Goal: Task Accomplishment & Management: Complete application form

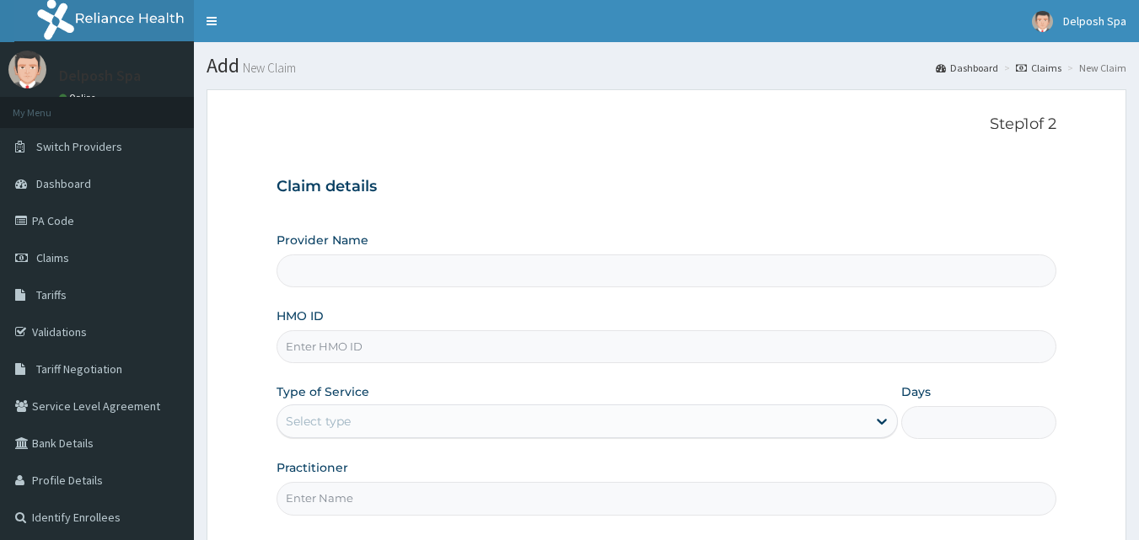
click at [508, 339] on input "HMO ID" at bounding box center [667, 346] width 781 height 33
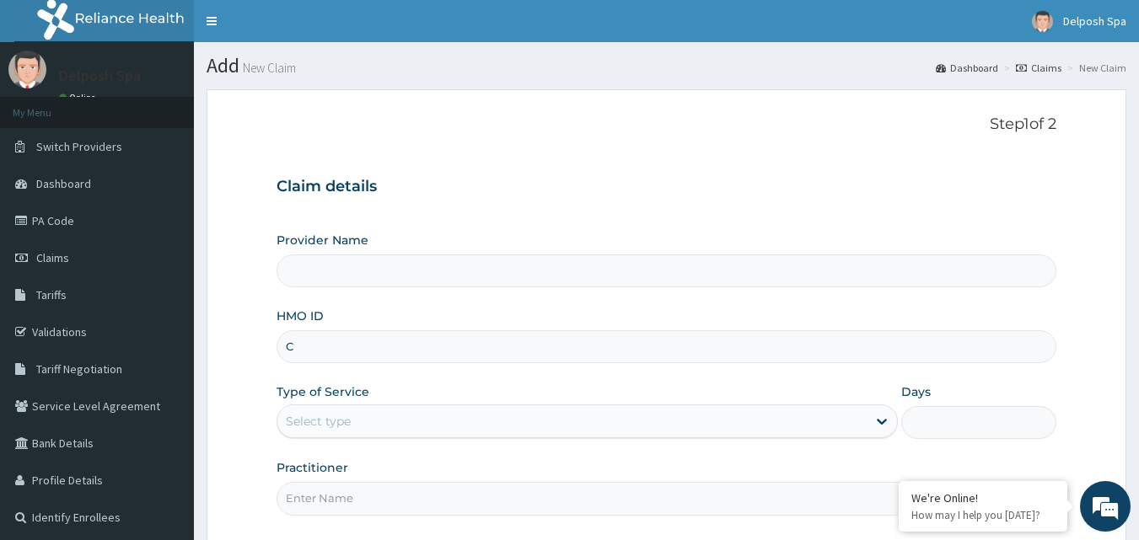
type input "CM"
type input "Delposh Fitness Place"
type input "1"
type input "CMG/10036/A"
click at [381, 507] on input "Practitioner" at bounding box center [667, 498] width 781 height 33
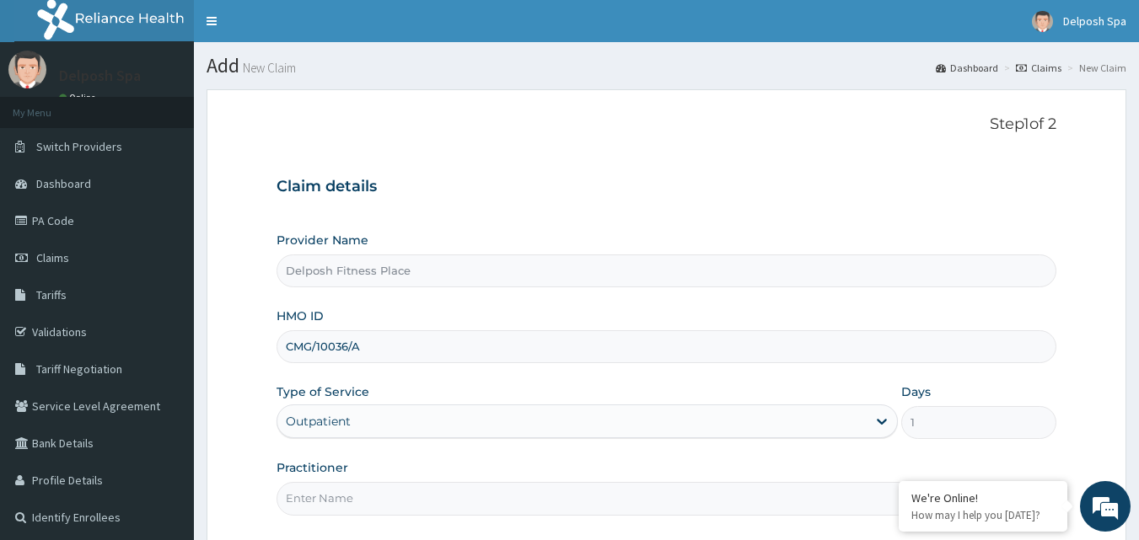
type input "CHINGY"
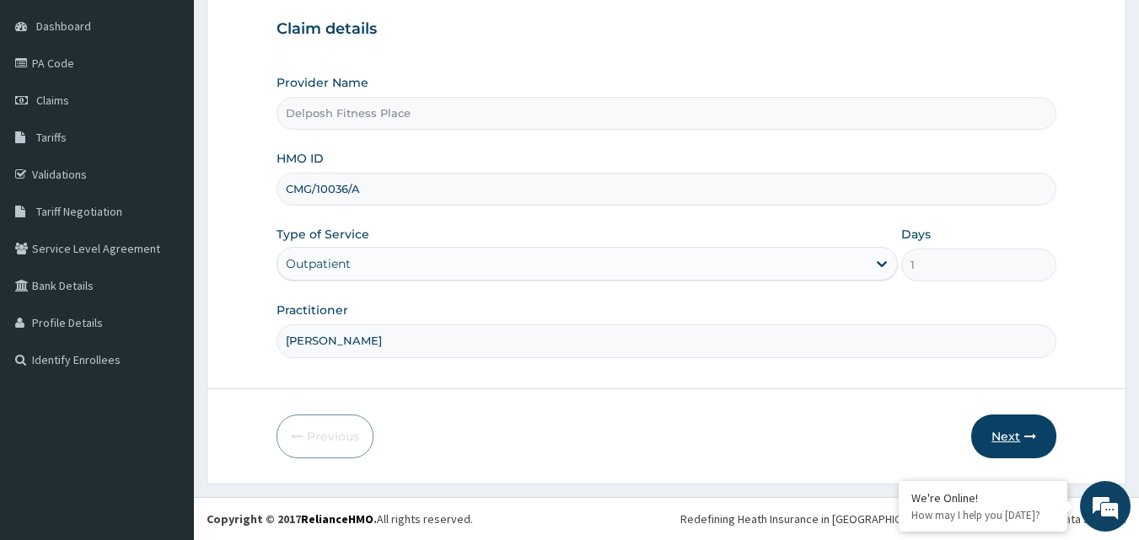
click at [1009, 432] on button "Next" at bounding box center [1013, 437] width 85 height 44
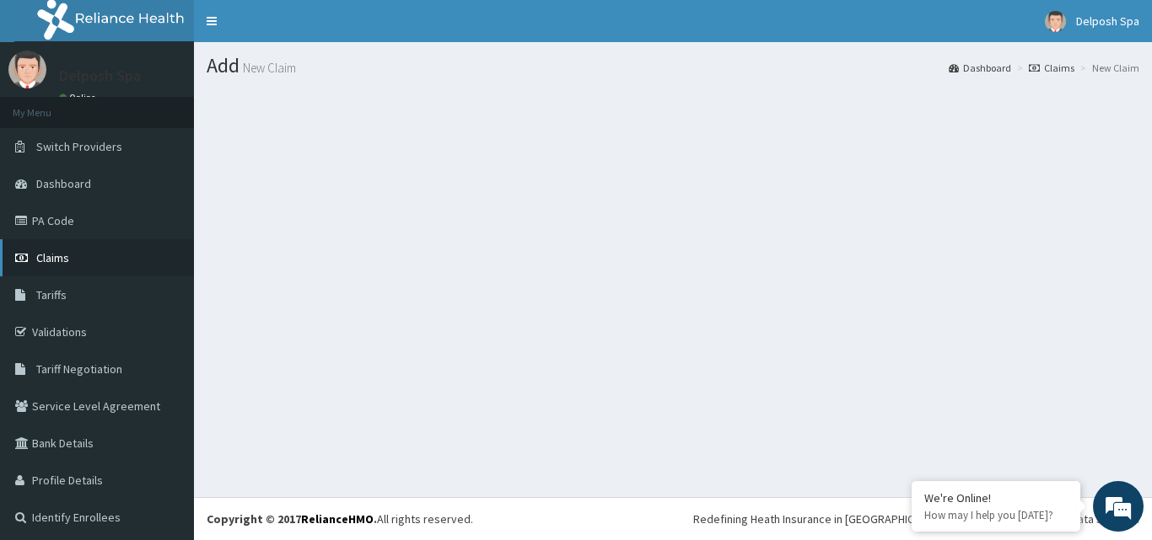
click at [100, 270] on link "Claims" at bounding box center [97, 257] width 194 height 37
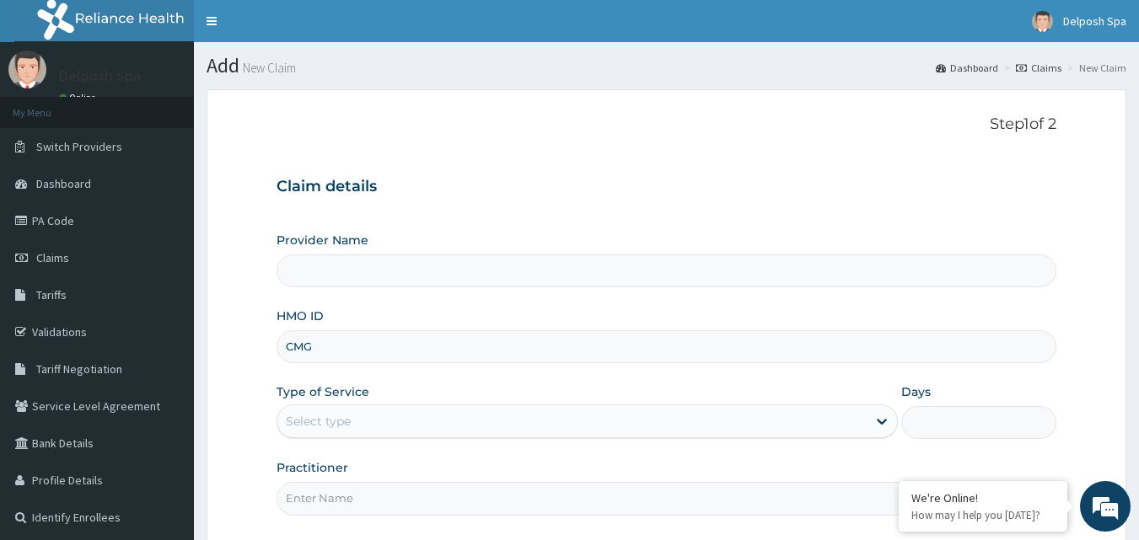
type input "CMG/10036/A"
type input "Delposh Fitness Place"
type input "1"
type input "CMG/10036/A"
click at [384, 494] on input "Practitioner" at bounding box center [667, 498] width 781 height 33
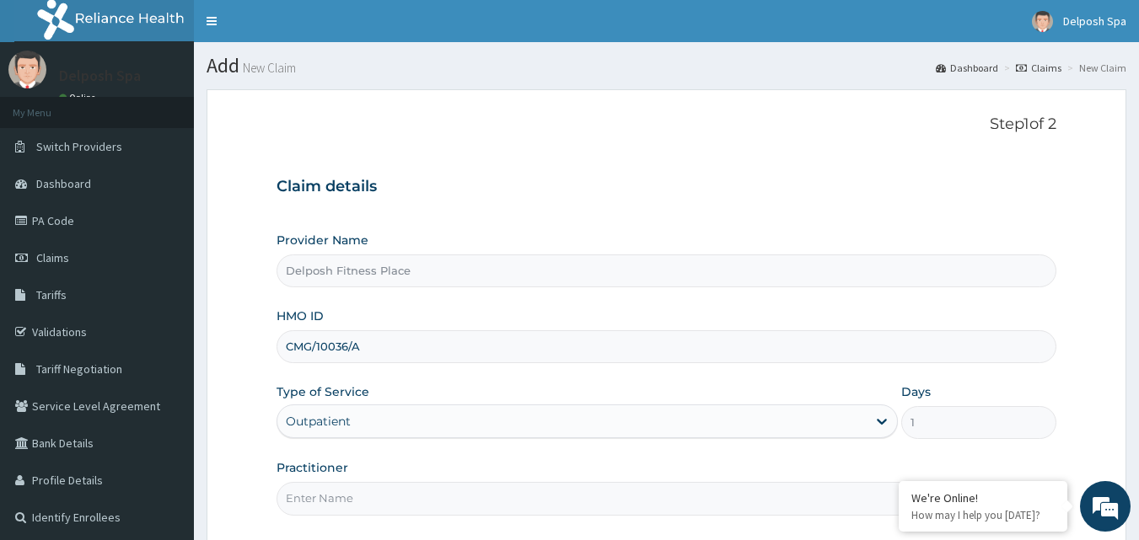
type input "CHINGY"
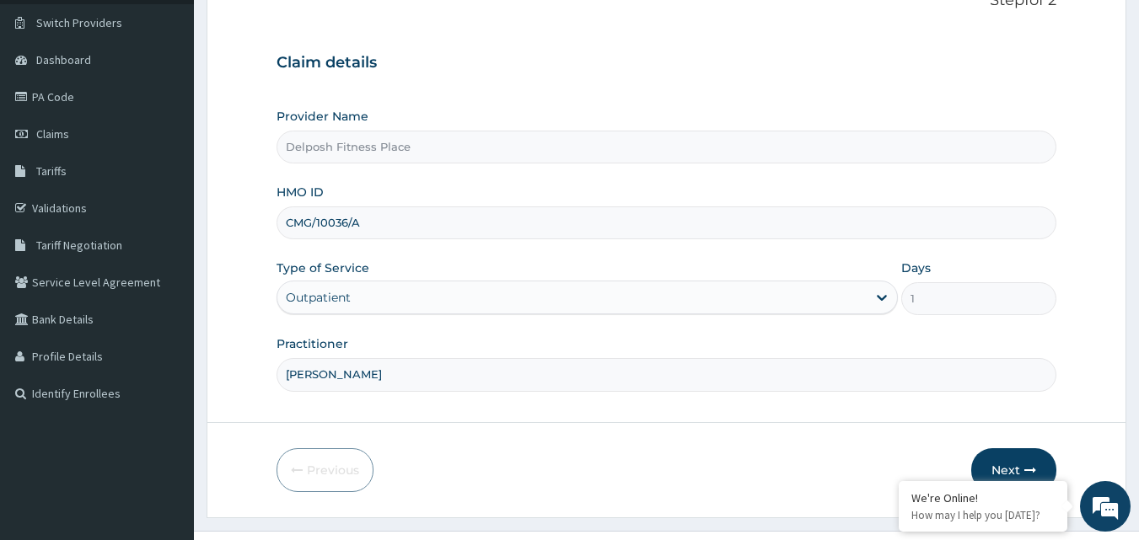
scroll to position [158, 0]
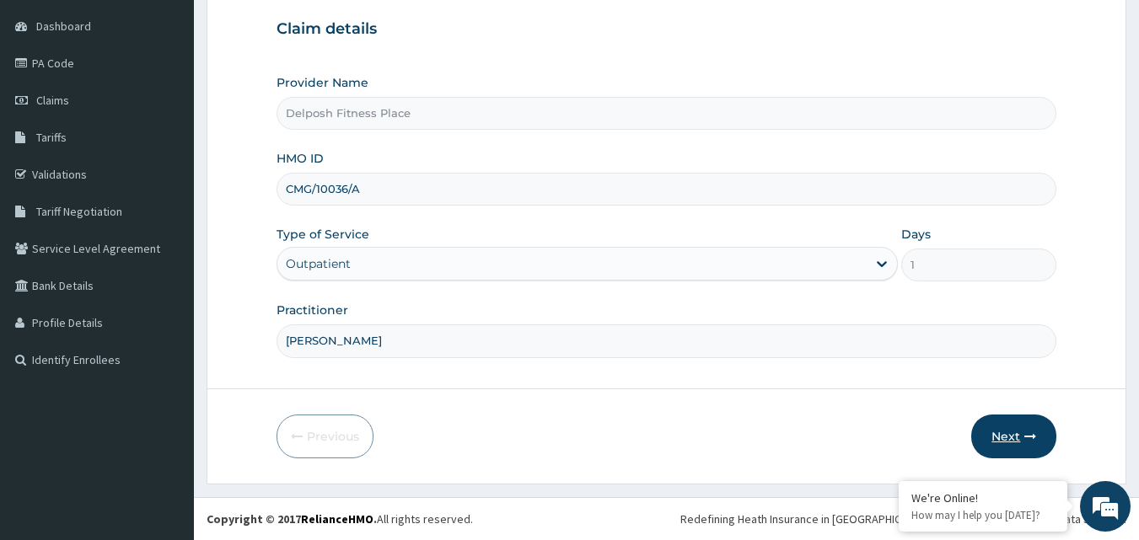
click at [1005, 436] on button "Next" at bounding box center [1013, 437] width 85 height 44
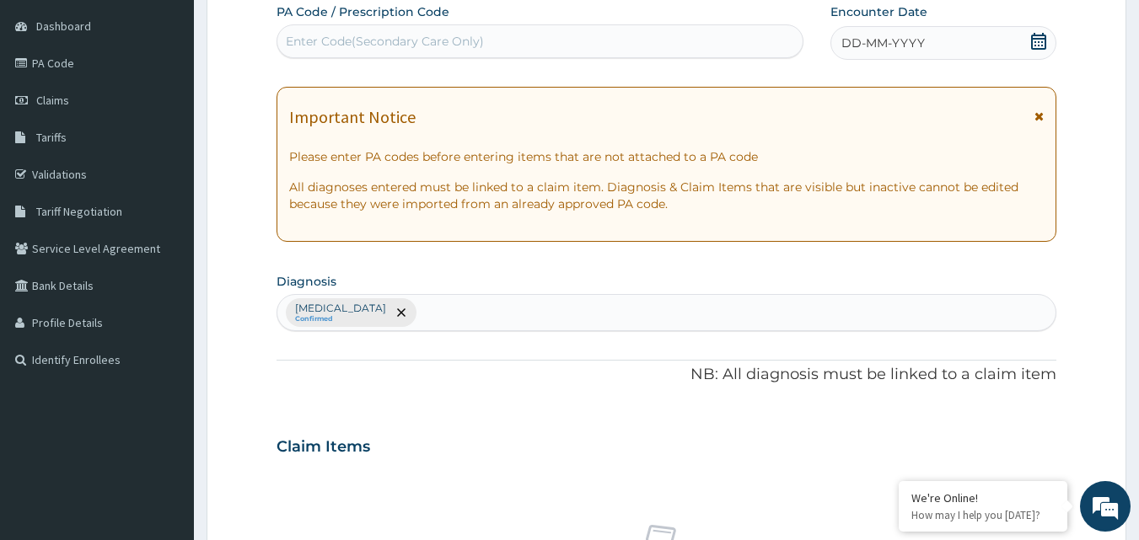
click at [460, 41] on div "Enter Code(Secondary Care Only)" at bounding box center [385, 41] width 198 height 17
paste input "PA/868145"
type input "PA/868145"
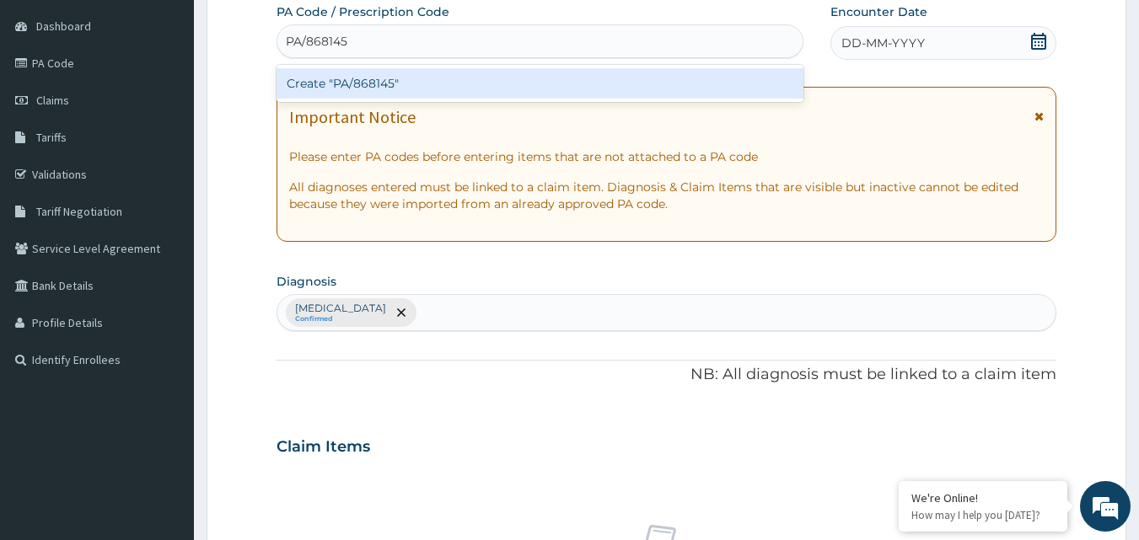
click at [450, 77] on div "Create "PA/868145"" at bounding box center [541, 83] width 528 height 30
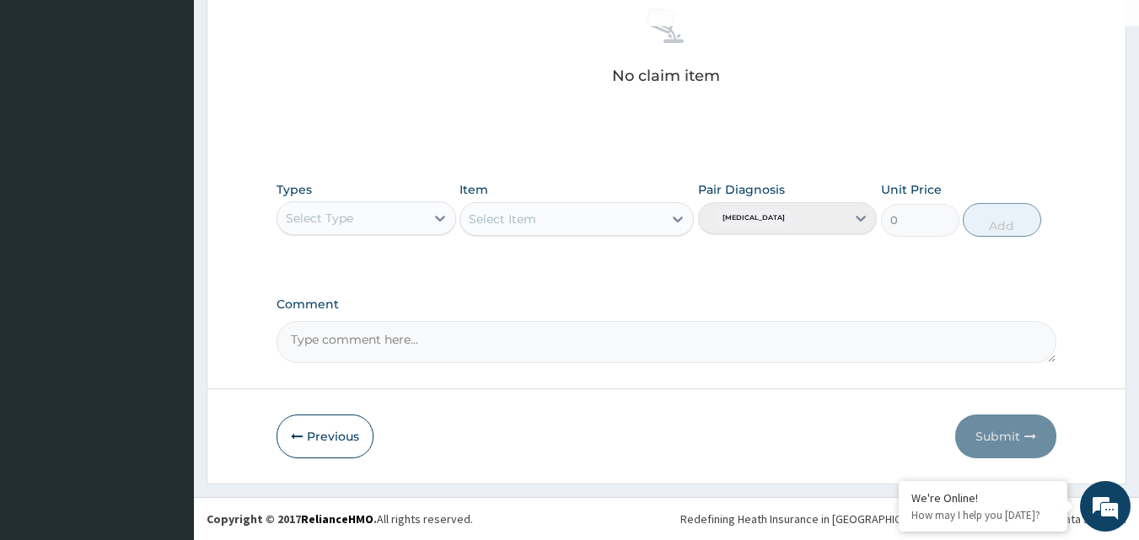
scroll to position [608, 0]
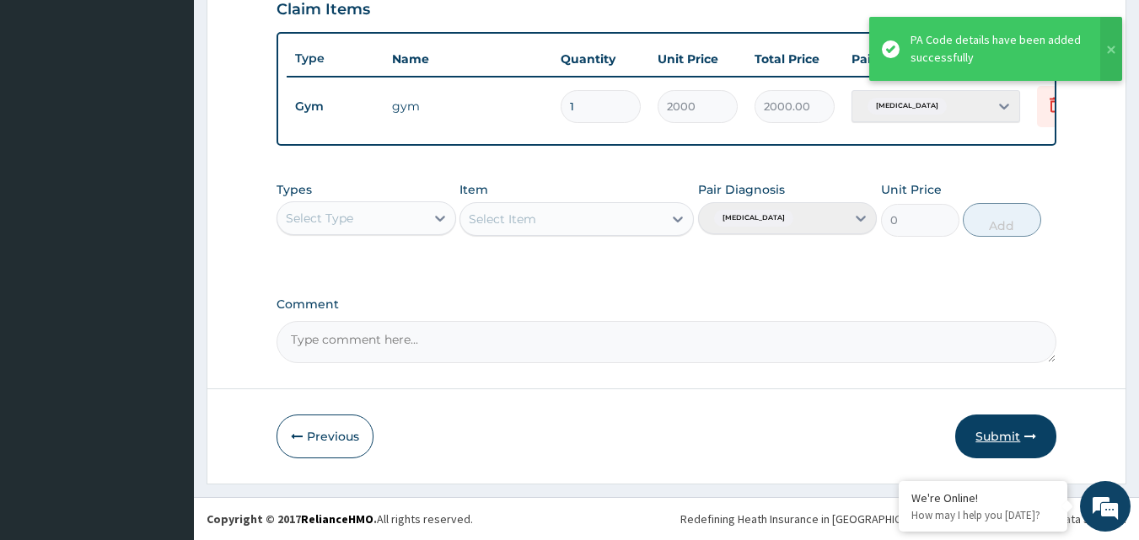
click at [1014, 432] on button "Submit" at bounding box center [1005, 437] width 101 height 44
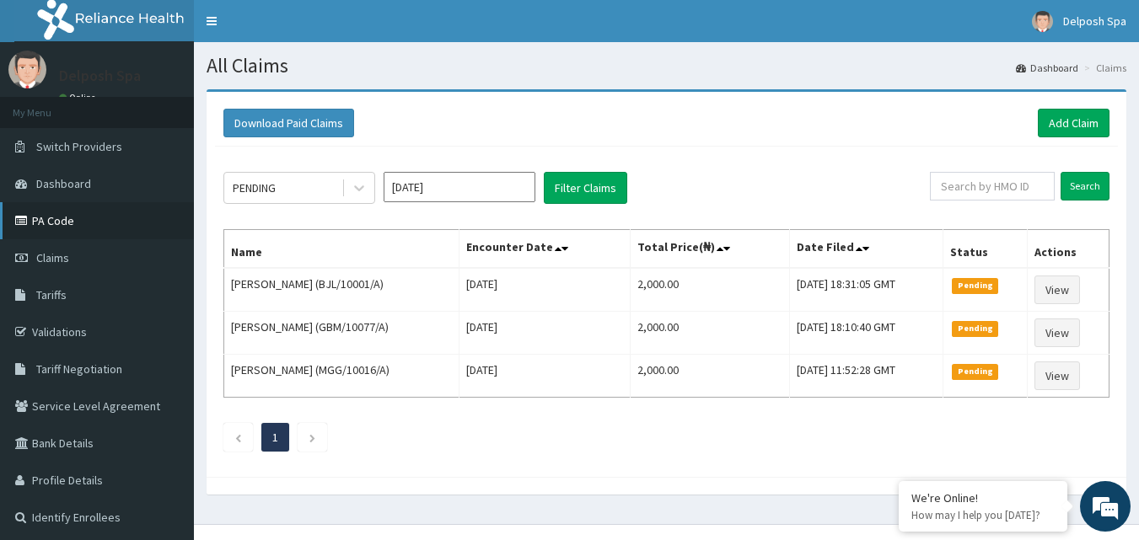
click at [93, 219] on link "PA Code" at bounding box center [97, 220] width 194 height 37
click at [1045, 119] on link "Add Claim" at bounding box center [1074, 123] width 72 height 29
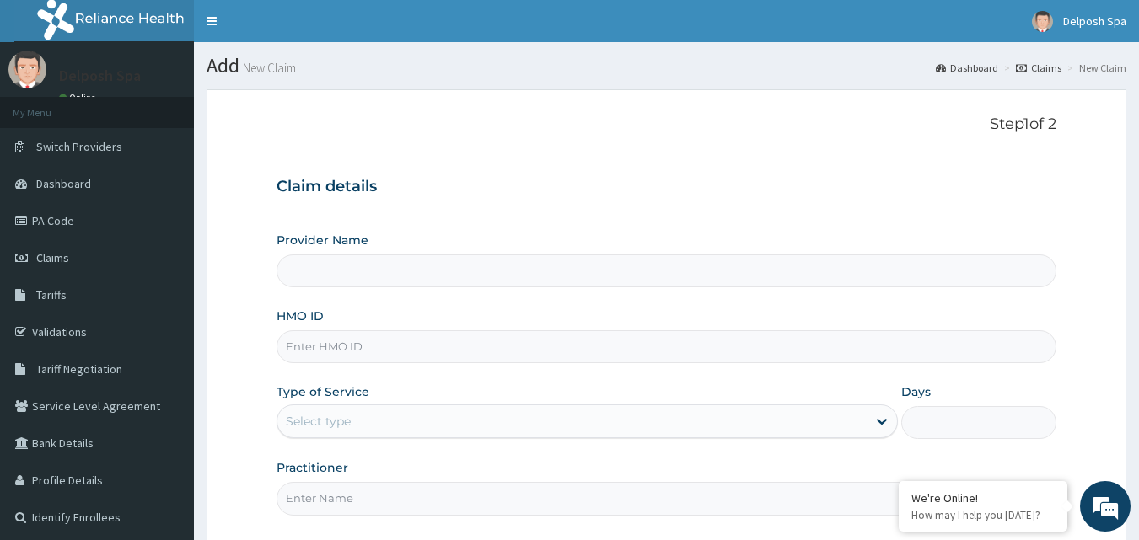
click at [338, 342] on input "HMO ID" at bounding box center [667, 346] width 781 height 33
type input "Delposh Fitness Place"
type input "1"
type input "ENP/11550/A"
click at [347, 502] on input "Practitioner" at bounding box center [667, 498] width 781 height 33
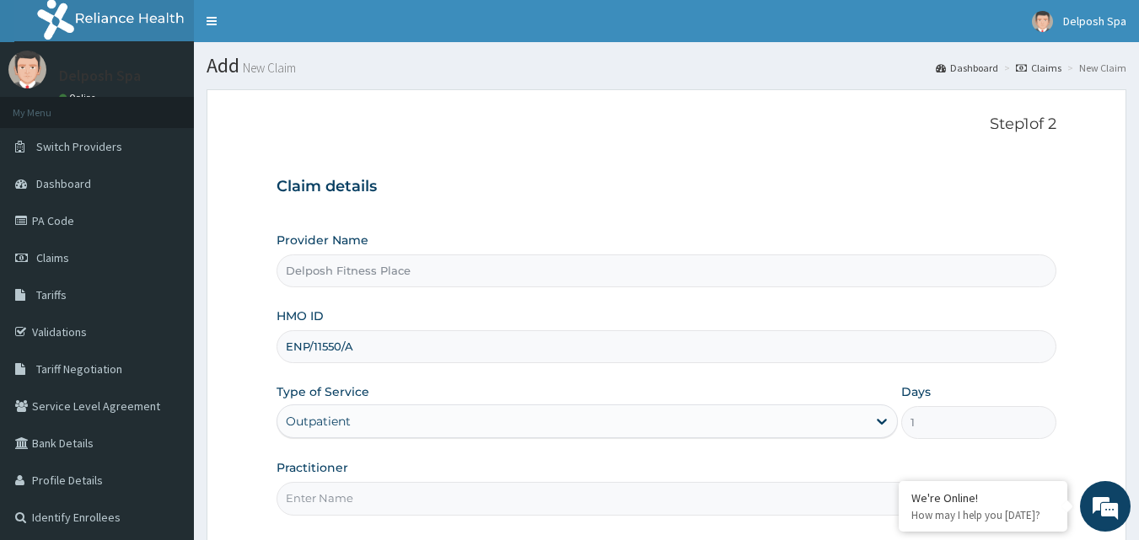
type input "CLARKSON"
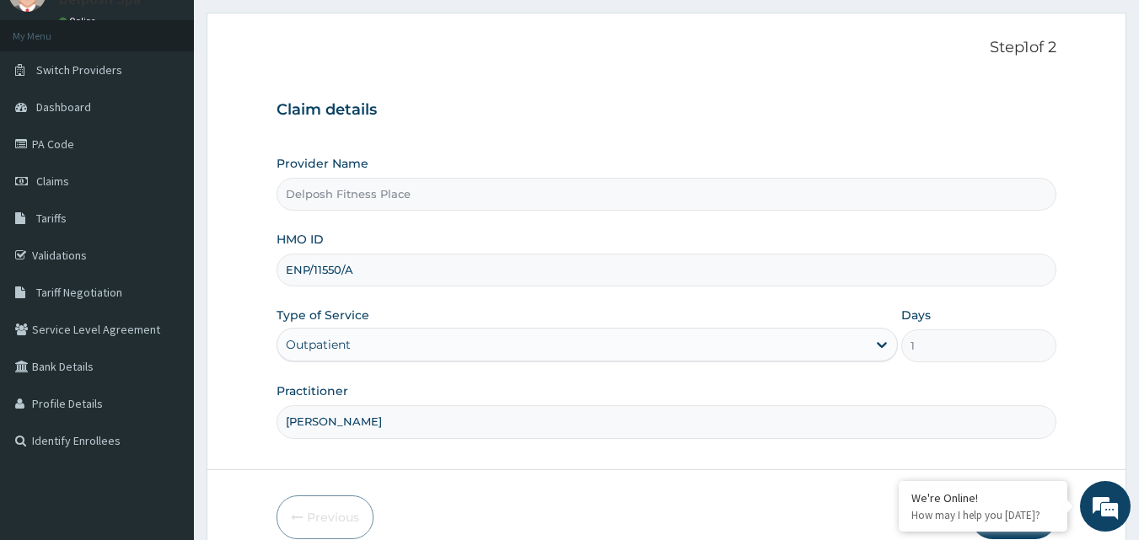
scroll to position [142, 0]
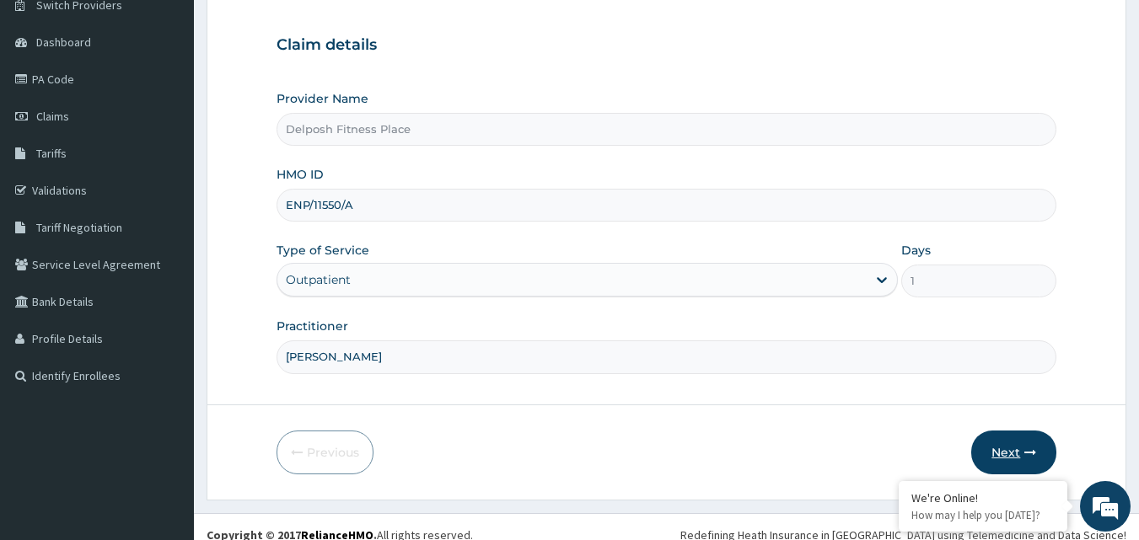
click at [1014, 448] on button "Next" at bounding box center [1013, 453] width 85 height 44
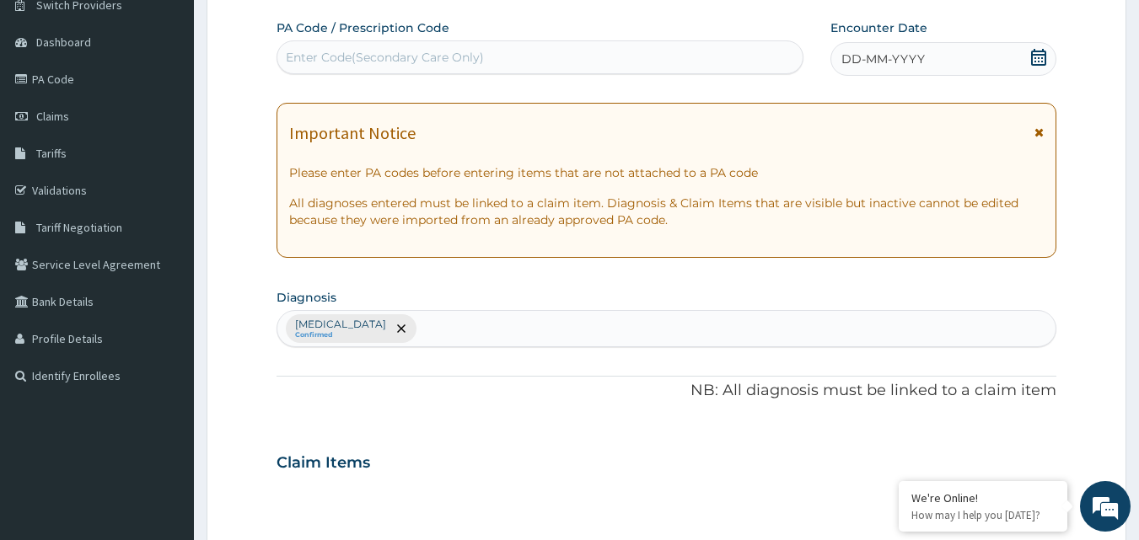
click at [569, 62] on div "Enter Code(Secondary Care Only)" at bounding box center [540, 57] width 526 height 27
paste input "PA/84C201"
type input "PA/84C201"
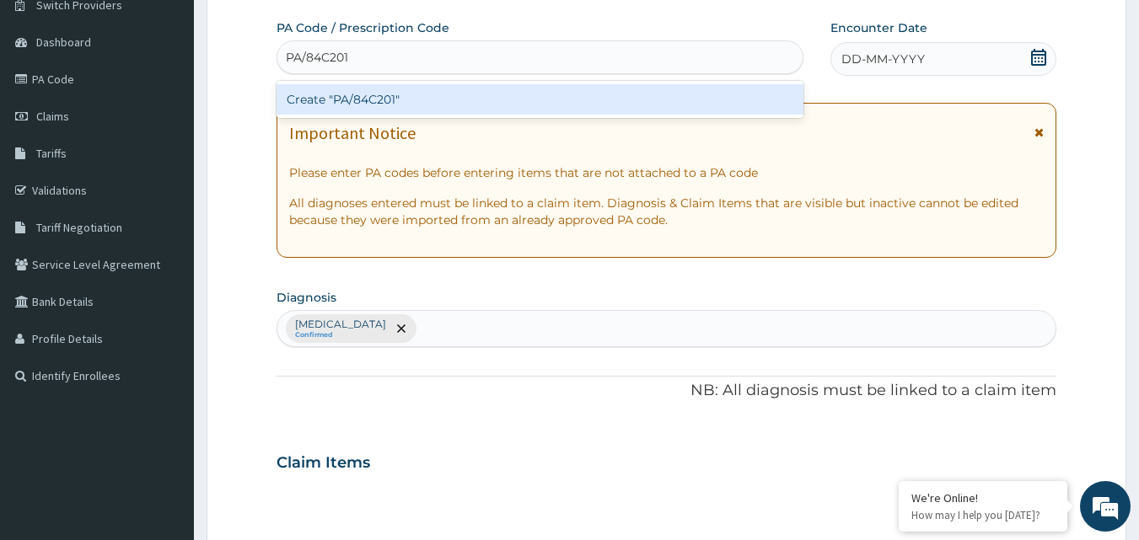
click at [562, 101] on div "Create "PA/84C201"" at bounding box center [541, 99] width 528 height 30
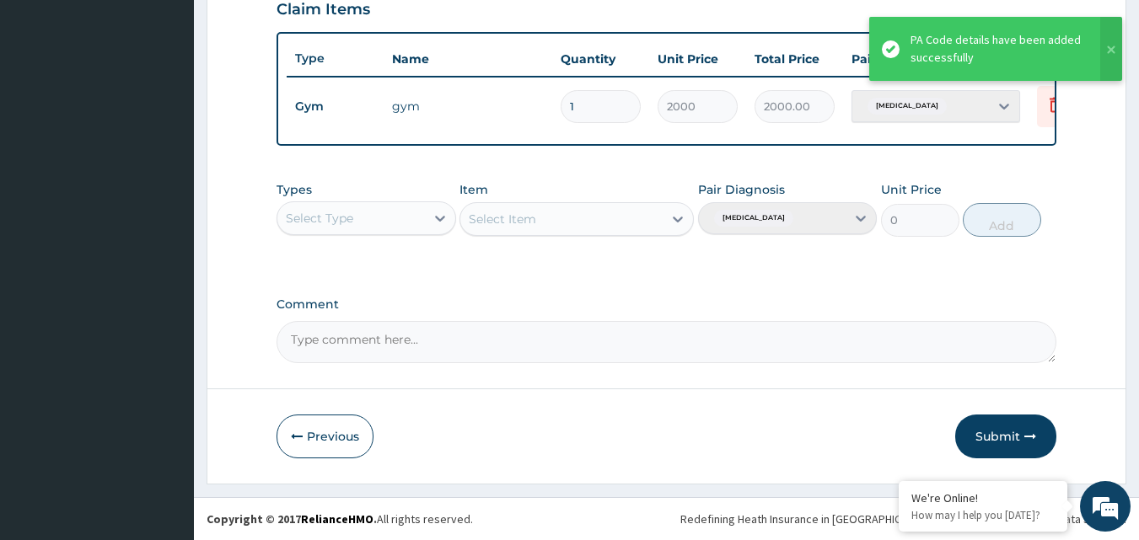
scroll to position [608, 0]
click at [1004, 437] on button "Submit" at bounding box center [1005, 437] width 101 height 44
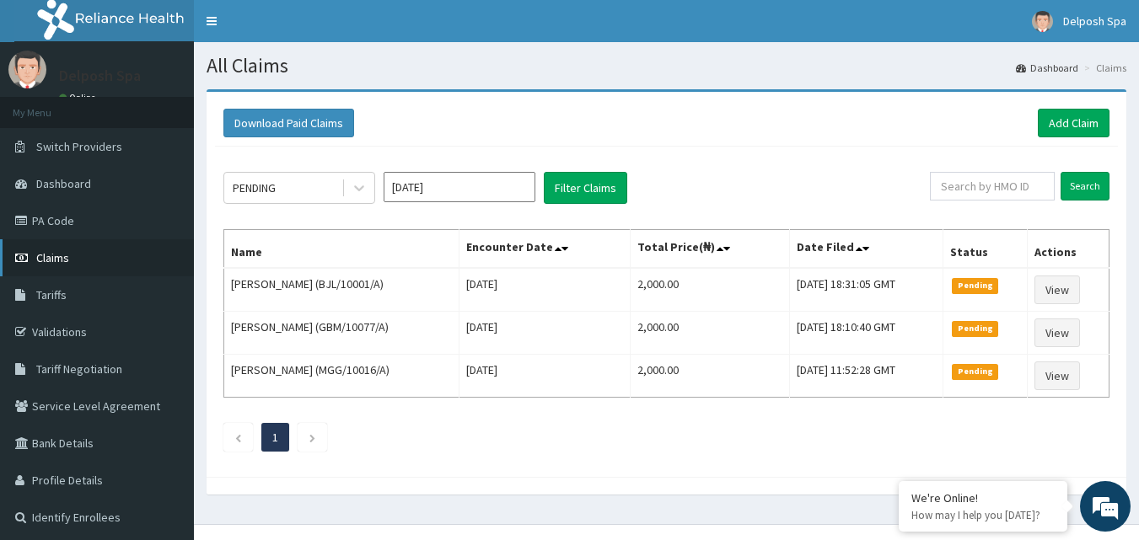
click at [51, 264] on span "Claims" at bounding box center [52, 257] width 33 height 15
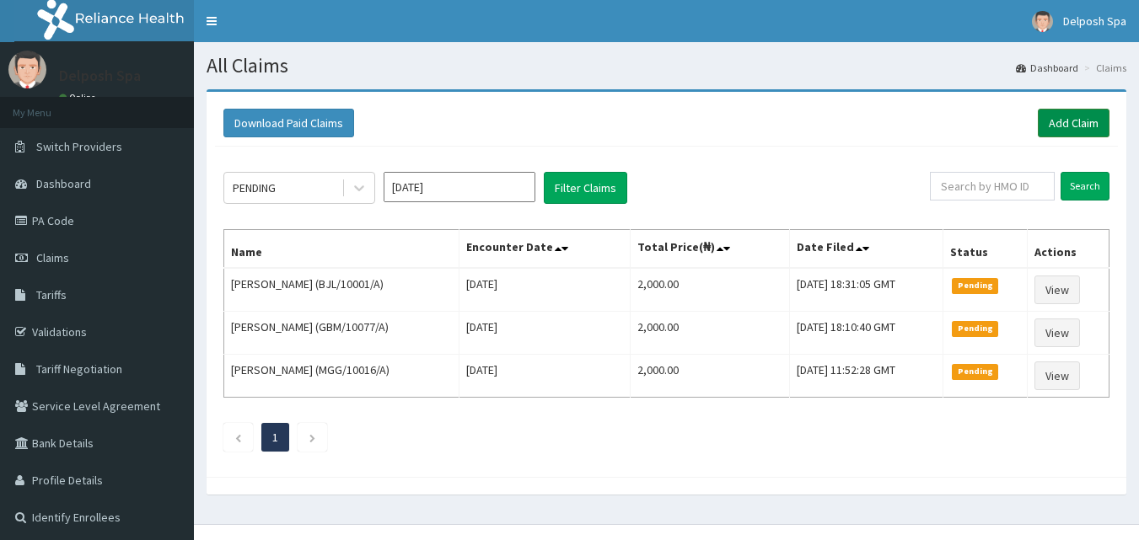
click at [1052, 117] on link "Add Claim" at bounding box center [1074, 123] width 72 height 29
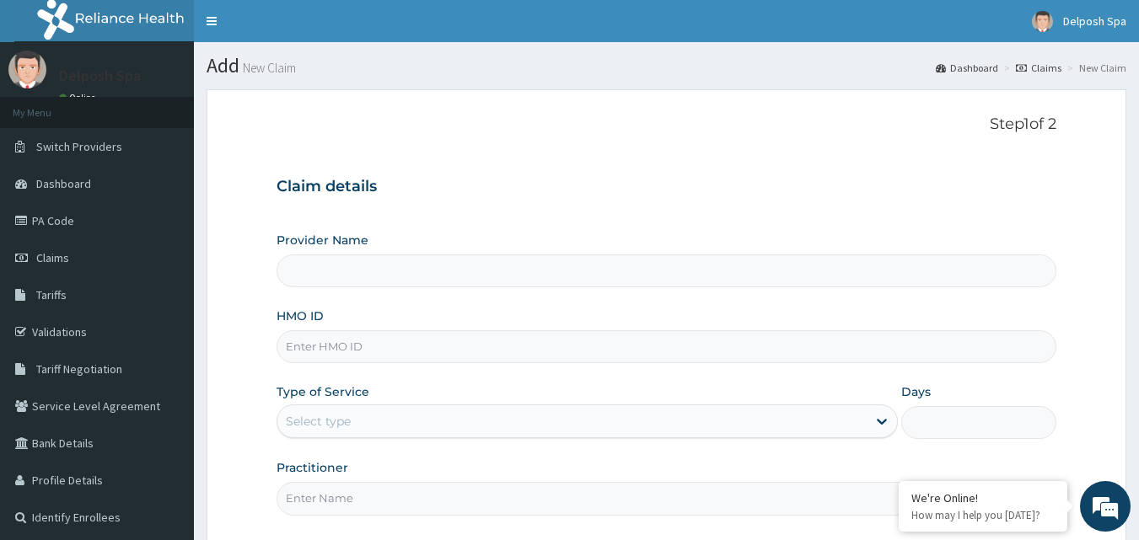
click at [452, 341] on input "HMO ID" at bounding box center [667, 346] width 781 height 33
type input "ENP/"
type input "Delposh Fitness Place"
type input "1"
type input "ENP/11480/A"
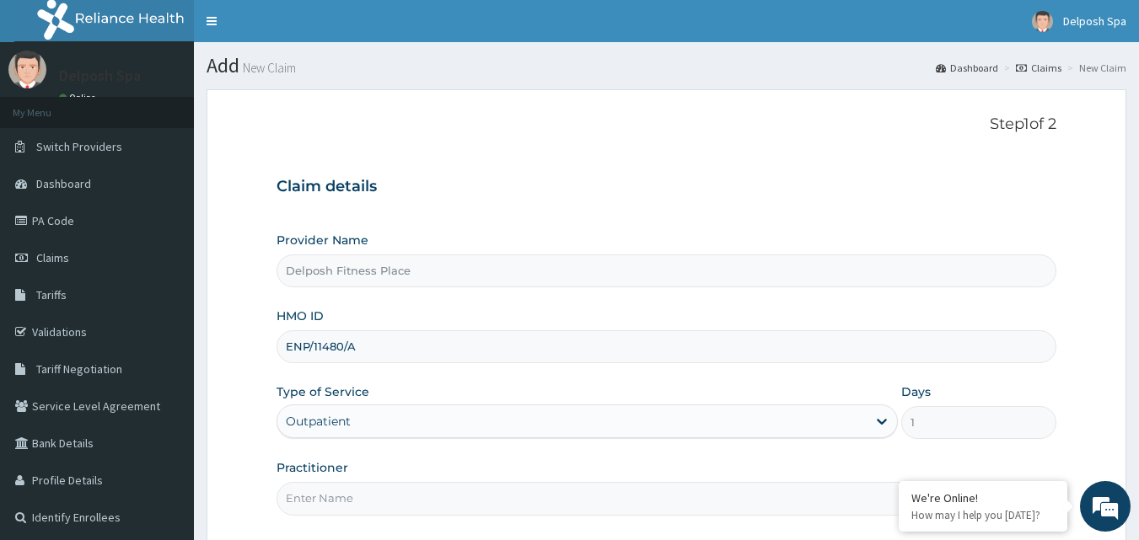
click at [422, 497] on input "Practitioner" at bounding box center [667, 498] width 781 height 33
type input "CLARKSON"
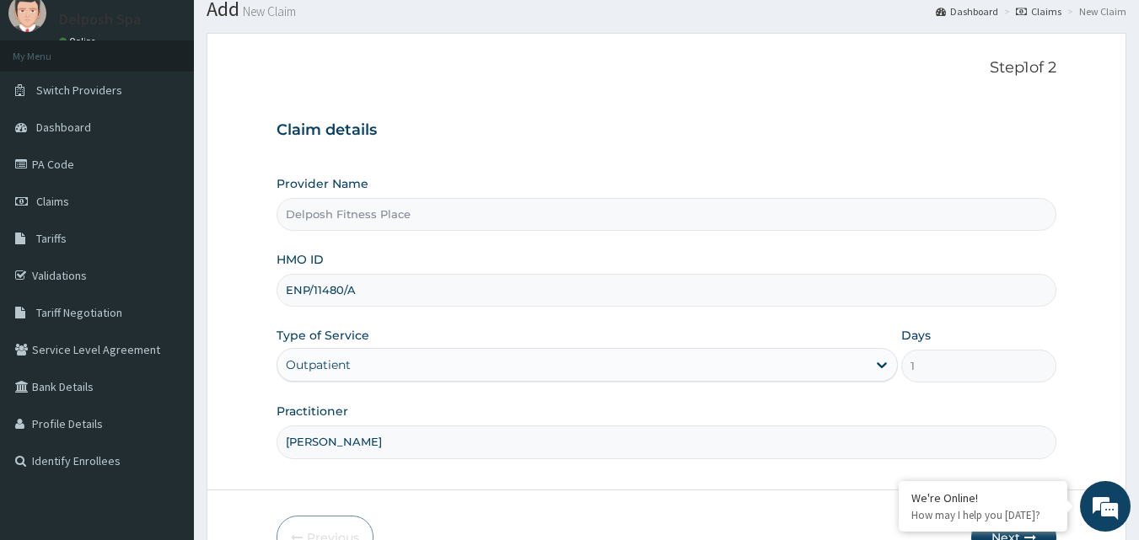
scroll to position [158, 0]
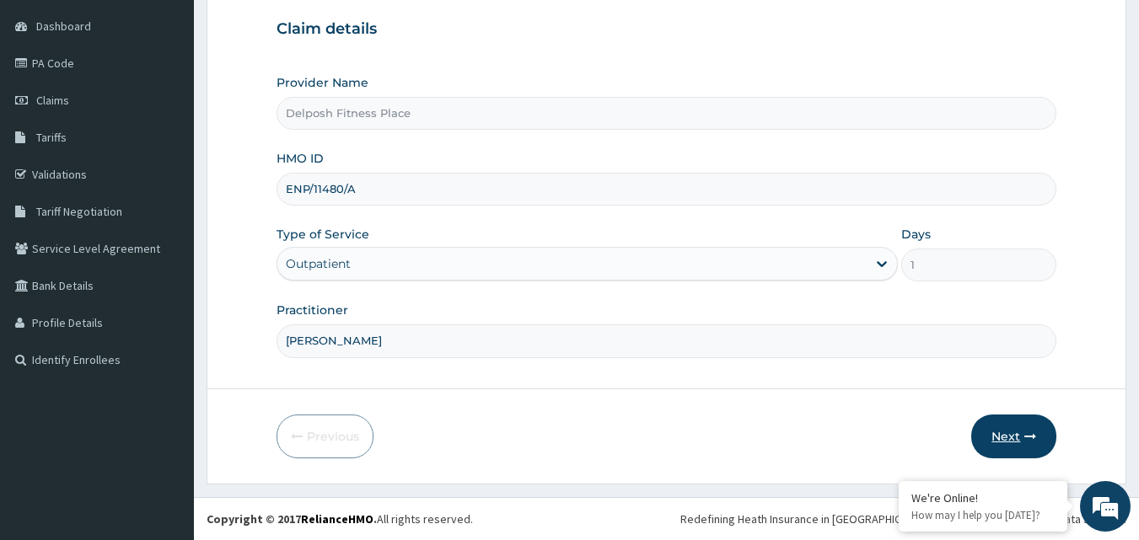
click at [1010, 430] on button "Next" at bounding box center [1013, 437] width 85 height 44
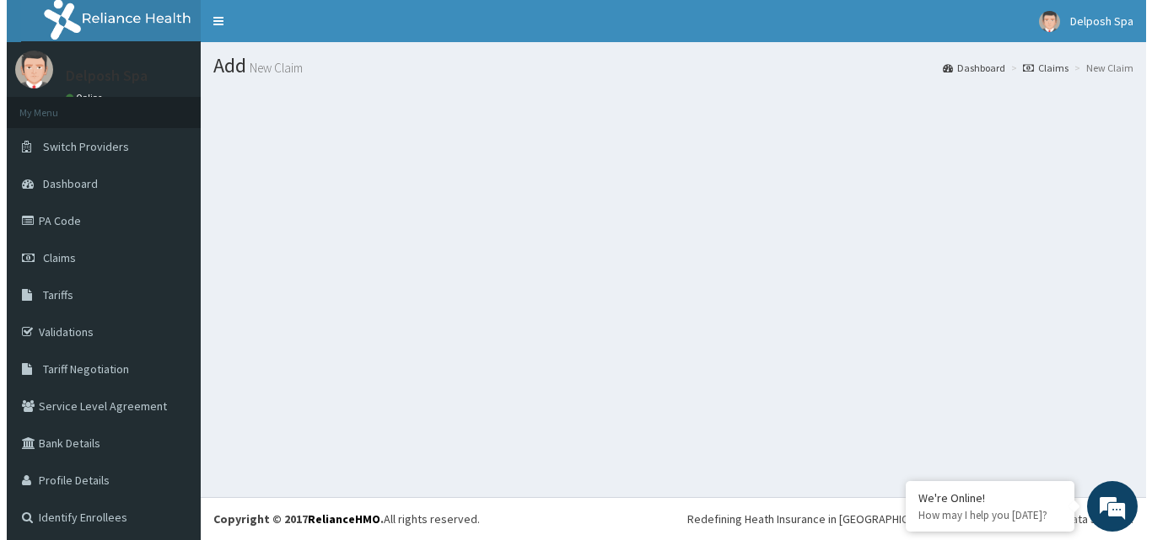
scroll to position [0, 0]
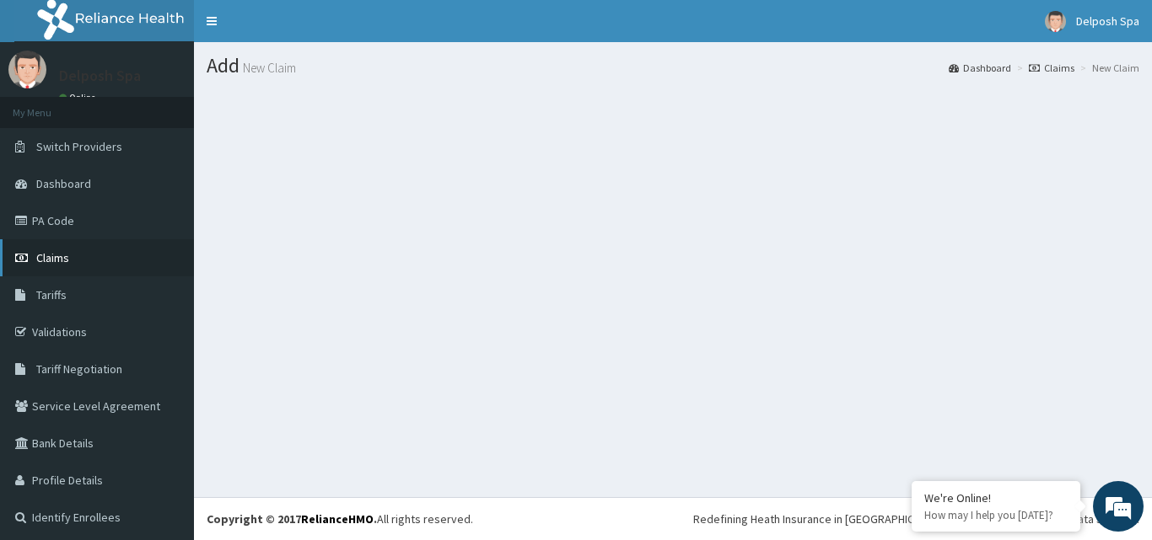
click at [145, 254] on link "Claims" at bounding box center [97, 257] width 194 height 37
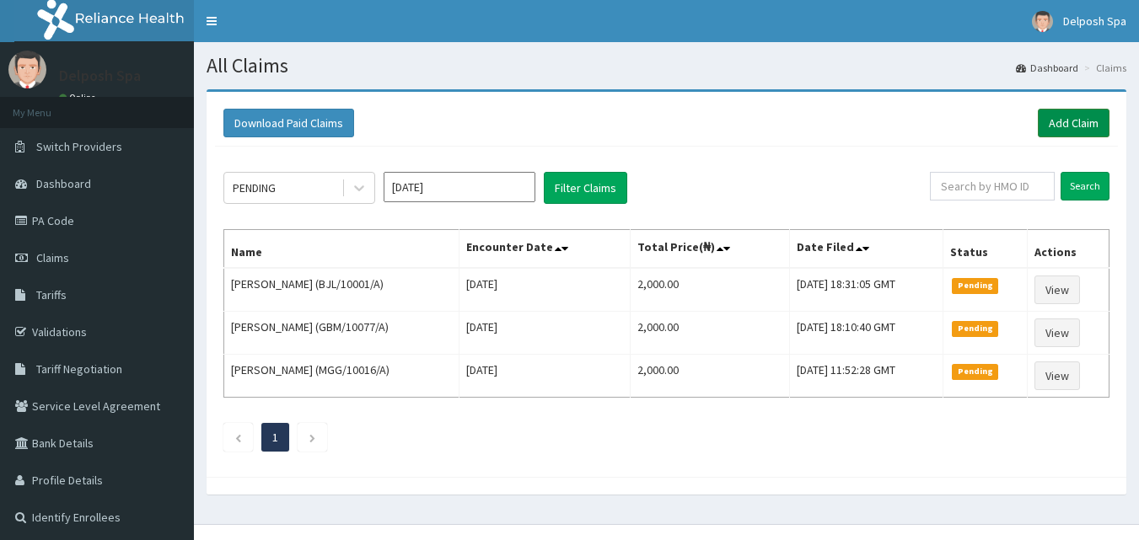
click at [1083, 125] on link "Add Claim" at bounding box center [1074, 123] width 72 height 29
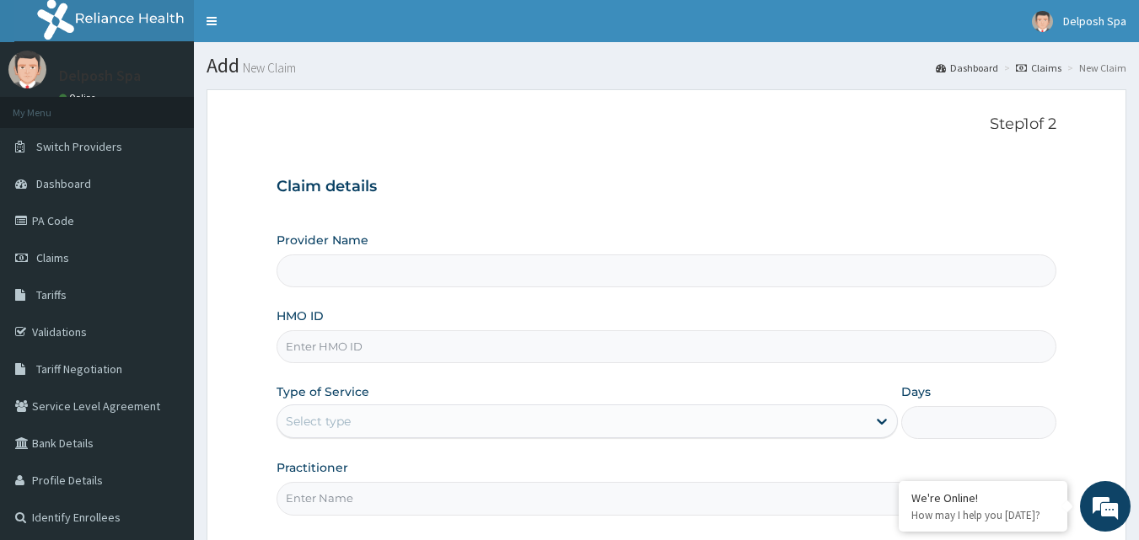
click at [618, 341] on input "HMO ID" at bounding box center [667, 346] width 781 height 33
type input "Delposh Fitness Place"
type input "1"
type input "ENP/11480/A"
click at [389, 497] on input "Practitioner" at bounding box center [667, 498] width 781 height 33
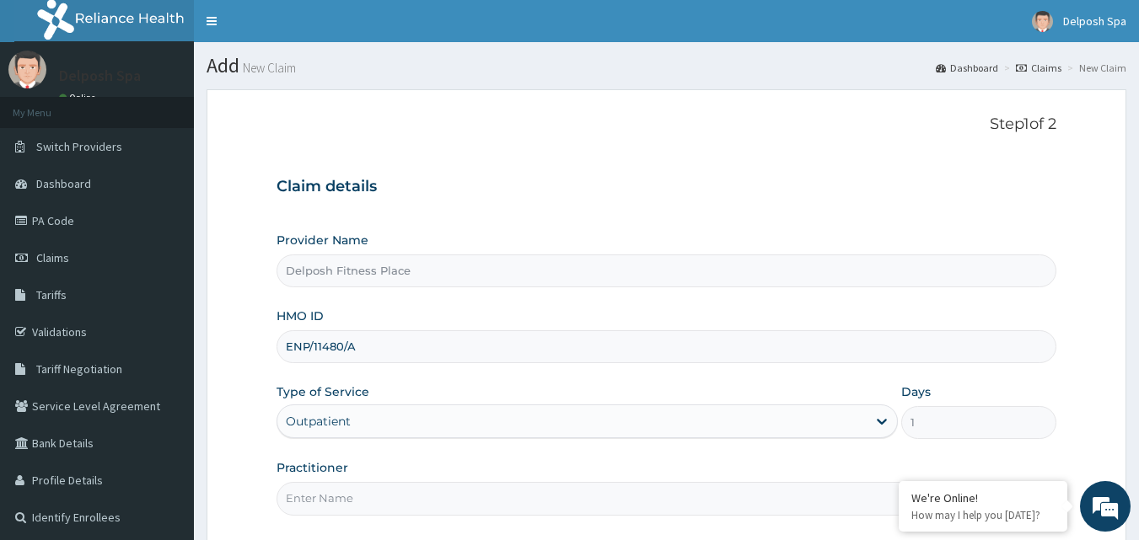
type input "[PERSON_NAME]"
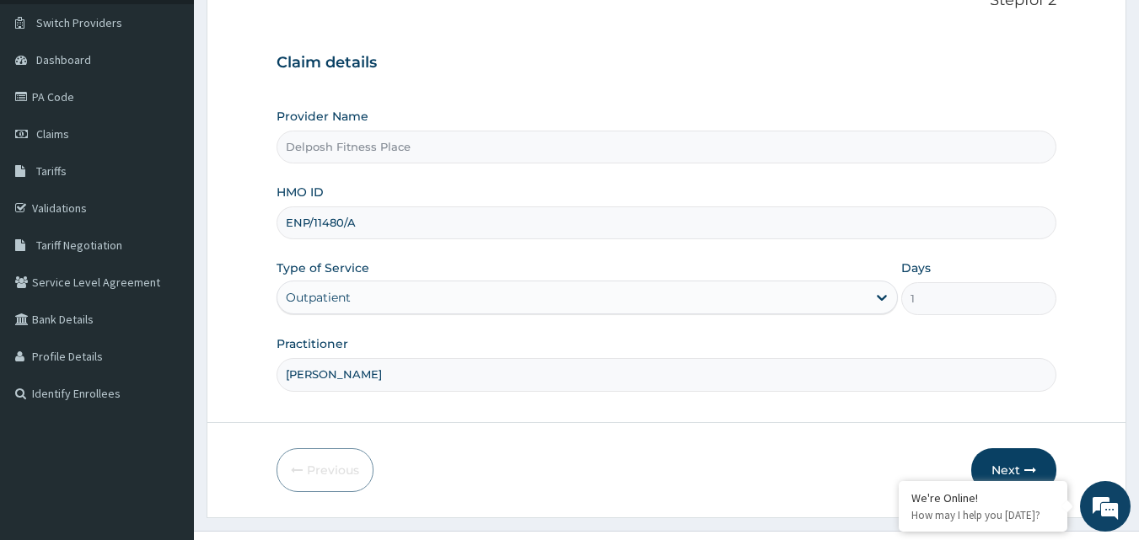
scroll to position [133, 0]
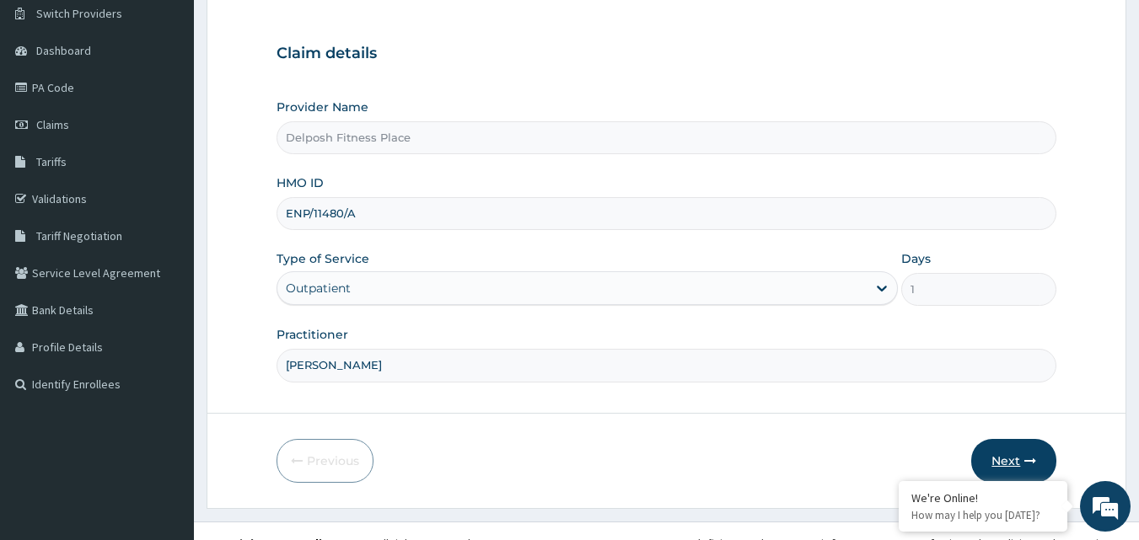
click at [1030, 459] on icon "button" at bounding box center [1030, 461] width 12 height 12
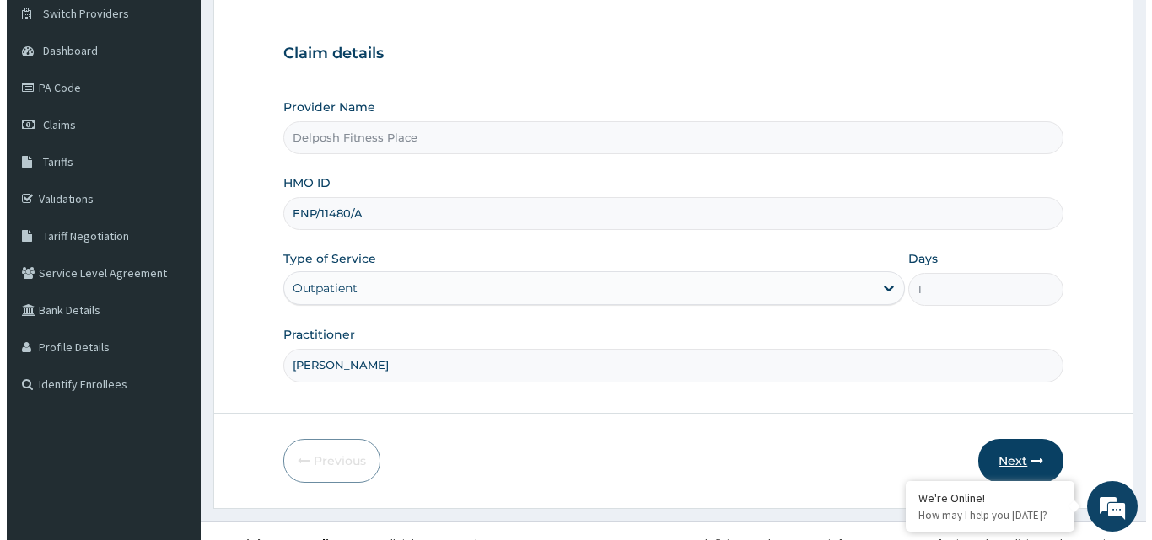
scroll to position [0, 0]
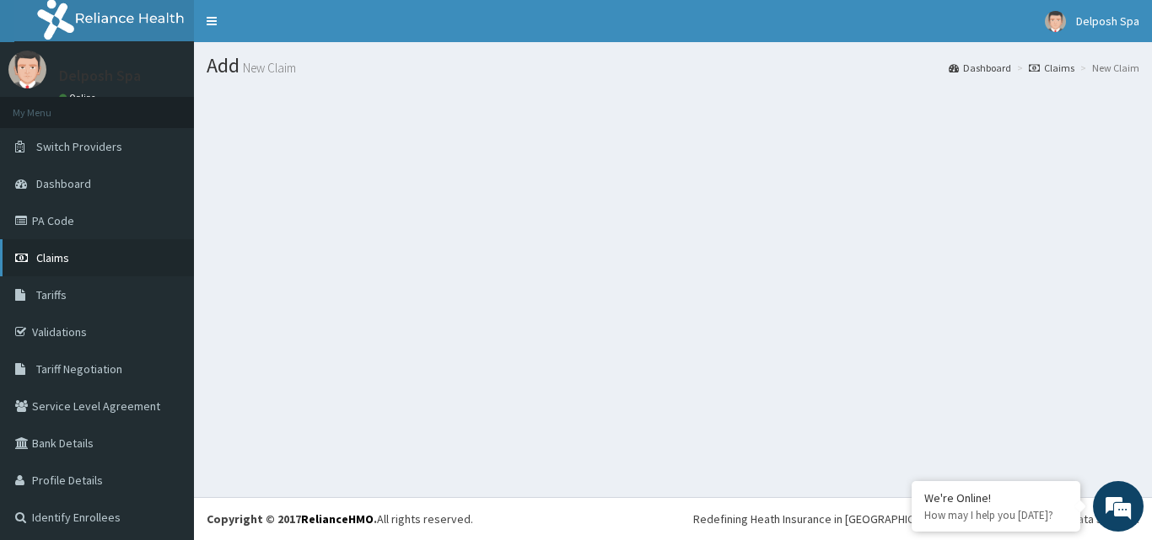
click at [148, 271] on link "Claims" at bounding box center [97, 257] width 194 height 37
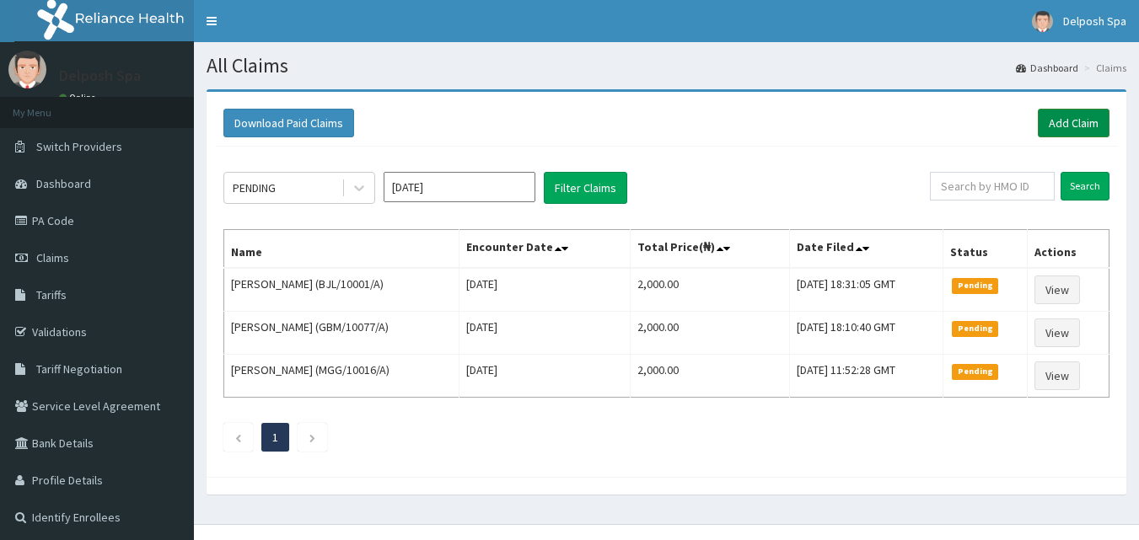
click at [1083, 119] on link "Add Claim" at bounding box center [1074, 123] width 72 height 29
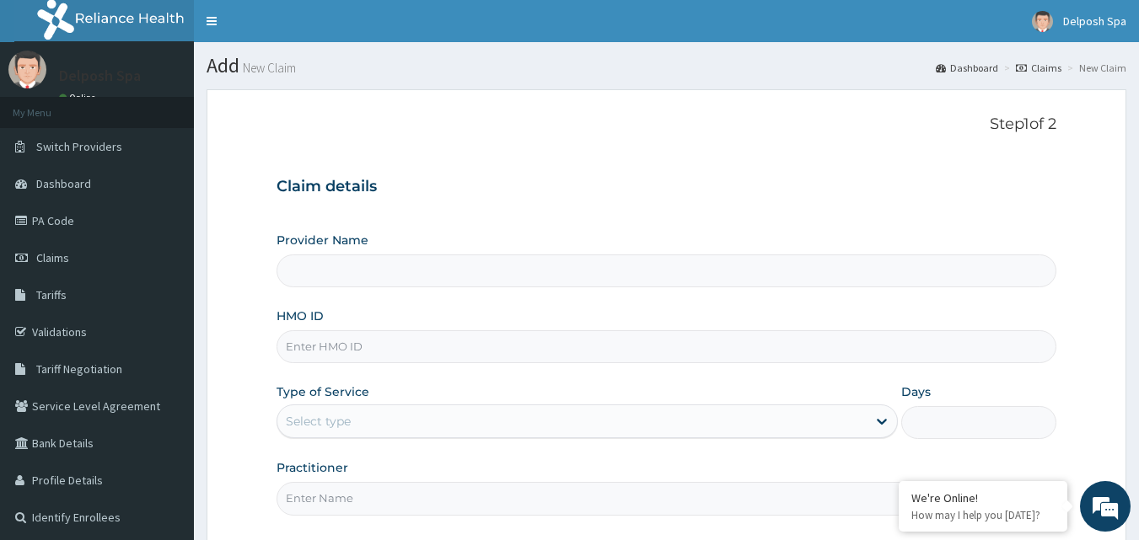
drag, startPoint x: 0, startPoint y: 0, endPoint x: 486, endPoint y: 344, distance: 595.8
click at [486, 344] on input "HMO ID" at bounding box center [667, 346] width 781 height 33
type input "ENP/"
type input "Delposh Fitness Place"
type input "1"
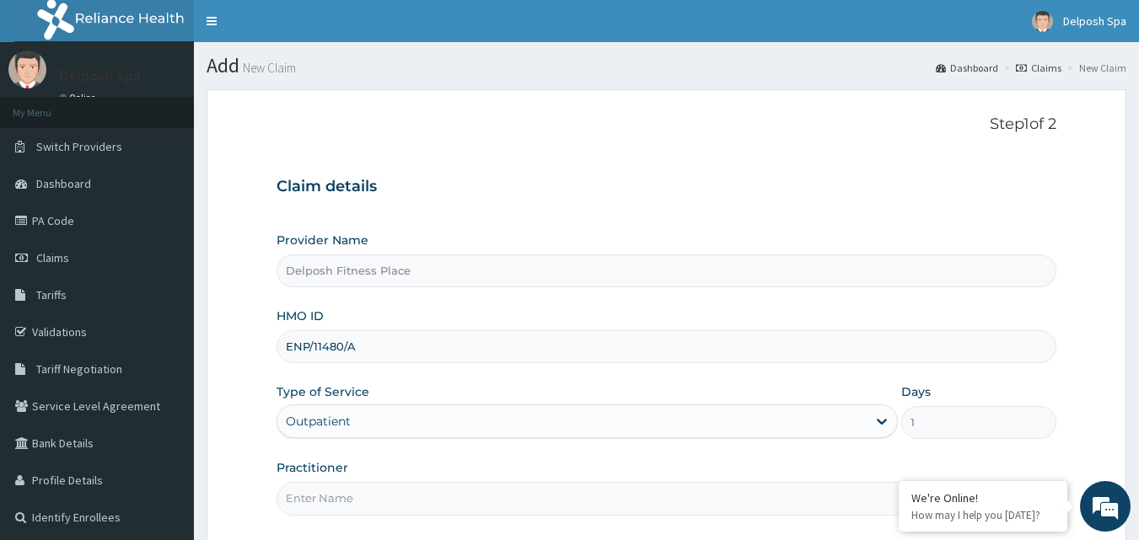
type input "ENP/11480/A"
click at [475, 513] on input "Practitioner" at bounding box center [667, 498] width 781 height 33
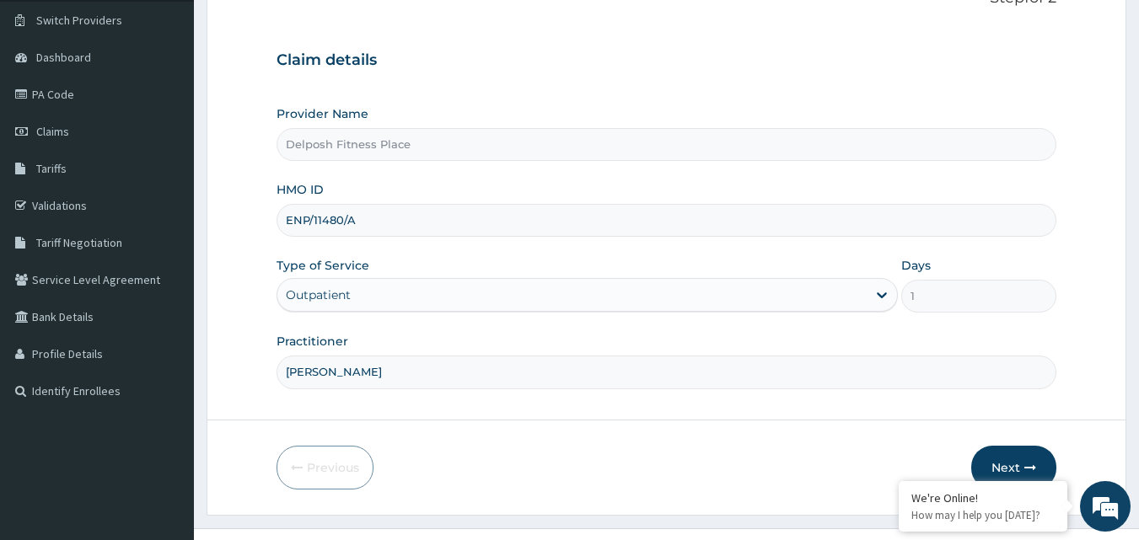
scroll to position [132, 0]
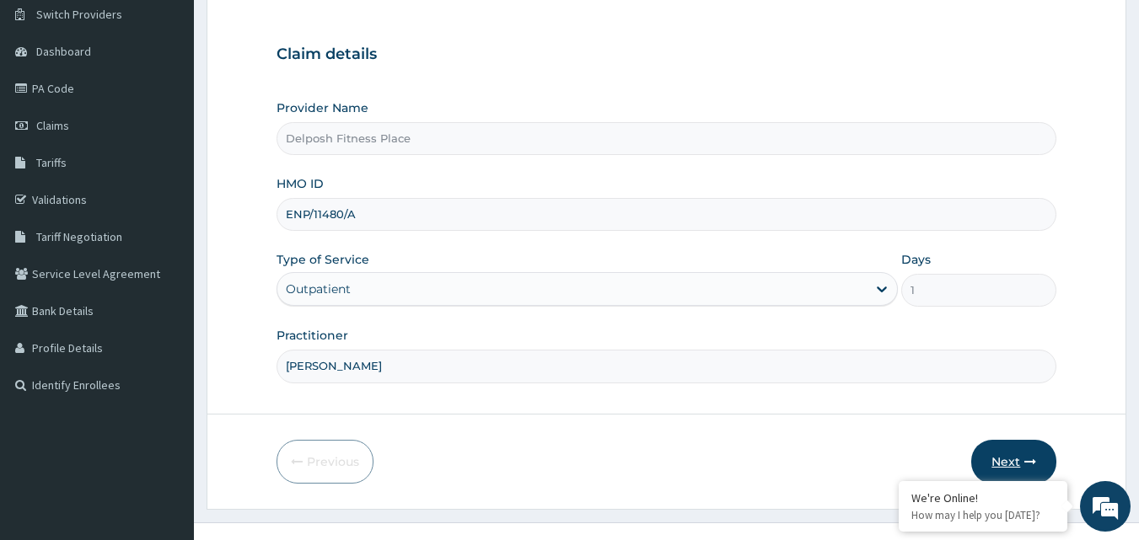
type input "[PERSON_NAME]"
click at [1022, 462] on button "Next" at bounding box center [1013, 462] width 85 height 44
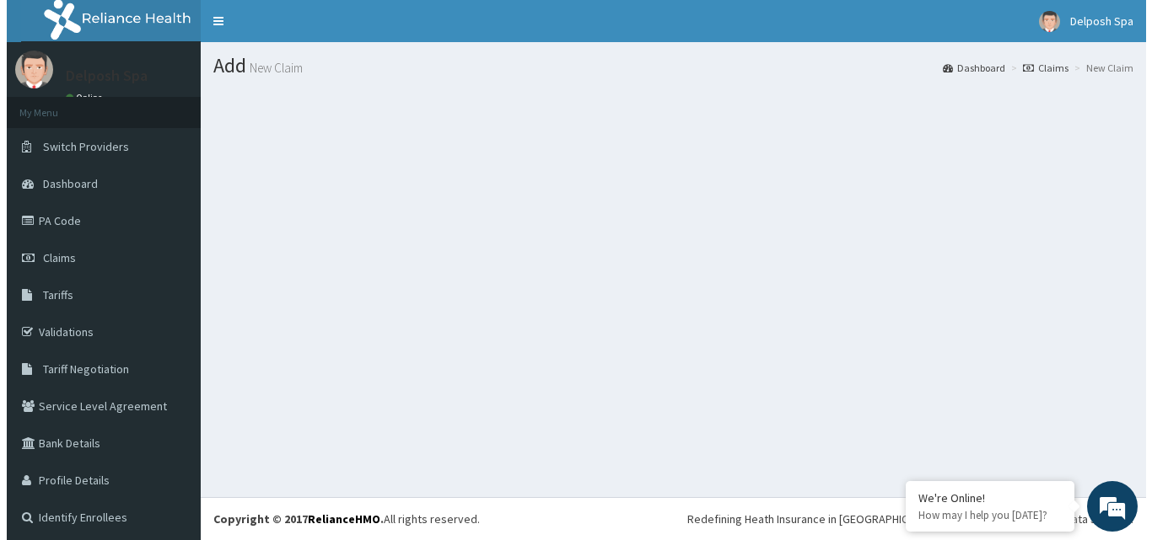
scroll to position [0, 0]
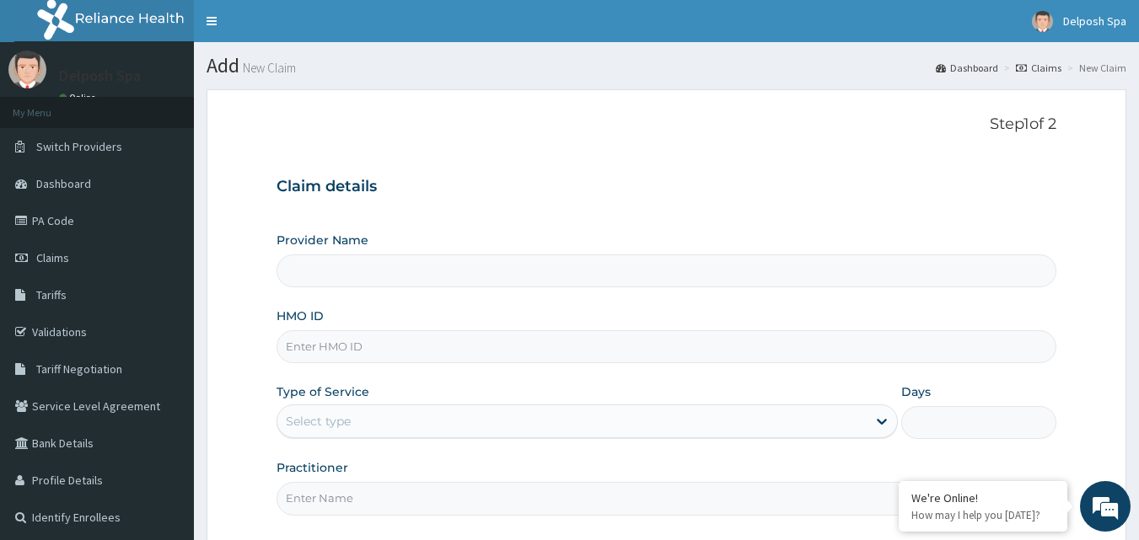
type input "Delposh Fitness Place"
type input "1"
click at [347, 346] on input "HMO ID" at bounding box center [667, 346] width 781 height 33
type input "ENP/11480/A"
click at [375, 502] on input "Practitioner" at bounding box center [667, 498] width 781 height 33
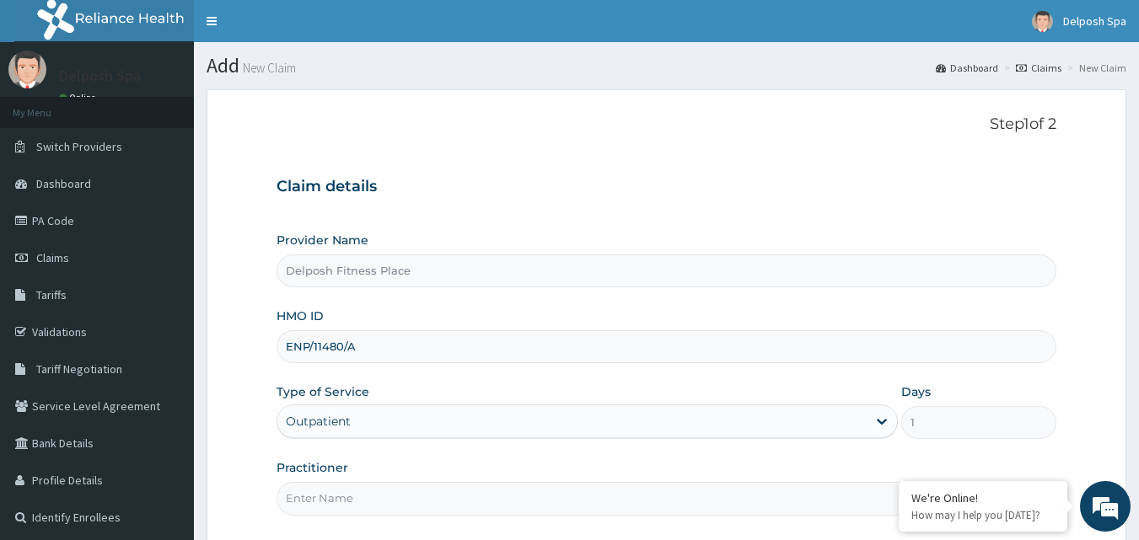
type input "[PERSON_NAME]"
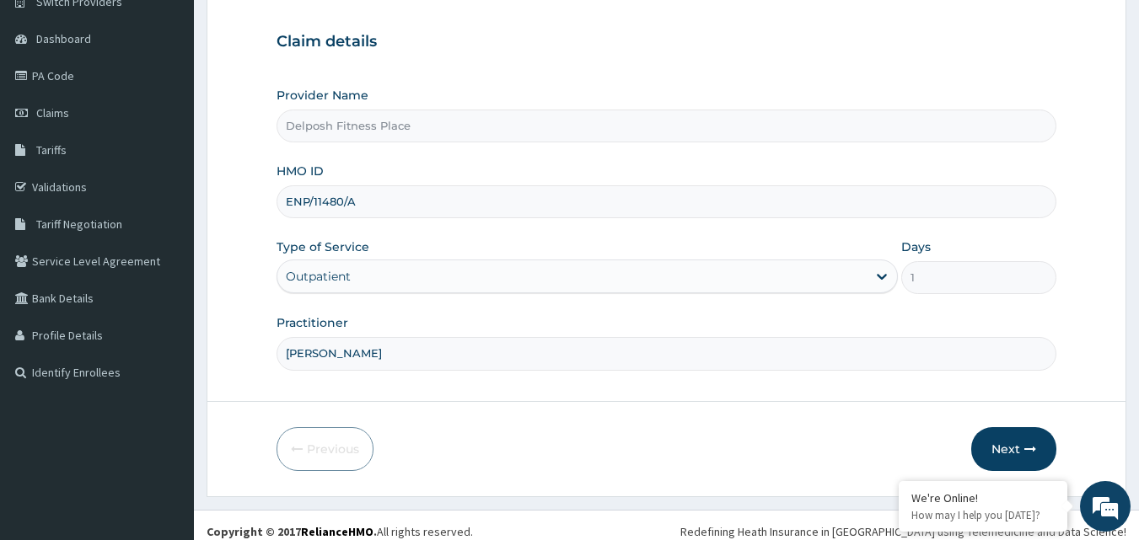
scroll to position [158, 0]
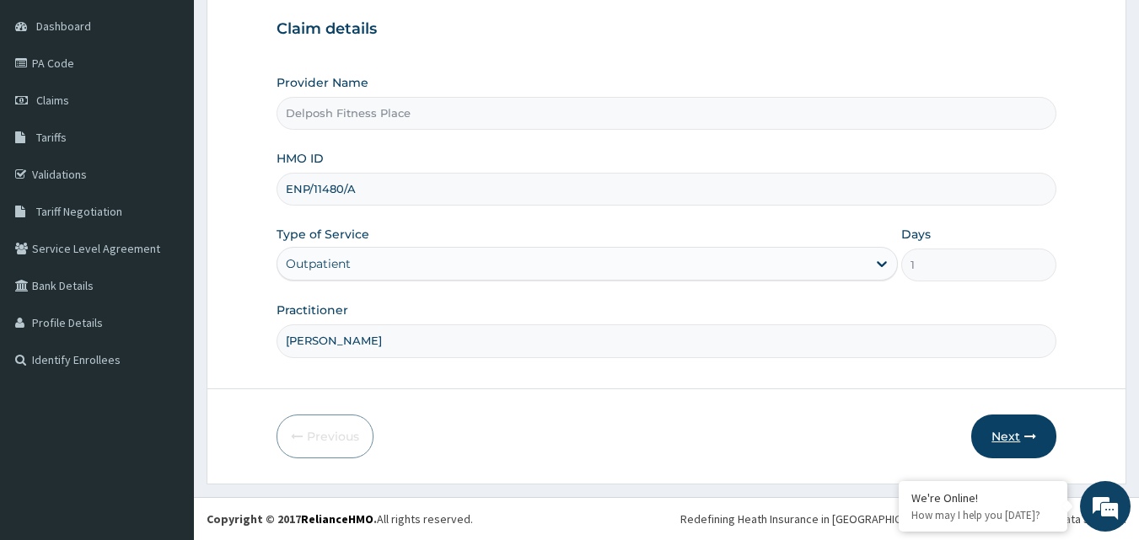
click at [1013, 438] on button "Next" at bounding box center [1013, 437] width 85 height 44
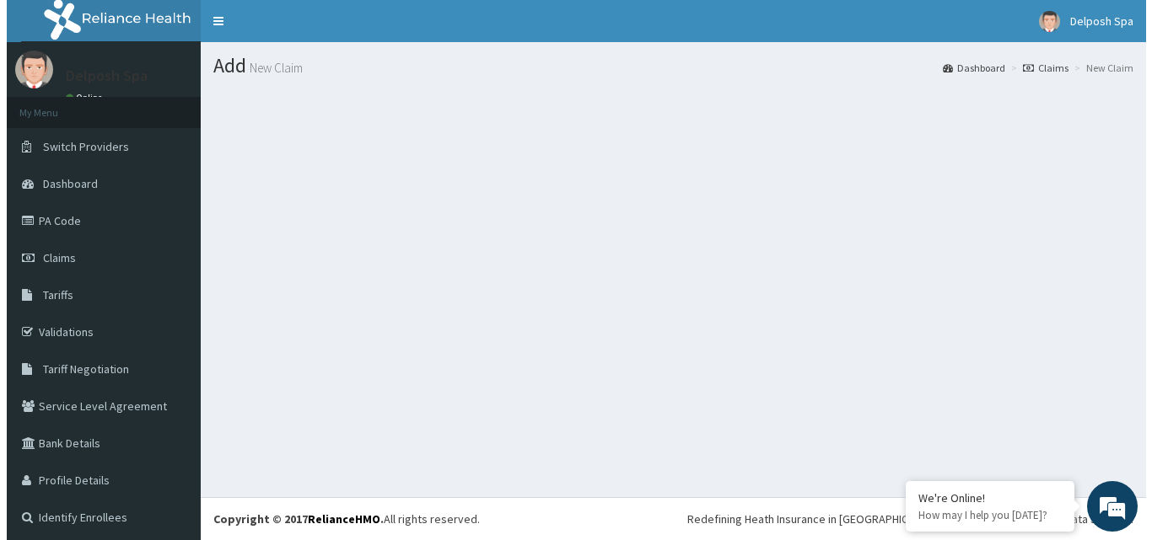
scroll to position [0, 0]
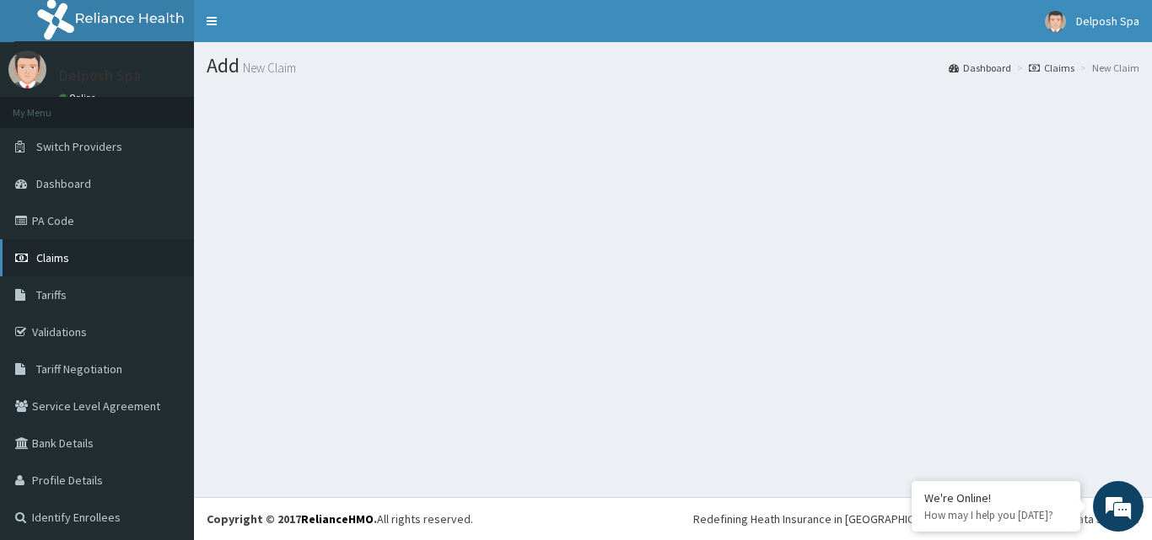
click at [109, 258] on link "Claims" at bounding box center [97, 257] width 194 height 37
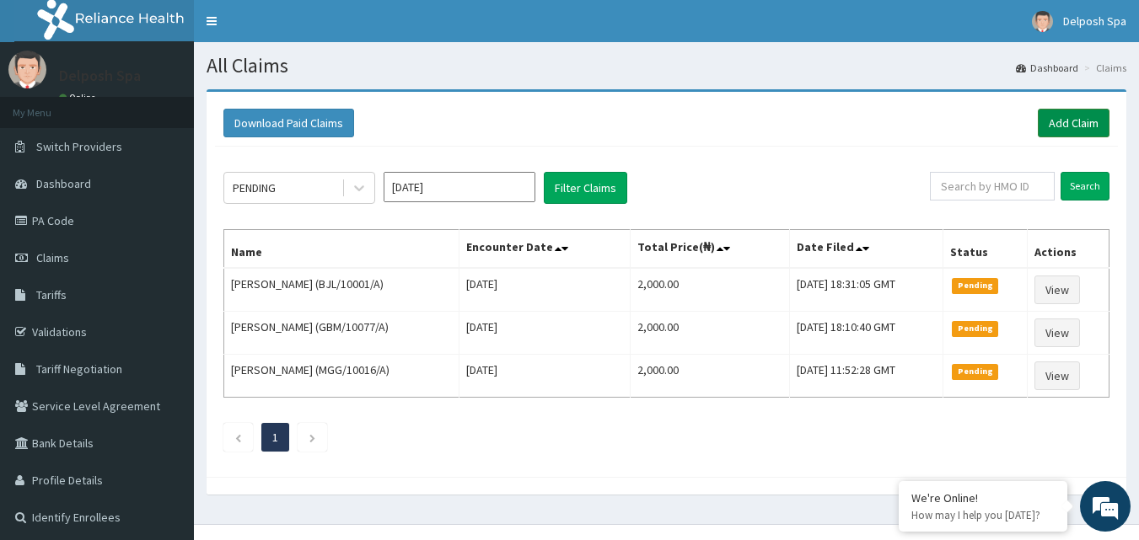
click at [1077, 123] on link "Add Claim" at bounding box center [1074, 123] width 72 height 29
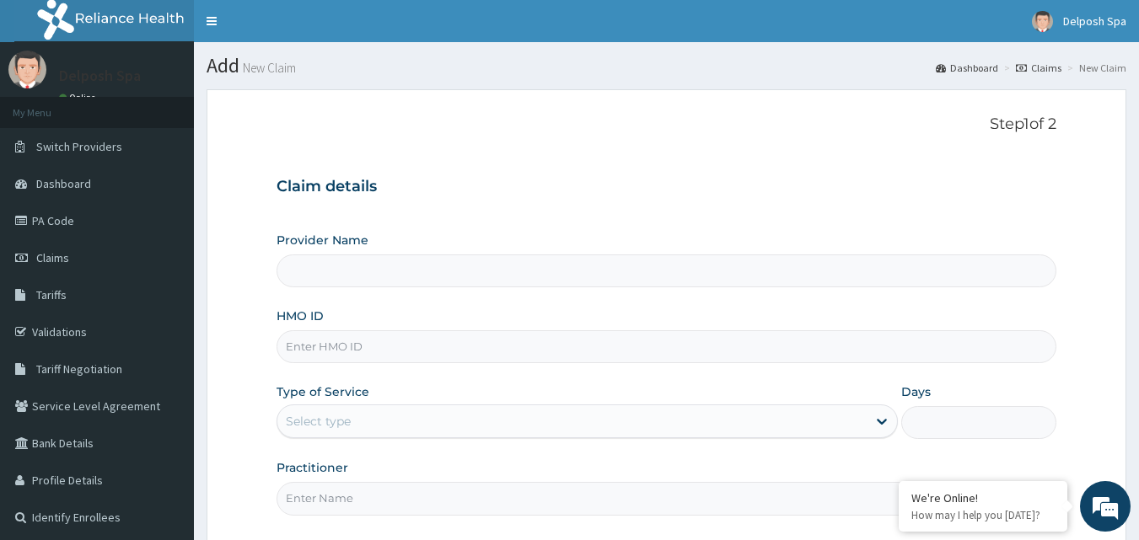
click at [508, 343] on input "HMO ID" at bounding box center [667, 346] width 781 height 33
type input "ENP"
type input "Delposh Fitness Place"
type input "1"
type input "ENP/11480/A"
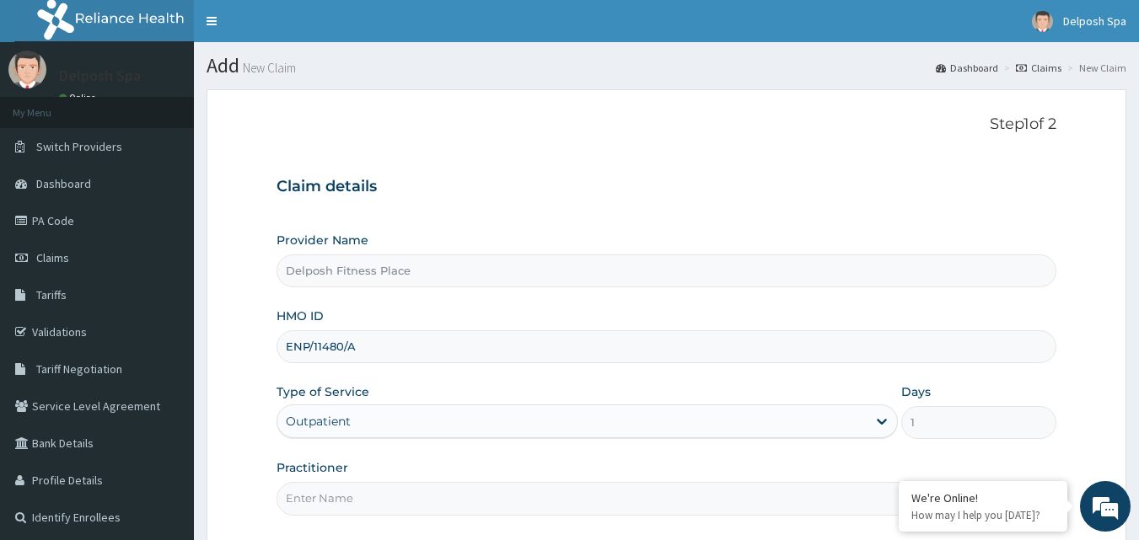
click at [444, 502] on input "Practitioner" at bounding box center [667, 498] width 781 height 33
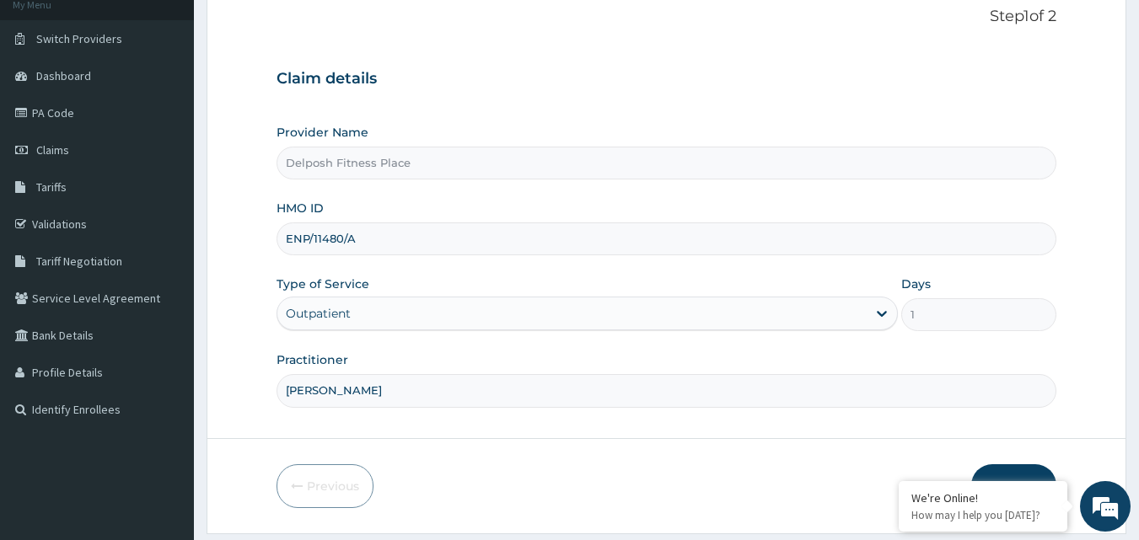
scroll to position [158, 0]
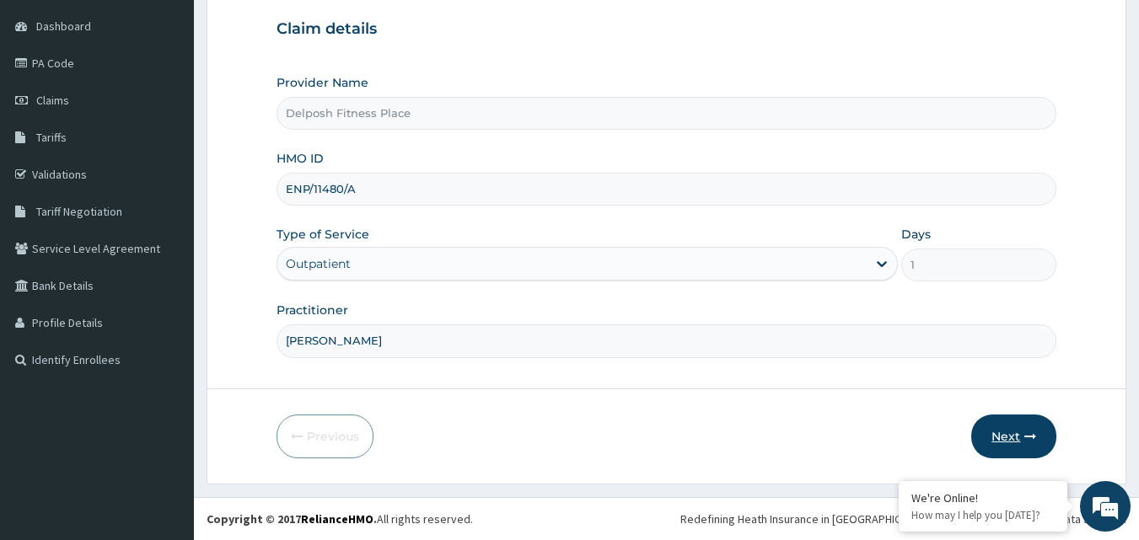
type input "CLARKSON"
click at [1006, 431] on button "Next" at bounding box center [1013, 437] width 85 height 44
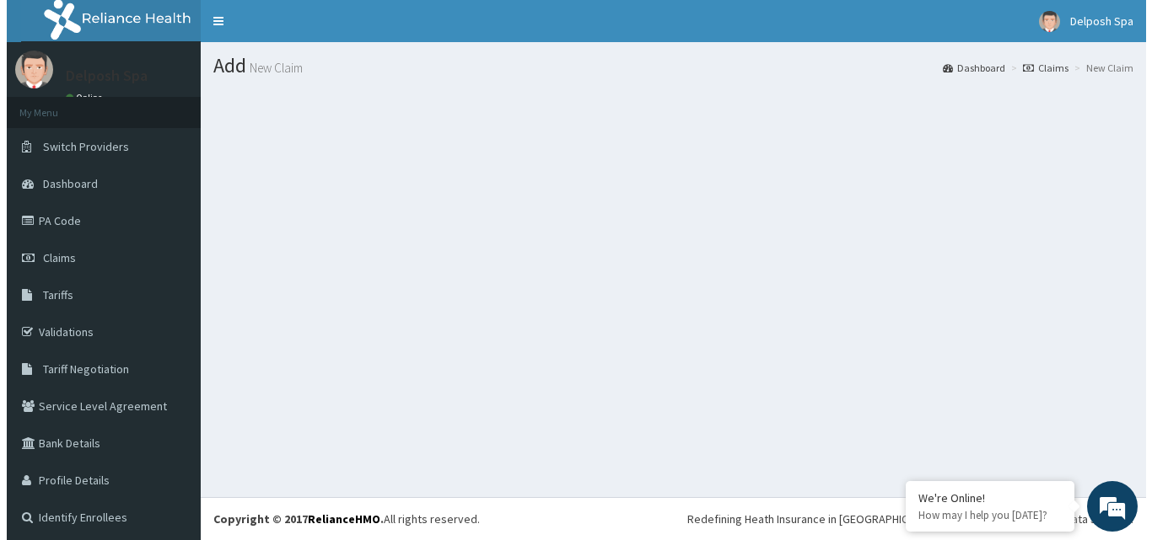
scroll to position [0, 0]
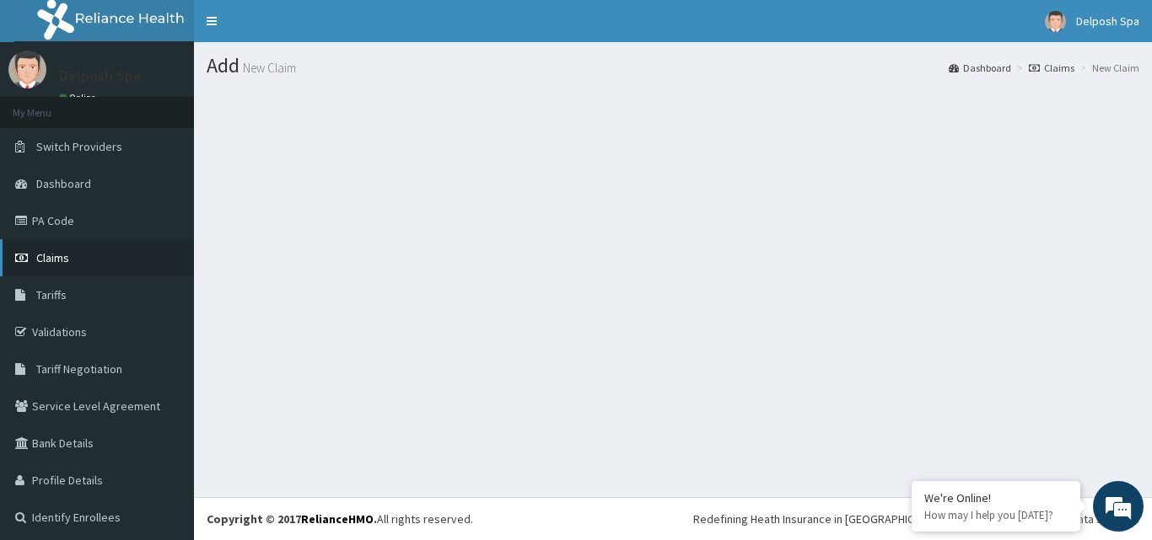
click at [147, 261] on link "Claims" at bounding box center [97, 257] width 194 height 37
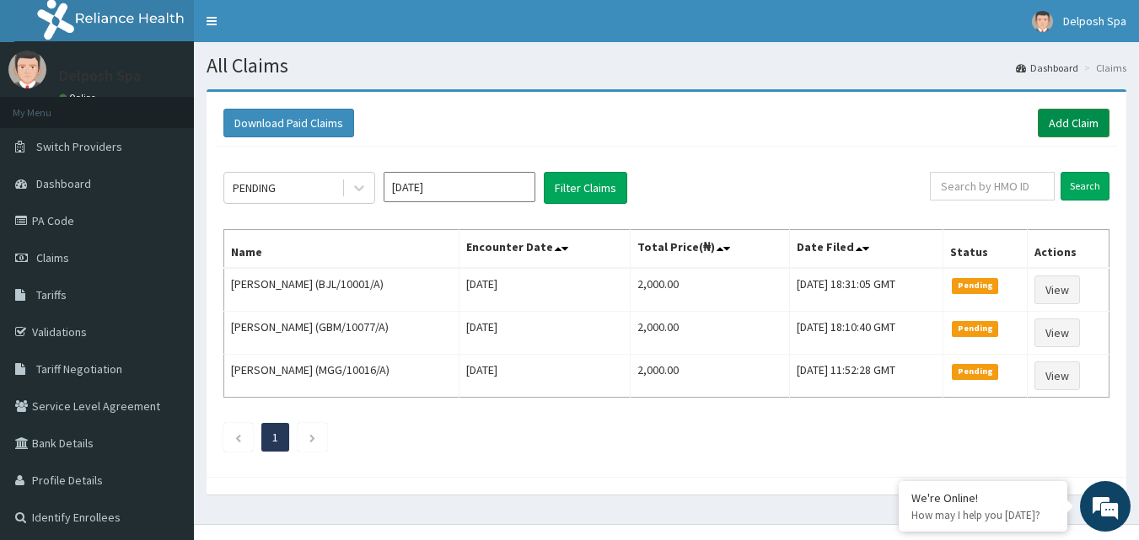
click at [1082, 126] on link "Add Claim" at bounding box center [1074, 123] width 72 height 29
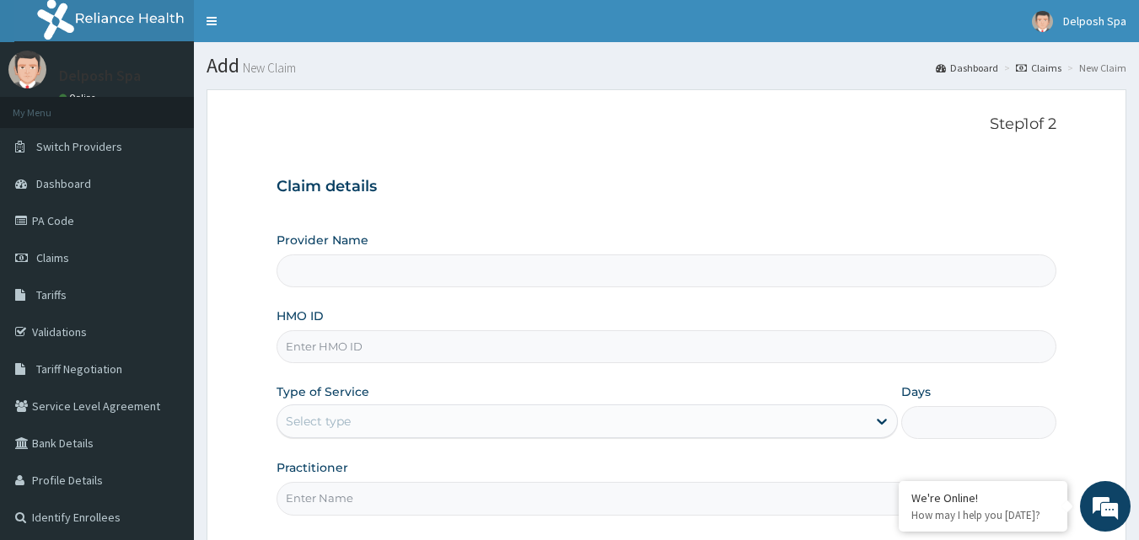
click at [349, 350] on input "HMO ID" at bounding box center [667, 346] width 781 height 33
type input "Delposh Fitness Place"
type input "1"
type input "ENP/11480/A"
click at [342, 485] on input "Practitioner" at bounding box center [667, 498] width 781 height 33
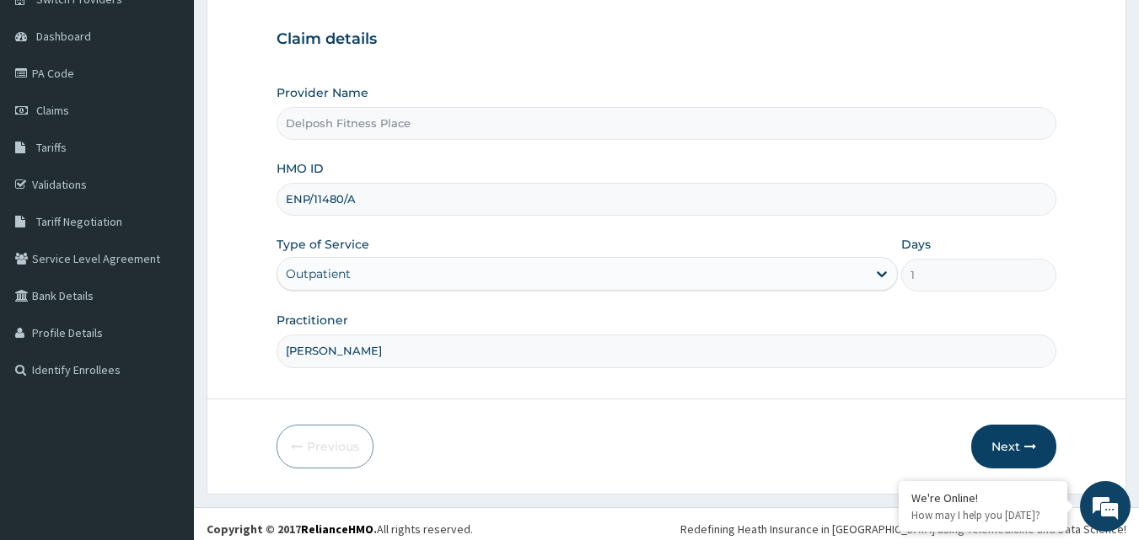
scroll to position [158, 0]
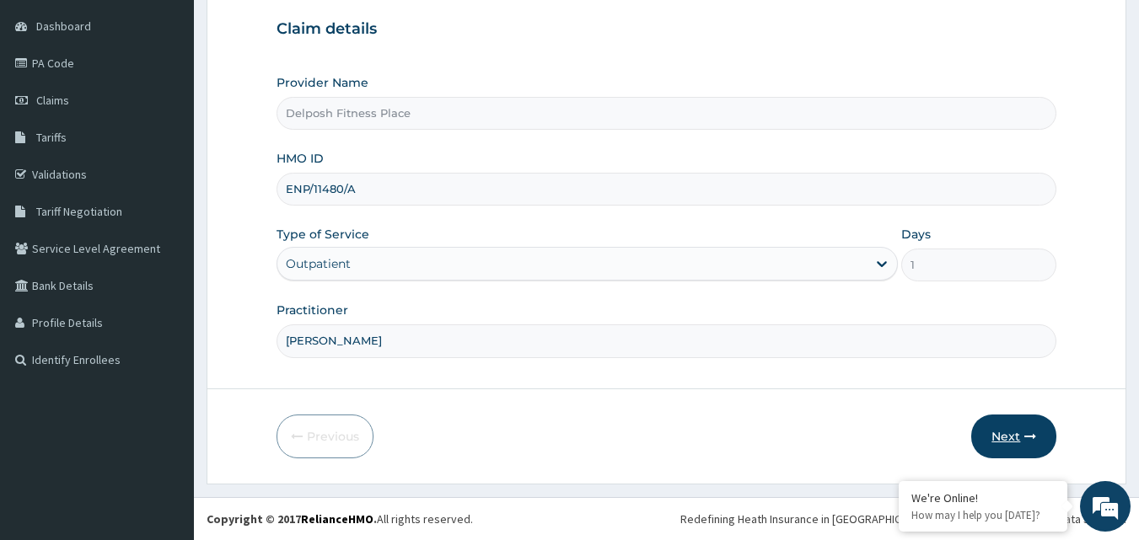
type input "CLARKSON"
click at [1017, 432] on button "Next" at bounding box center [1013, 437] width 85 height 44
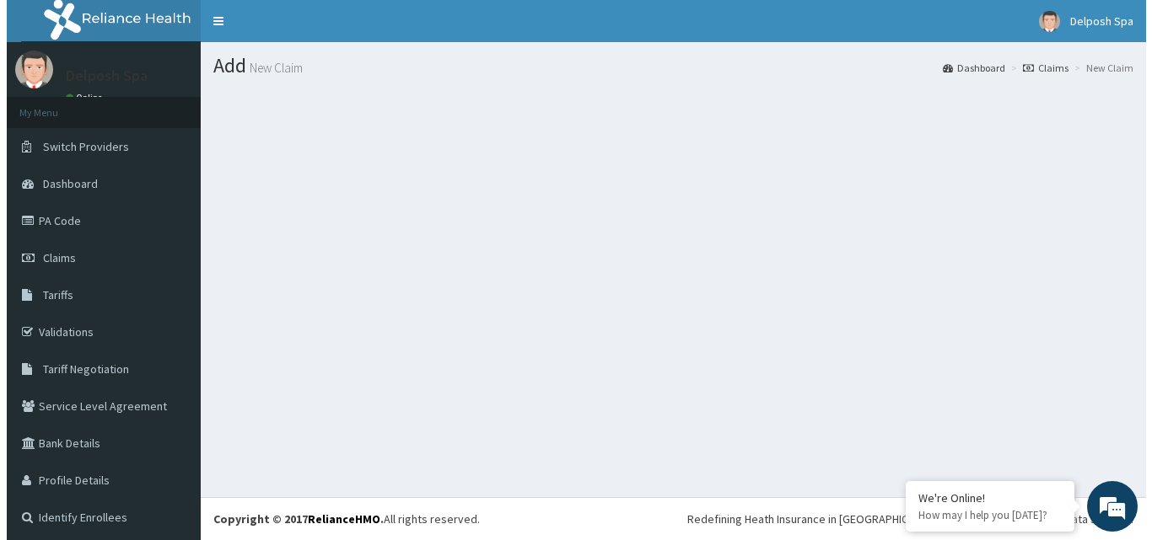
scroll to position [0, 0]
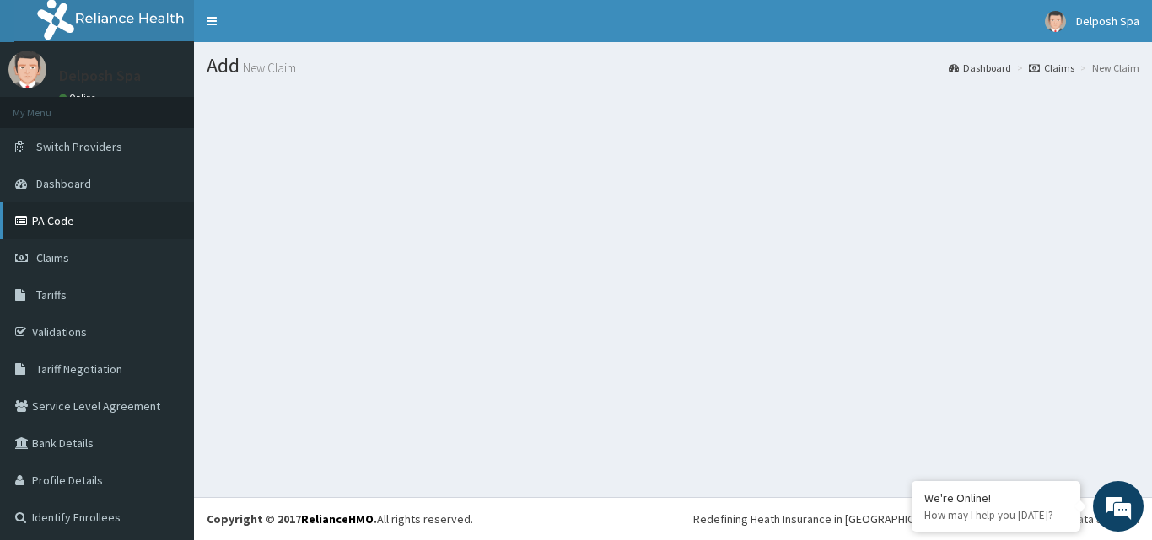
click at [76, 229] on link "PA Code" at bounding box center [97, 220] width 194 height 37
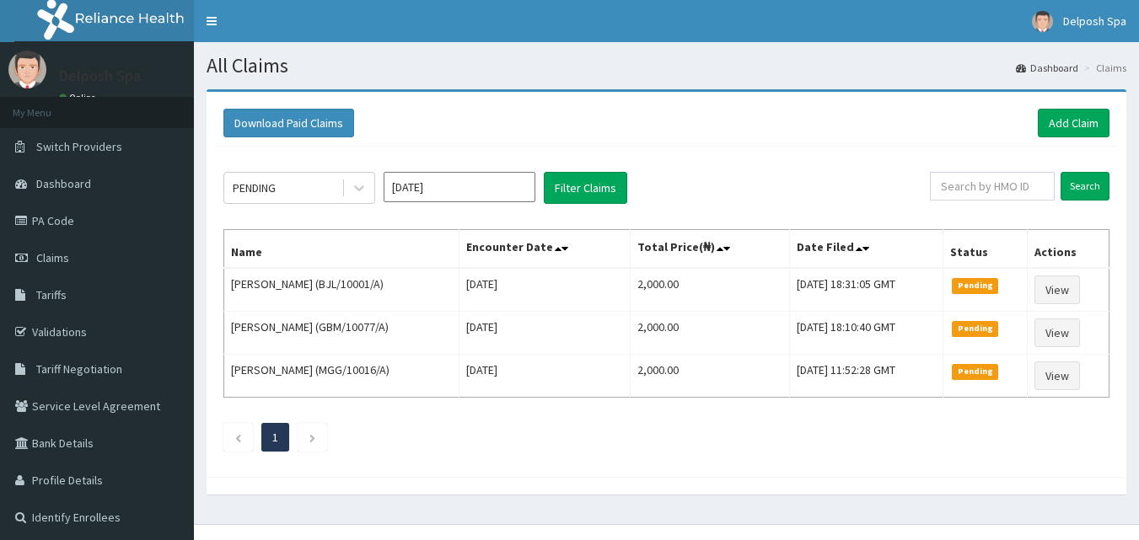
click at [1082, 124] on link "Add Claim" at bounding box center [1074, 123] width 72 height 29
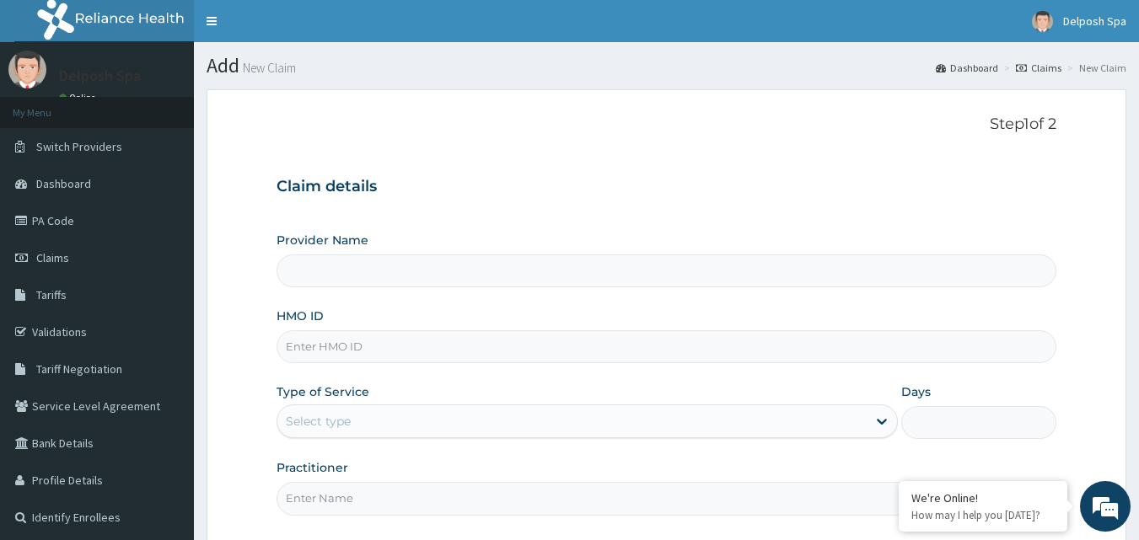
click at [508, 350] on input "HMO ID" at bounding box center [667, 346] width 781 height 33
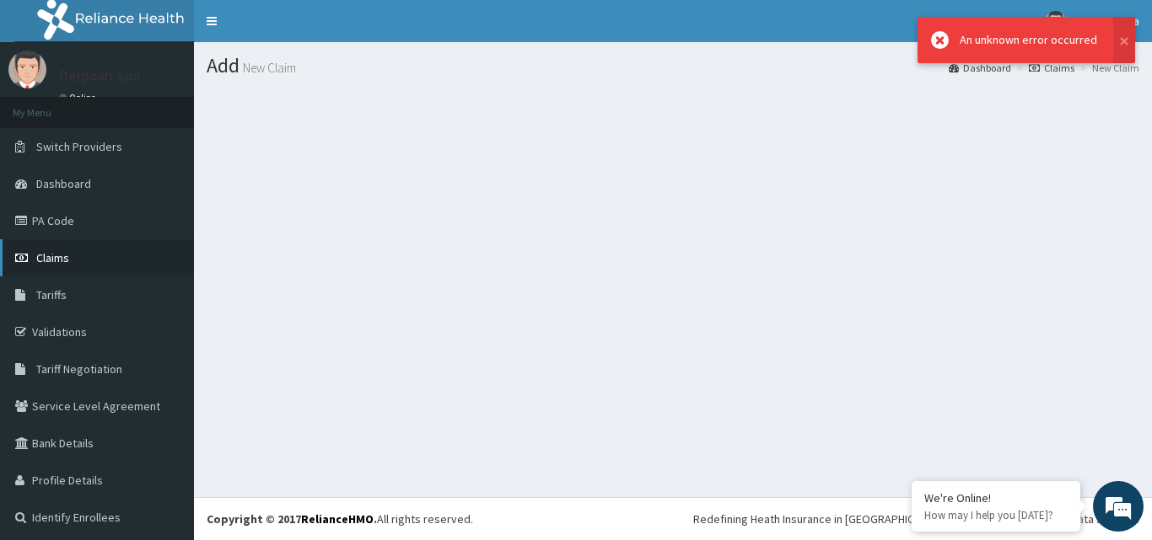
click at [51, 259] on span "Claims" at bounding box center [52, 257] width 33 height 15
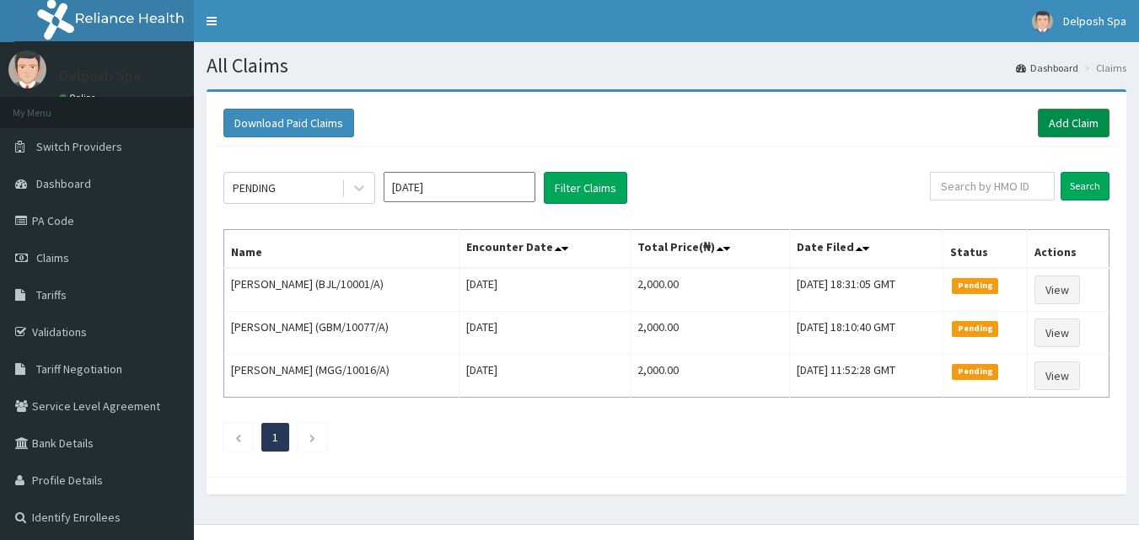
click at [1082, 119] on link "Add Claim" at bounding box center [1074, 123] width 72 height 29
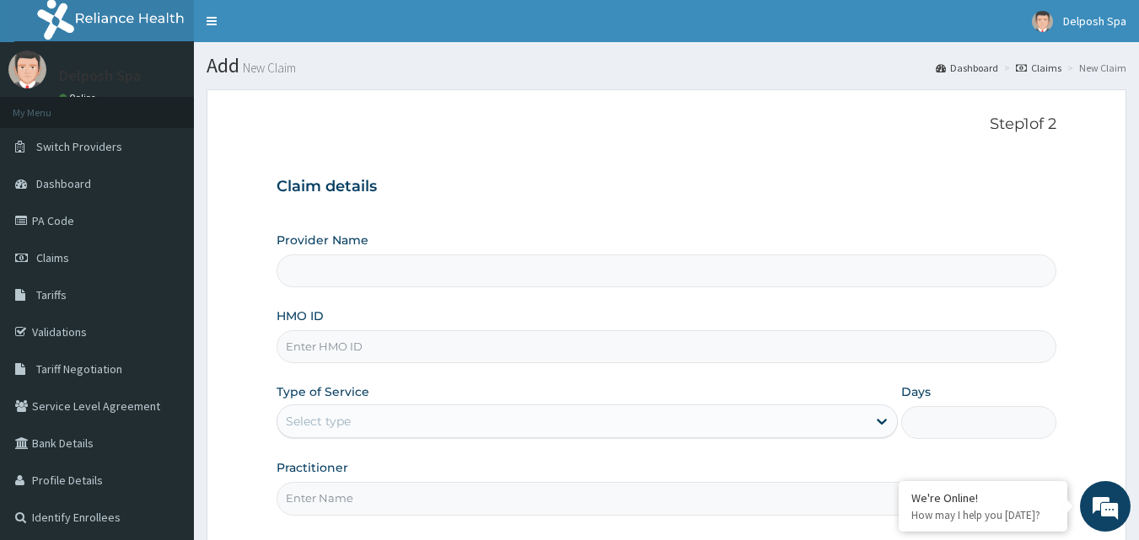
click at [462, 352] on input "HMO ID" at bounding box center [667, 346] width 781 height 33
type input "ENP/"
type input "Delposh Fitness Place"
type input "1"
type input "ENP/11480/A"
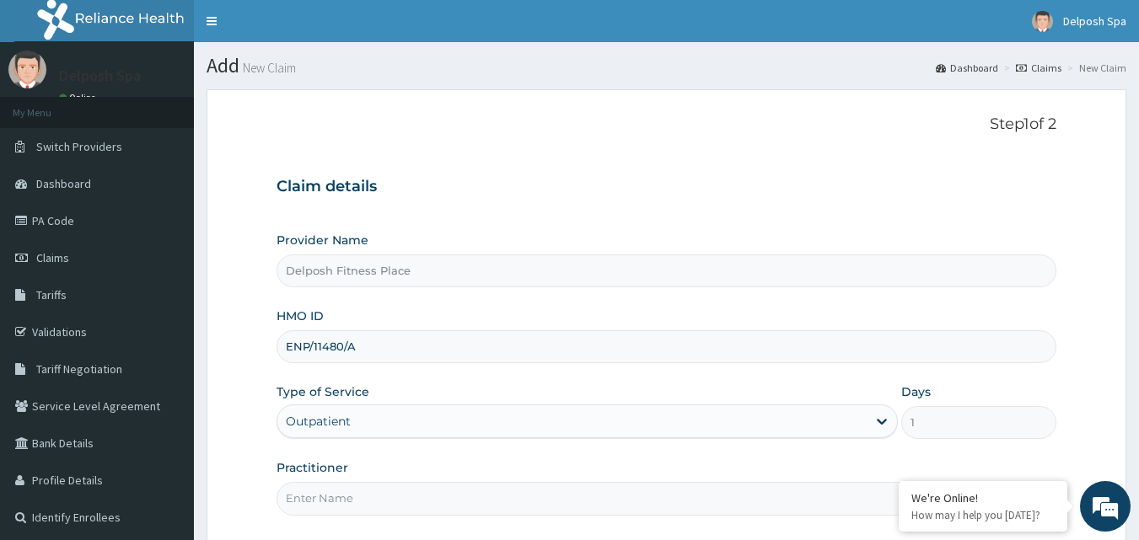
click at [371, 500] on input "Practitioner" at bounding box center [667, 498] width 781 height 33
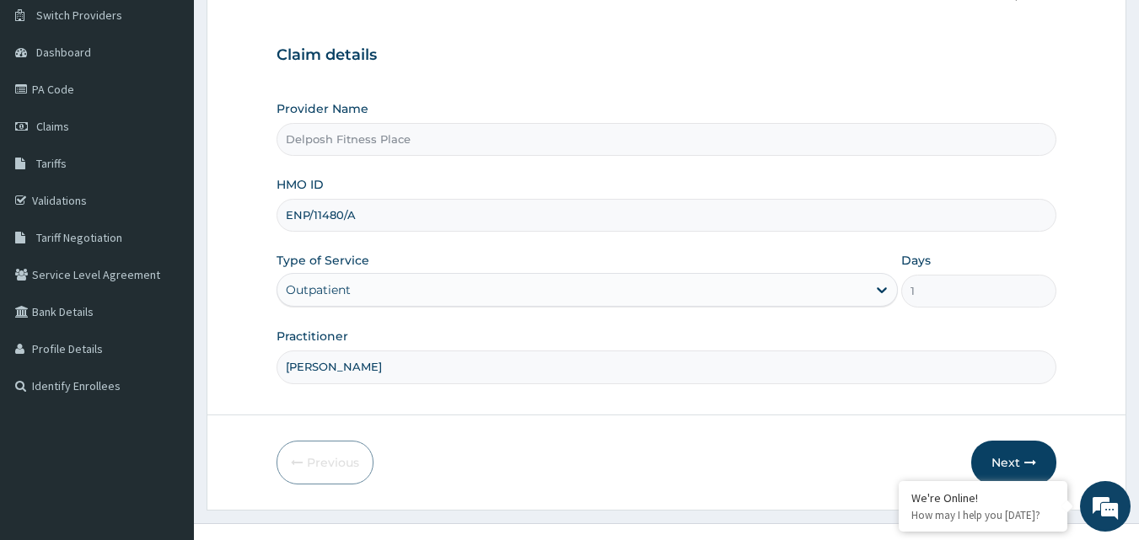
scroll to position [158, 0]
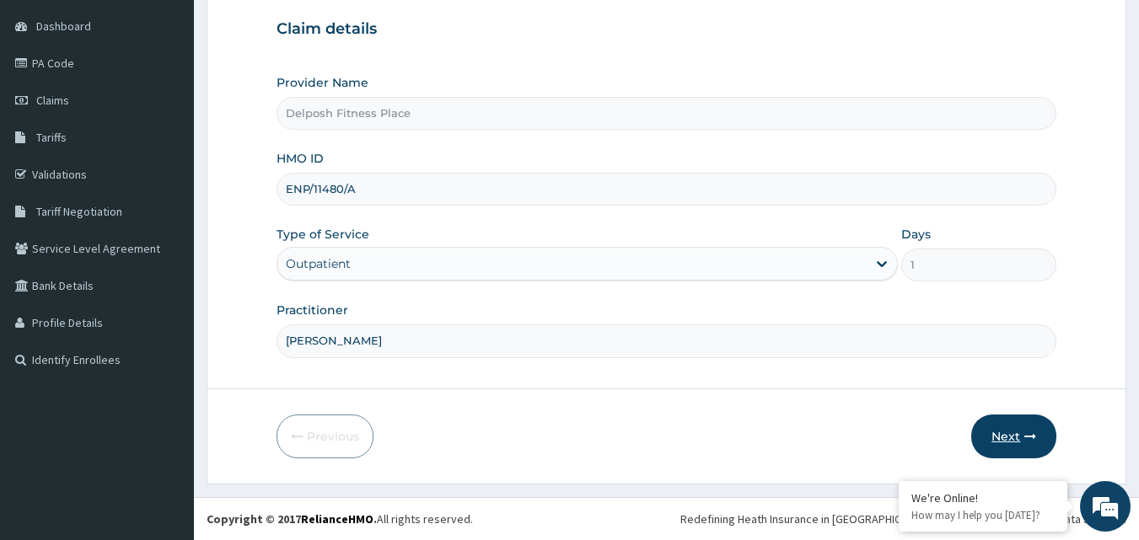
type input "CLARKSON"
click at [1015, 442] on button "Next" at bounding box center [1013, 437] width 85 height 44
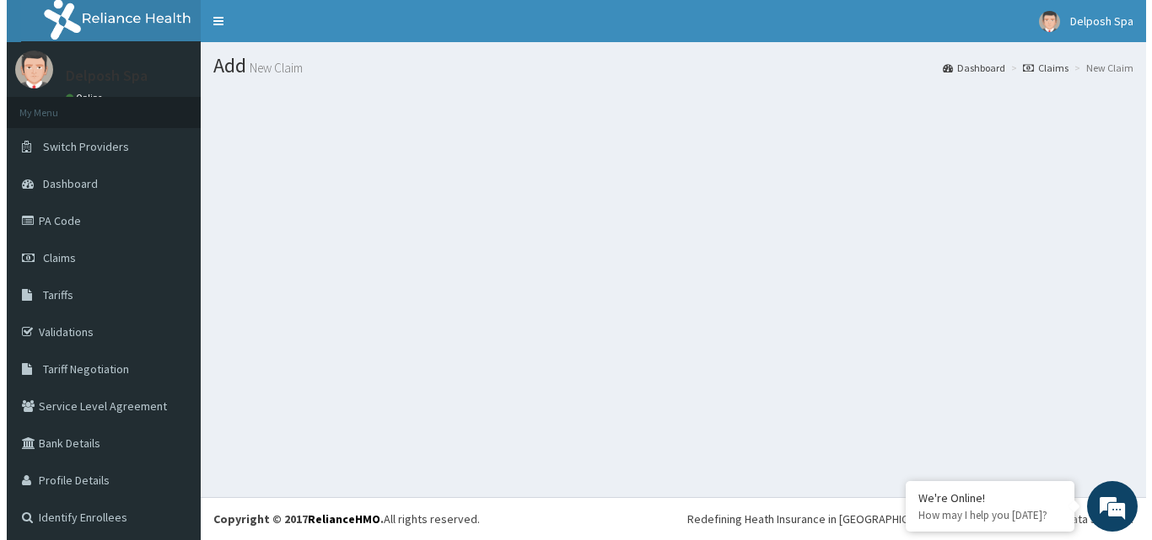
scroll to position [0, 0]
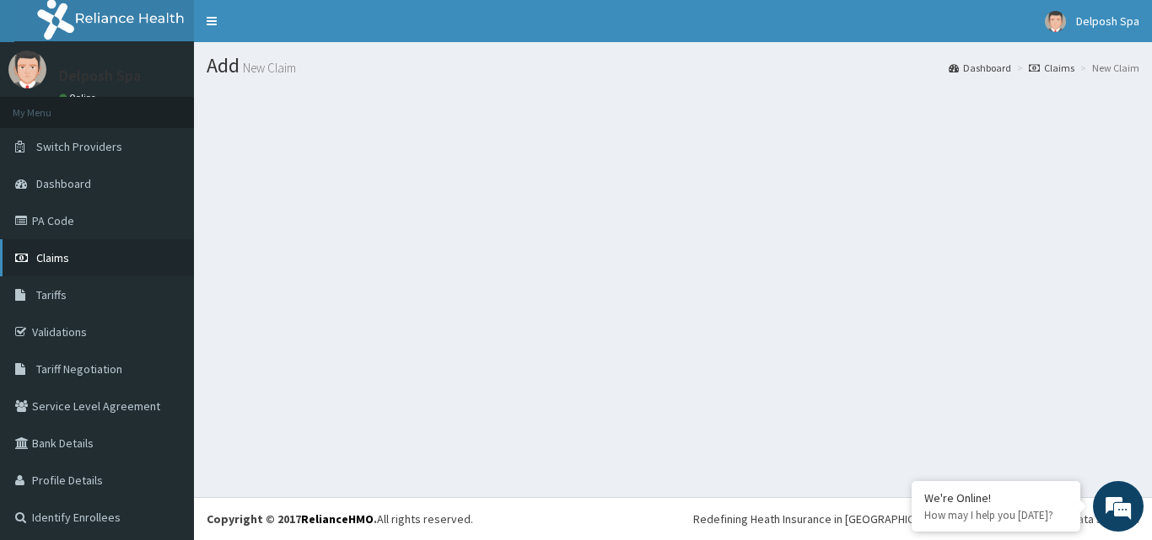
click at [51, 255] on span "Claims" at bounding box center [52, 257] width 33 height 15
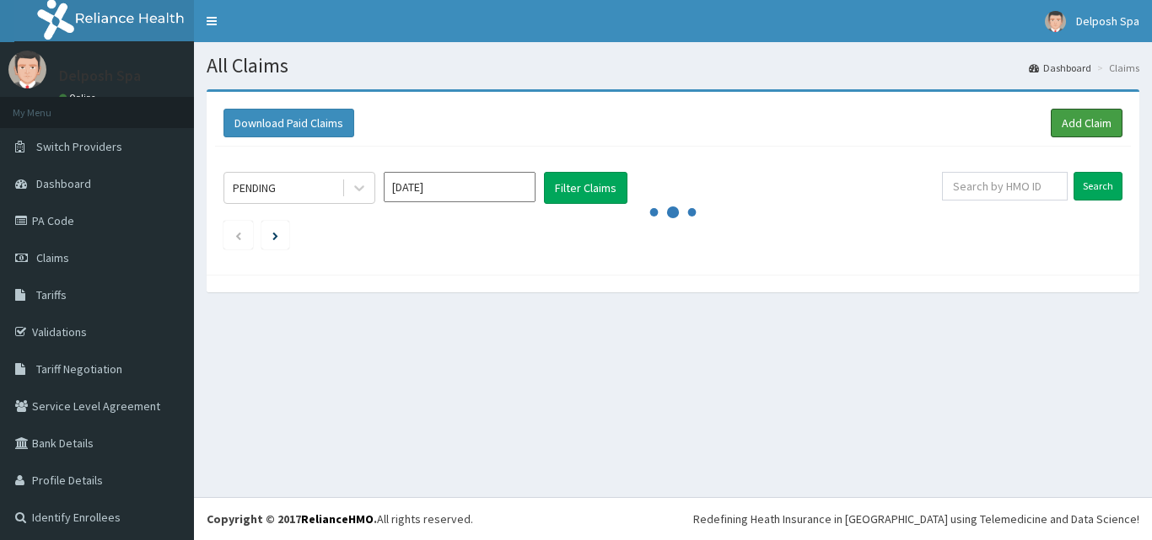
click at [1081, 117] on link "Add Claim" at bounding box center [1086, 123] width 72 height 29
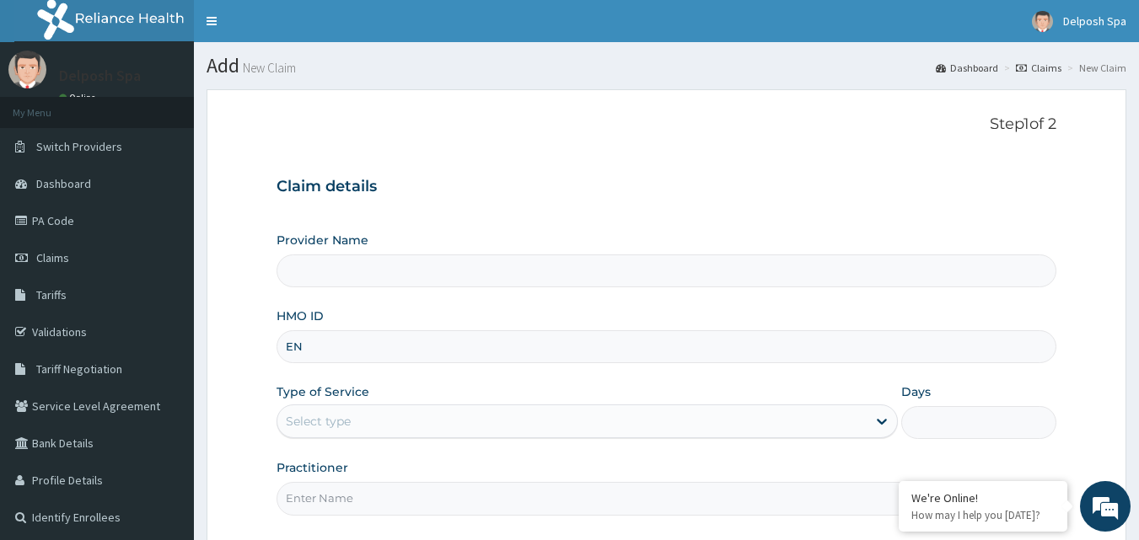
type input "EN/"
type input "Delposh Fitness Place"
type input "1"
type input "ENP/11480/A"
click at [556, 491] on input "Practitioner" at bounding box center [667, 498] width 781 height 33
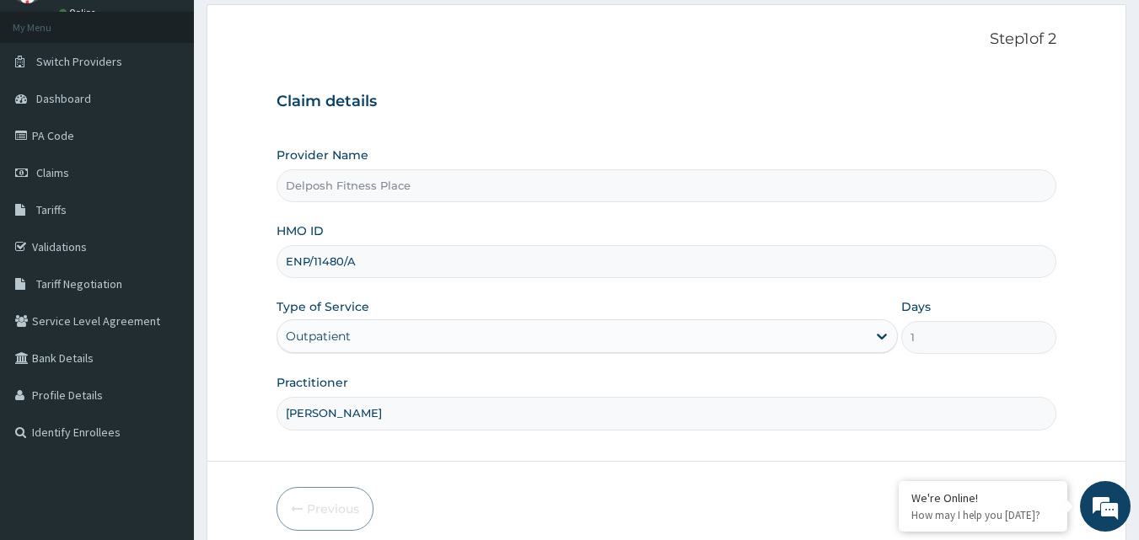
scroll to position [158, 0]
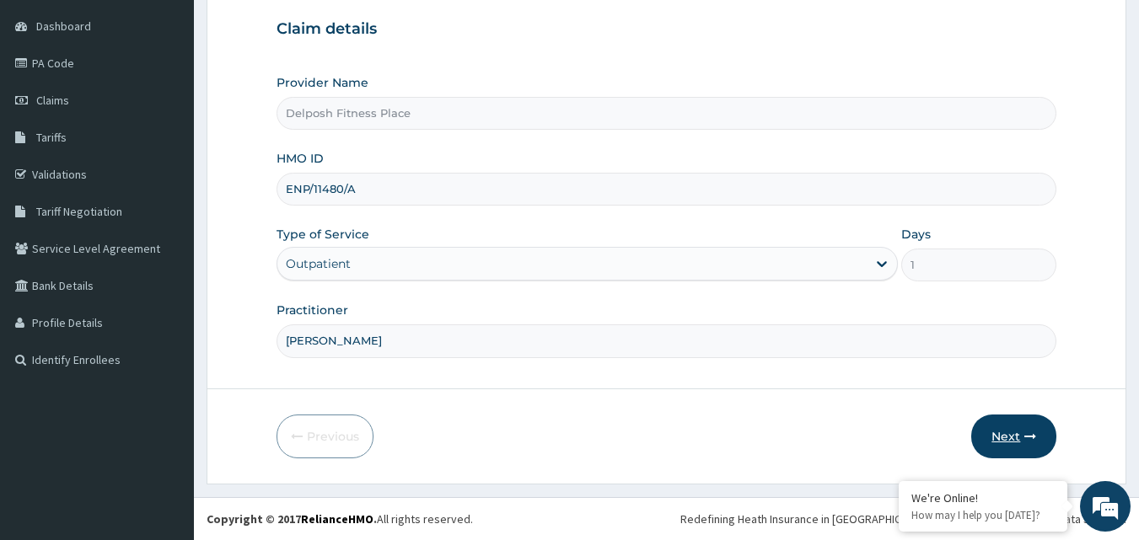
type input "CLARKSON"
click at [1008, 442] on button "Next" at bounding box center [1013, 437] width 85 height 44
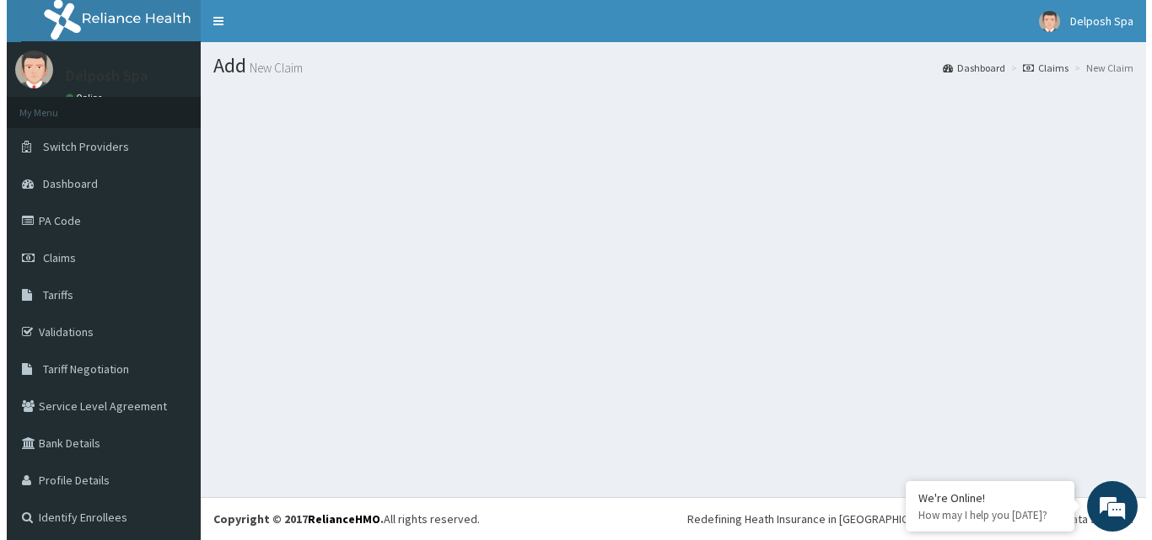
scroll to position [0, 0]
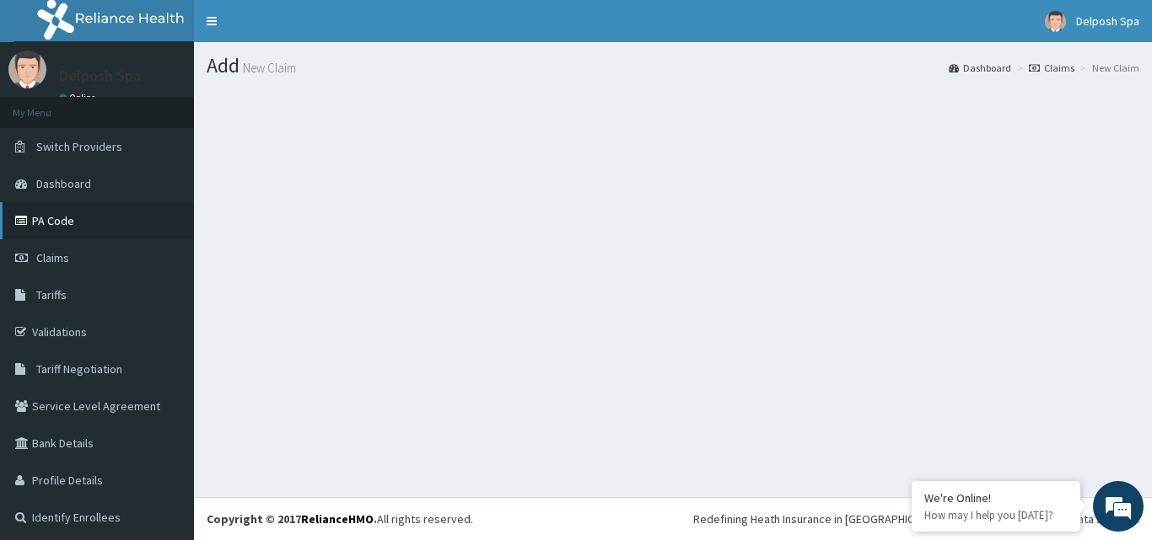
click at [110, 208] on link "PA Code" at bounding box center [97, 220] width 194 height 37
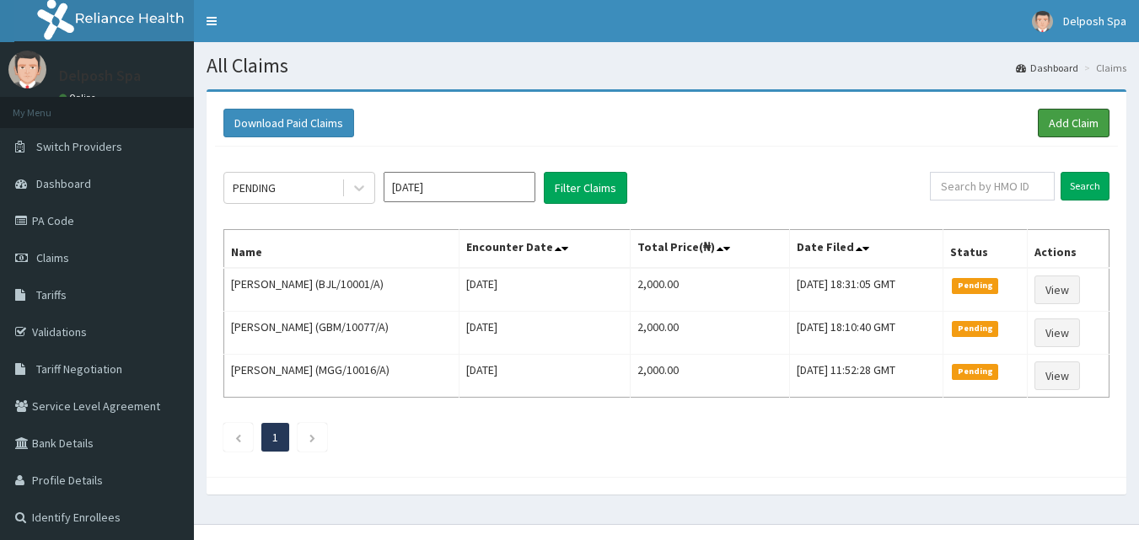
click at [1061, 126] on link "Add Claim" at bounding box center [1074, 123] width 72 height 29
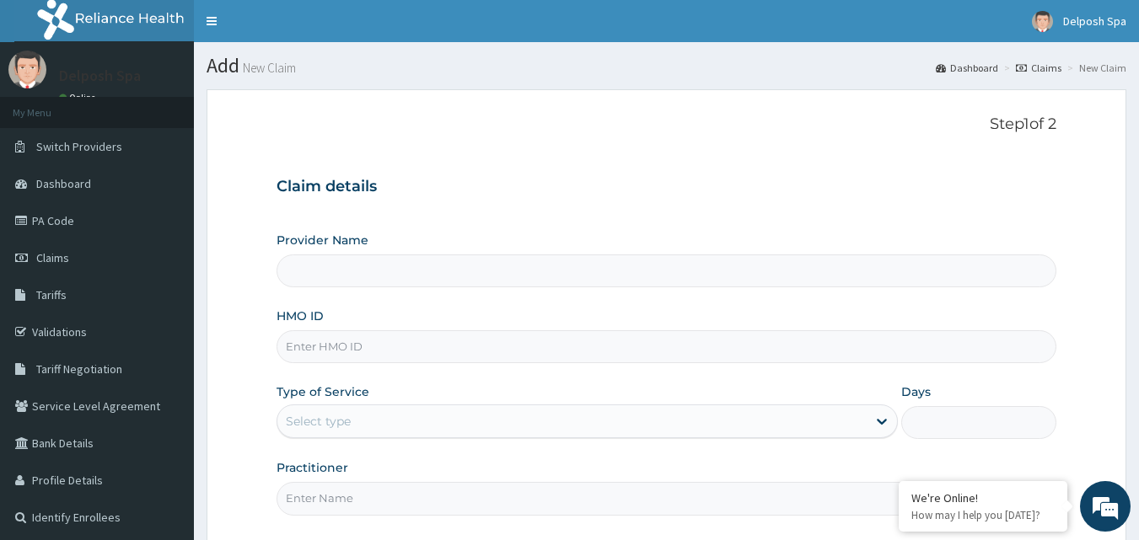
click at [729, 332] on input "HMO ID" at bounding box center [667, 346] width 781 height 33
type input "ENP/"
type input "Delposh Fitness Place"
type input "1"
type input "ENP/11480/A"
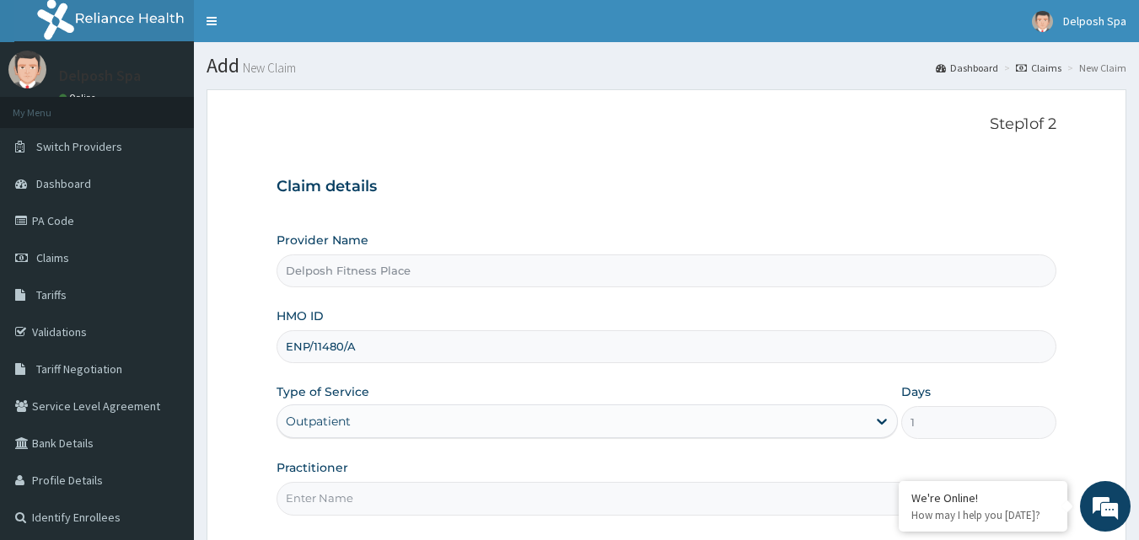
click at [632, 485] on input "Practitioner" at bounding box center [667, 498] width 781 height 33
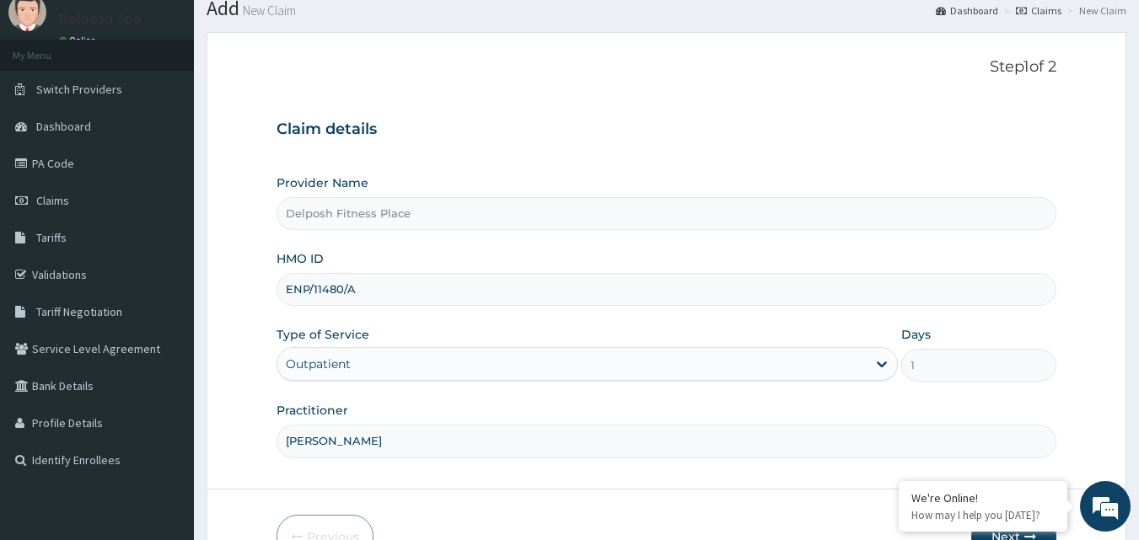
scroll to position [158, 0]
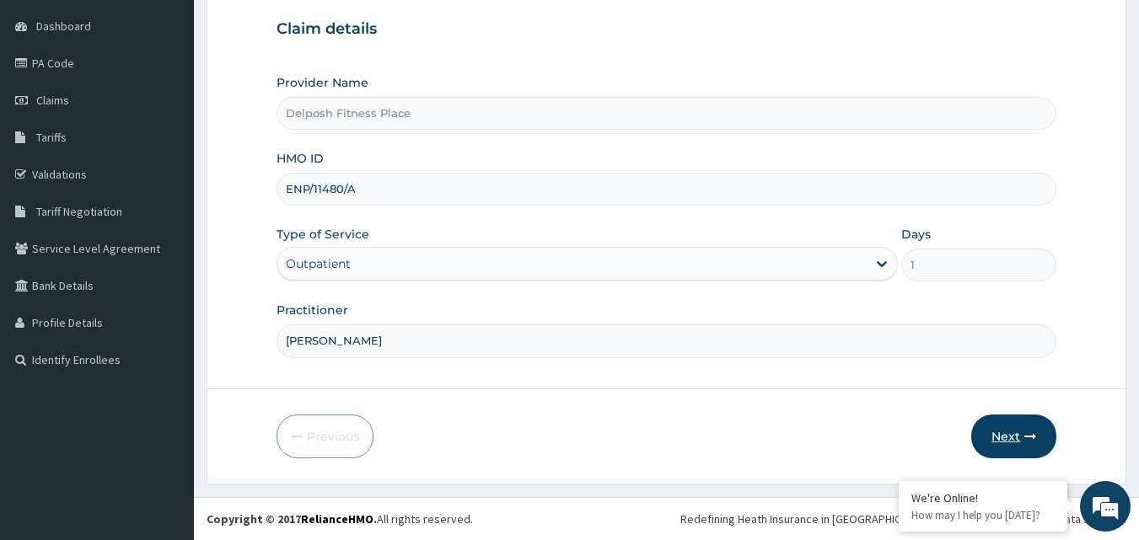
type input "CLARKSON"
click at [1002, 432] on button "Next" at bounding box center [1013, 437] width 85 height 44
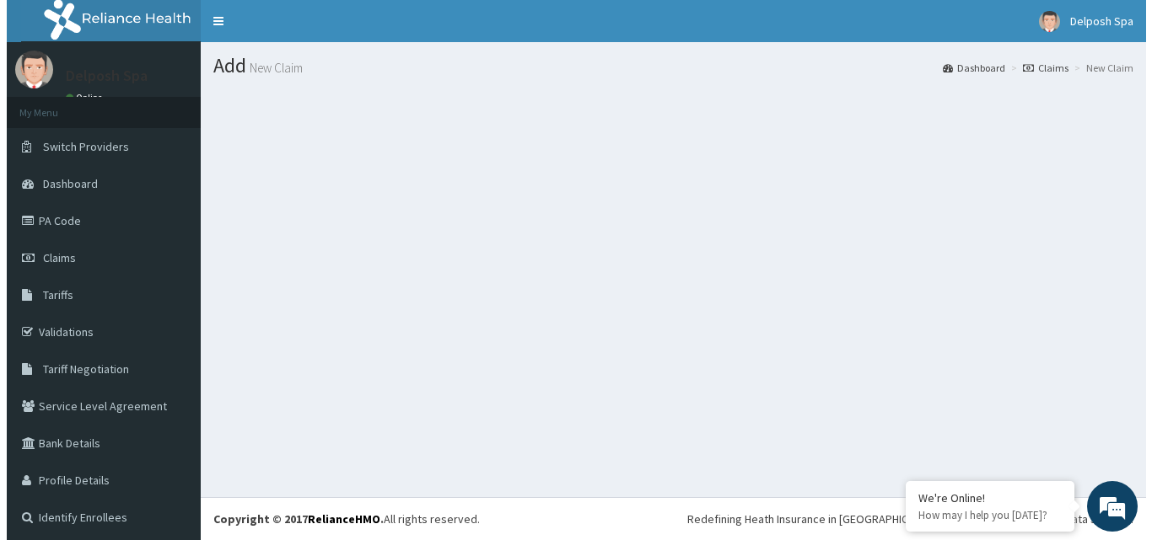
scroll to position [0, 0]
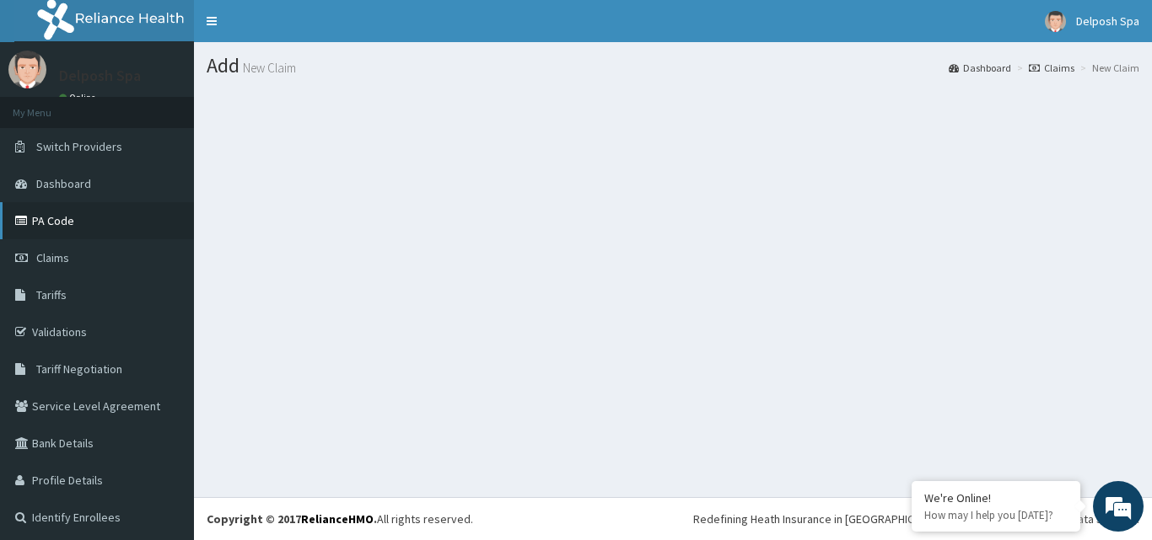
click at [105, 232] on link "PA Code" at bounding box center [97, 220] width 194 height 37
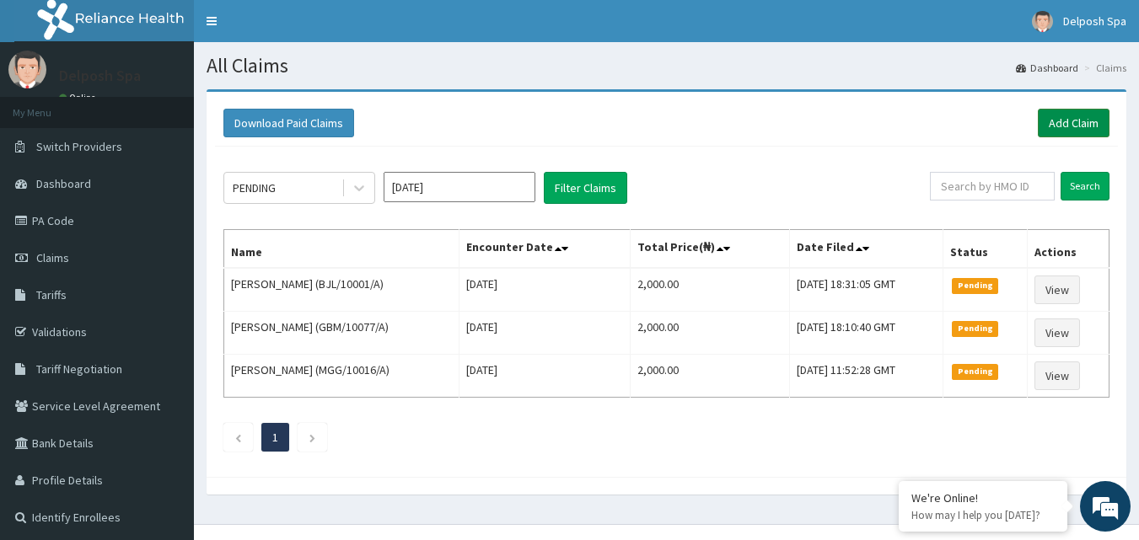
click at [1082, 117] on link "Add Claim" at bounding box center [1074, 123] width 72 height 29
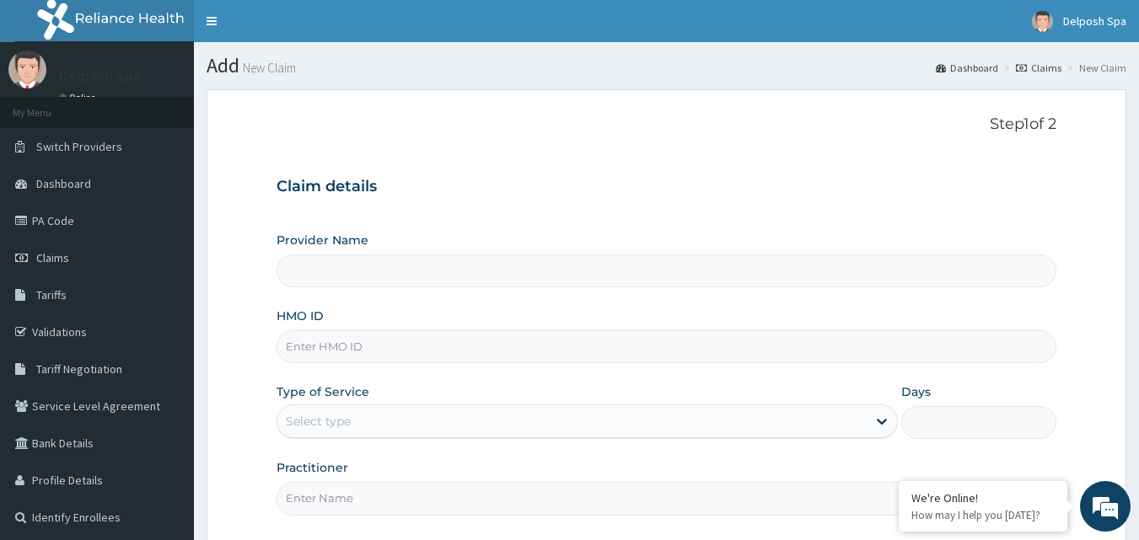
click at [481, 357] on input "HMO ID" at bounding box center [667, 346] width 781 height 33
type input "Delposh Fitness Place"
type input "1"
type input "ENP/11480/A"
click at [456, 501] on input "Practitioner" at bounding box center [667, 498] width 781 height 33
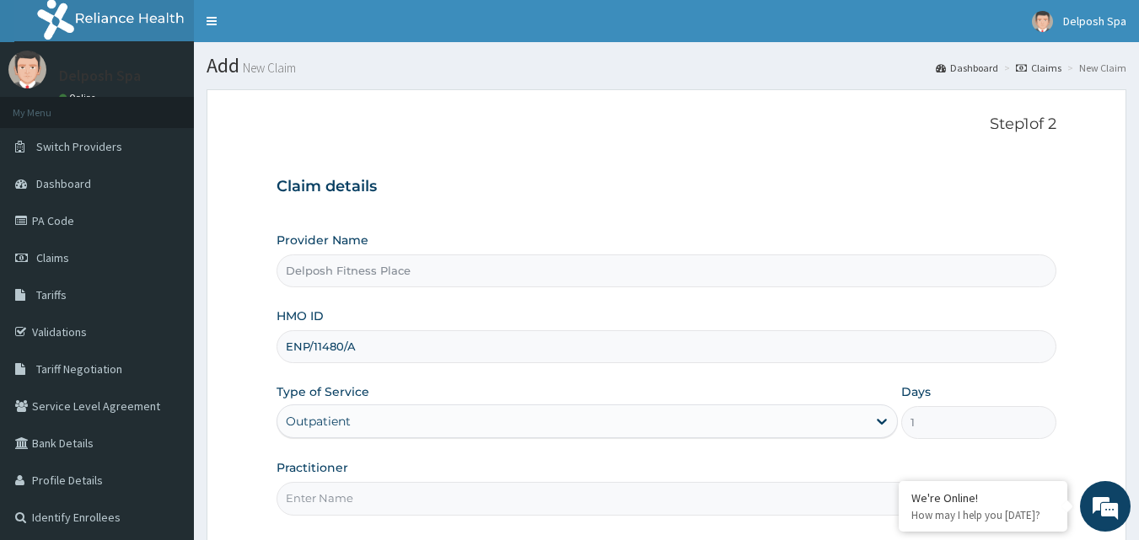
type input "[PERSON_NAME]"
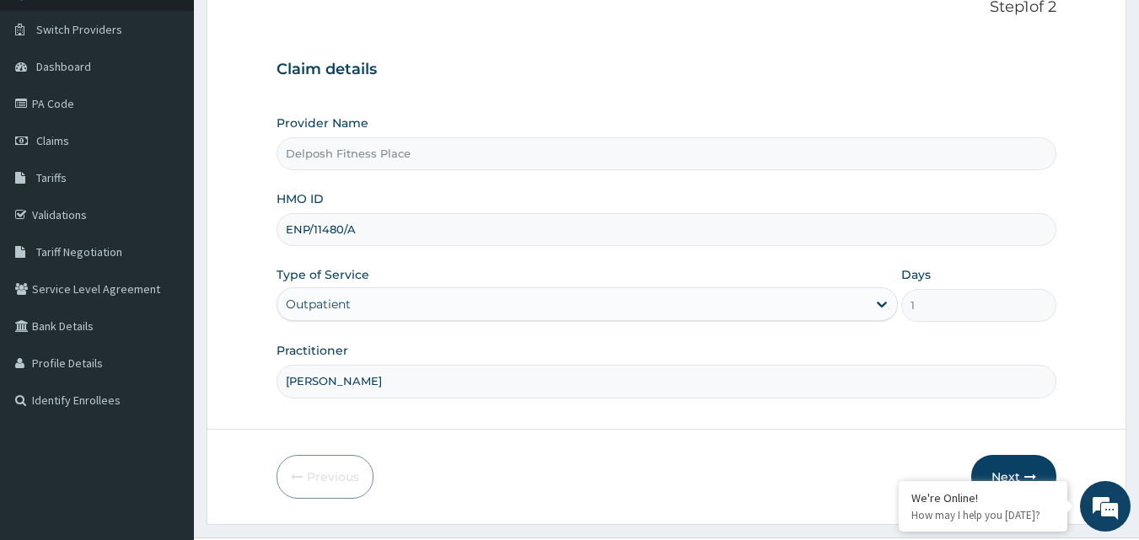
scroll to position [158, 0]
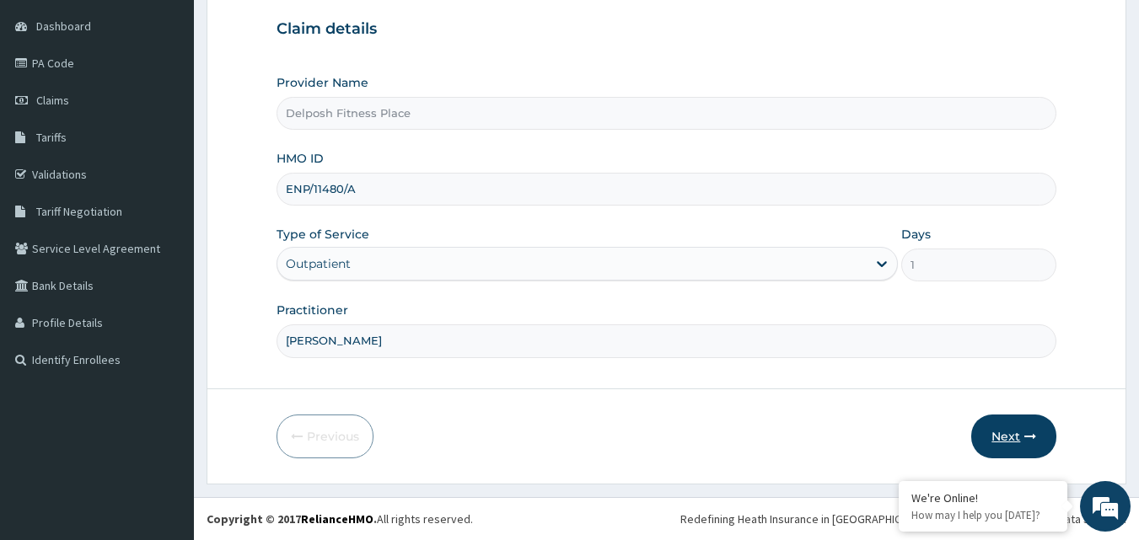
click at [1031, 429] on button "Next" at bounding box center [1013, 437] width 85 height 44
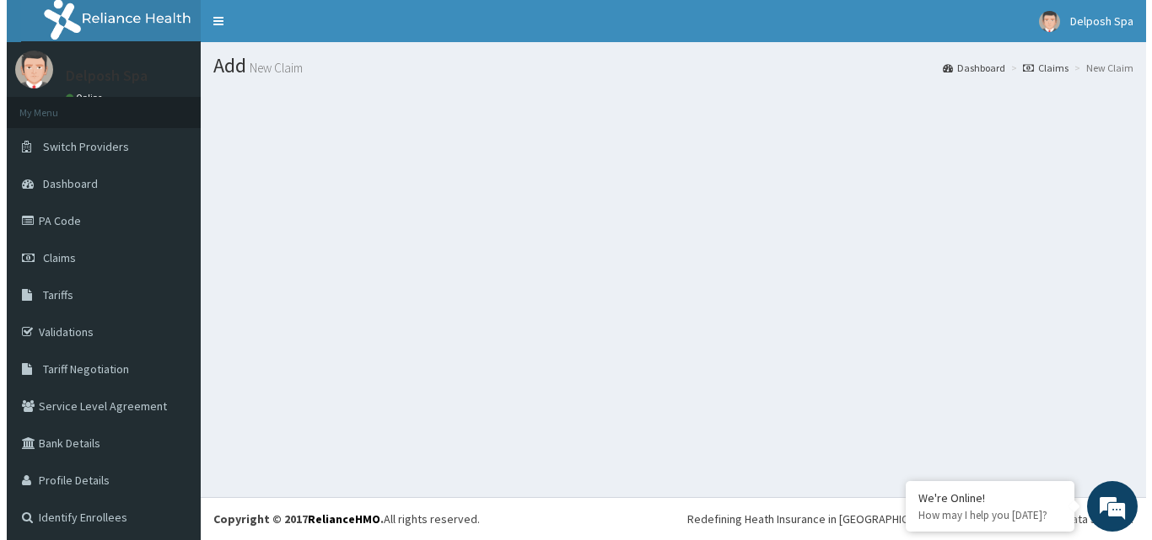
scroll to position [0, 0]
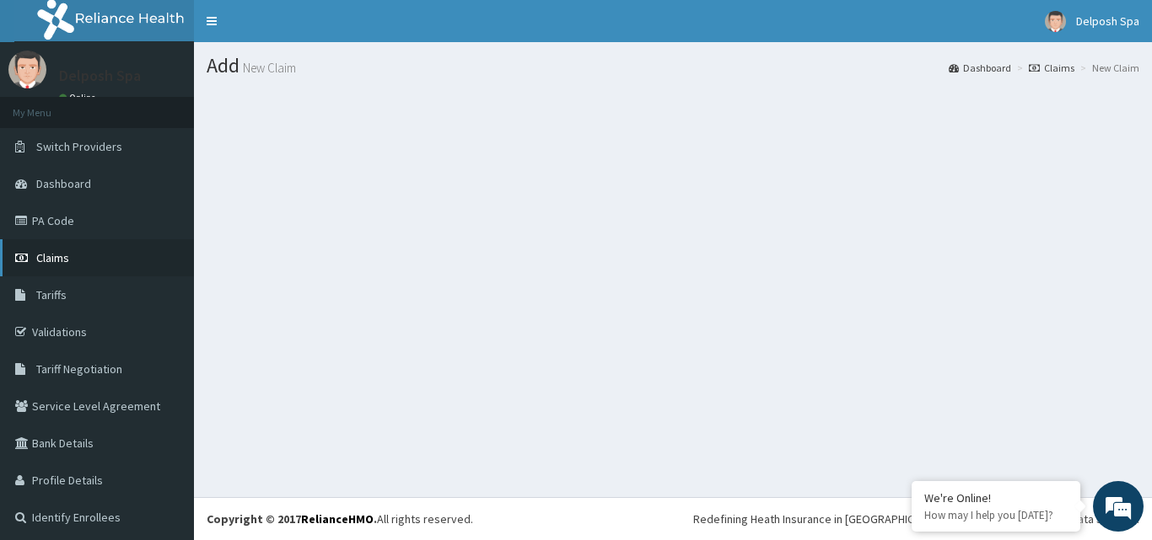
click at [68, 257] on span "Claims" at bounding box center [52, 257] width 33 height 15
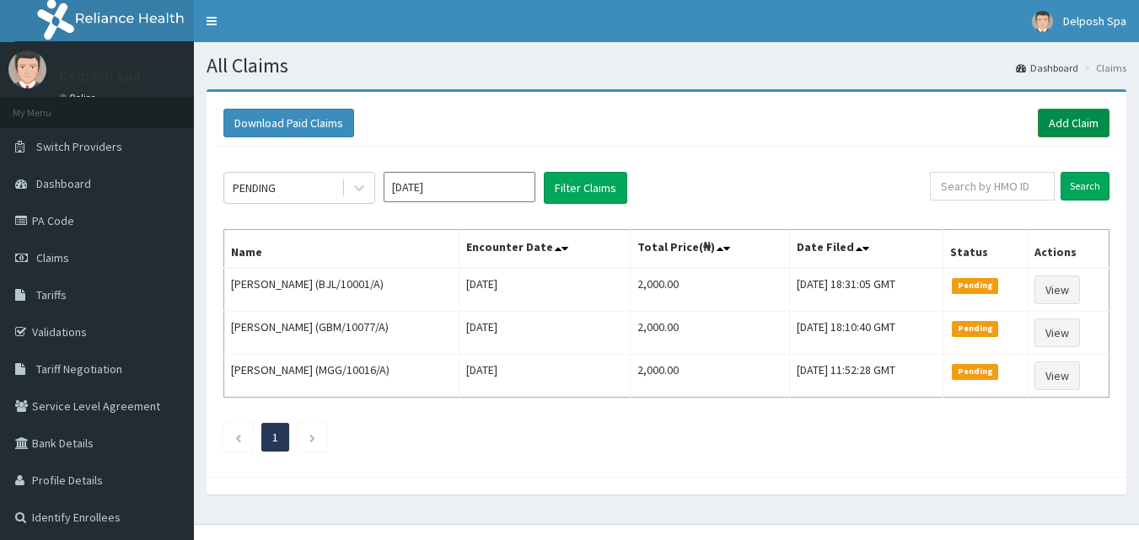
click at [1079, 126] on link "Add Claim" at bounding box center [1074, 123] width 72 height 29
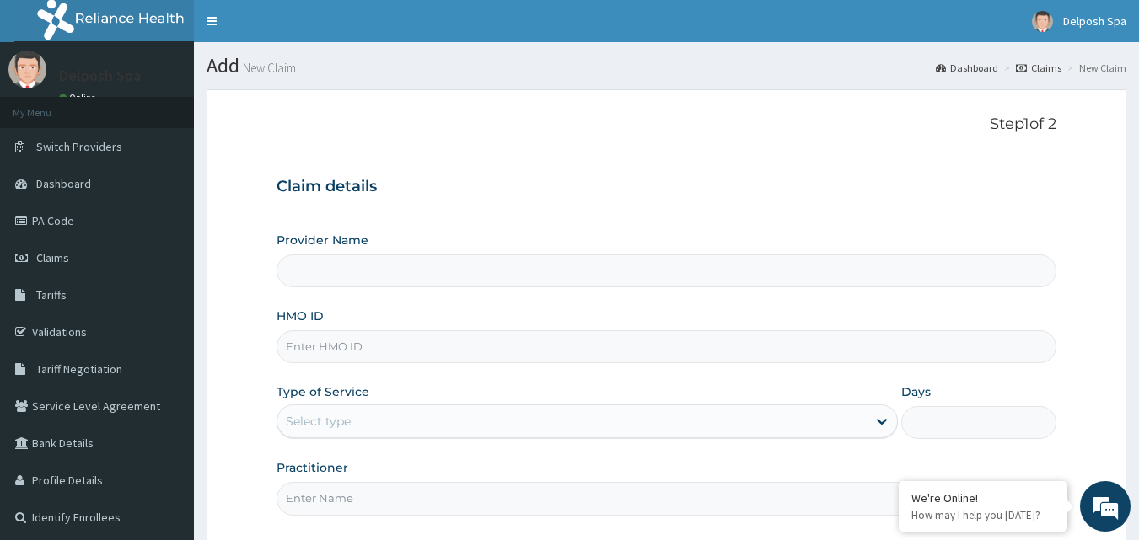
click at [685, 337] on input "HMO ID" at bounding box center [667, 346] width 781 height 33
type input "ENP"
type input "Delposh Fitness Place"
type input "1"
type input "ENP/11480/A"
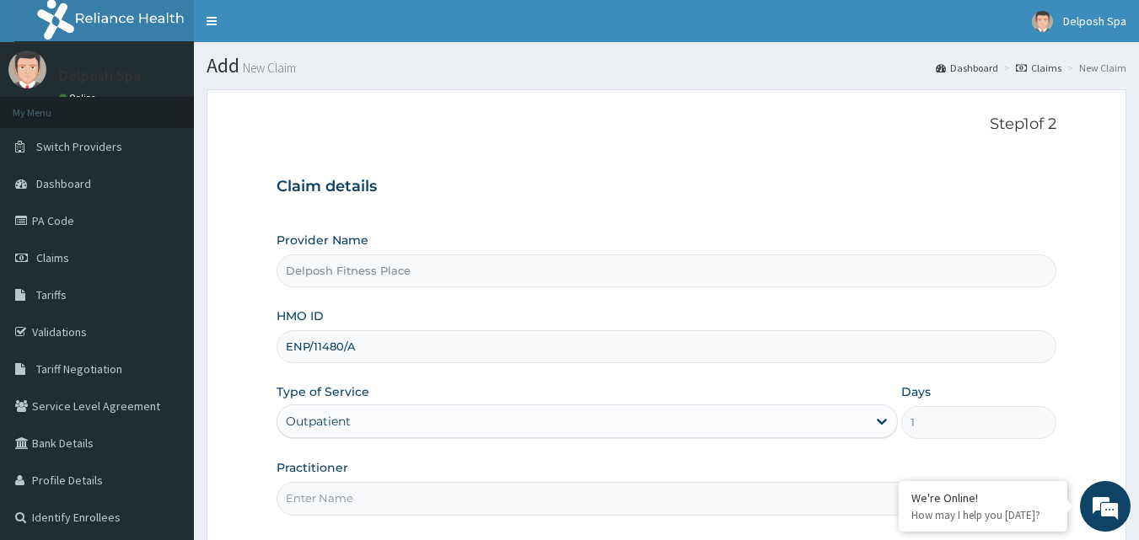
click at [620, 504] on input "Practitioner" at bounding box center [667, 498] width 781 height 33
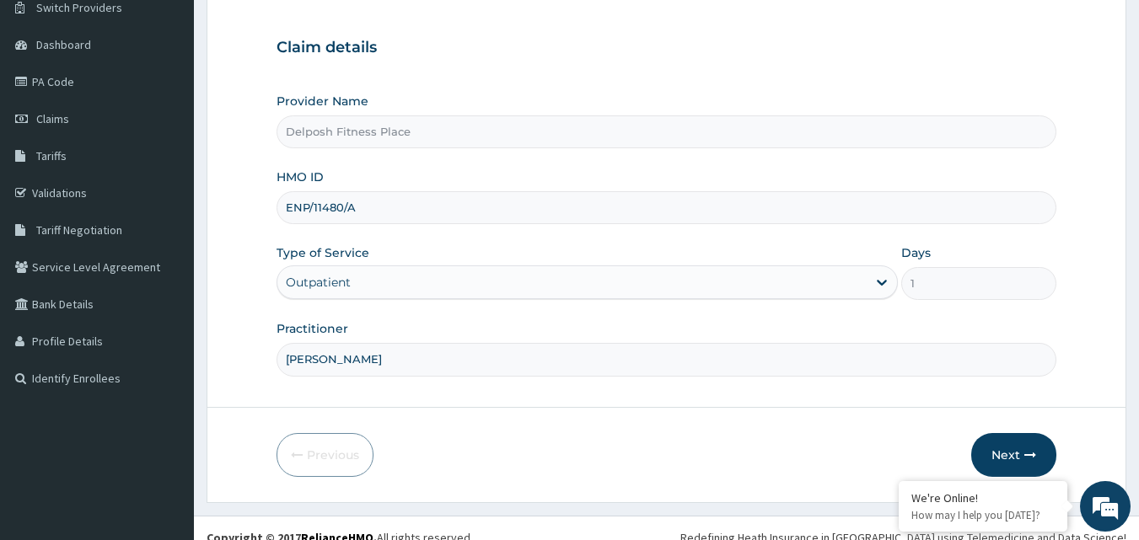
scroll to position [142, 0]
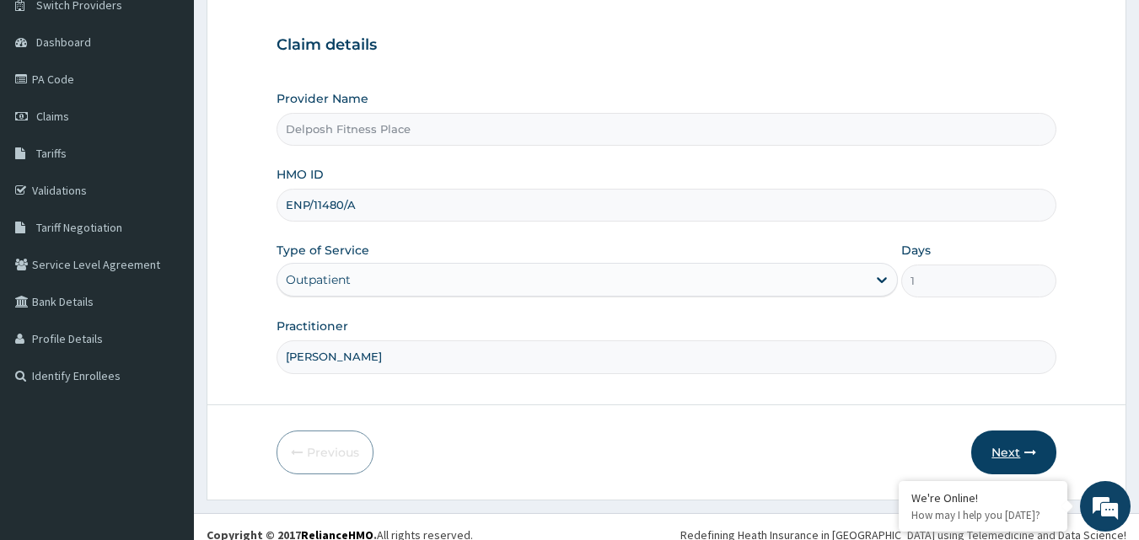
type input "CLARKSON"
click at [1001, 456] on button "Next" at bounding box center [1013, 453] width 85 height 44
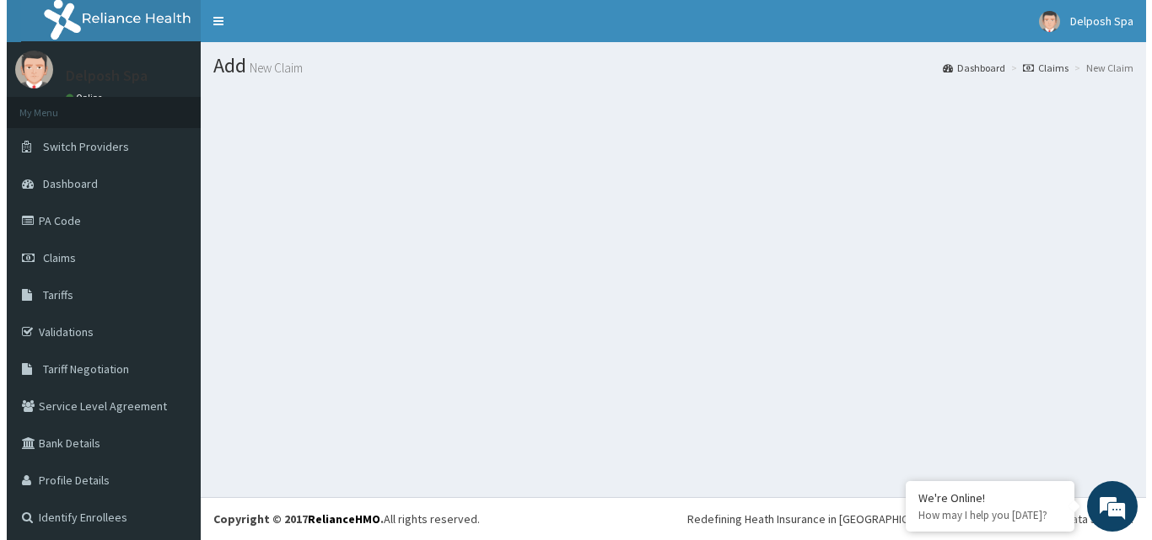
scroll to position [0, 0]
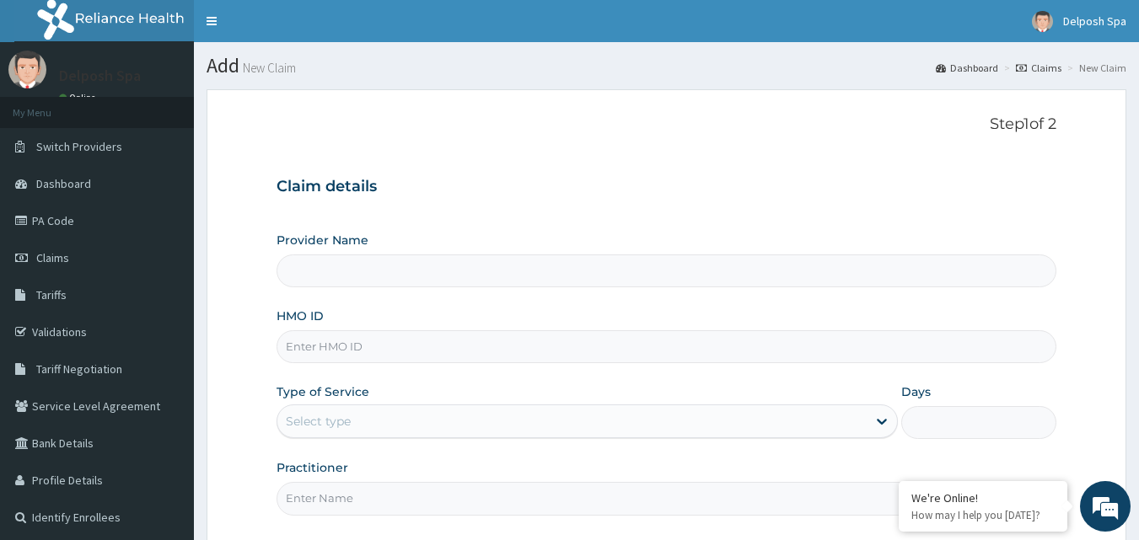
type input "Delposh Fitness Place"
type input "1"
click at [352, 336] on input "HMO ID" at bounding box center [667, 346] width 781 height 33
type input "PFN/10227/A"
click at [346, 491] on input "Practitioner" at bounding box center [667, 498] width 781 height 33
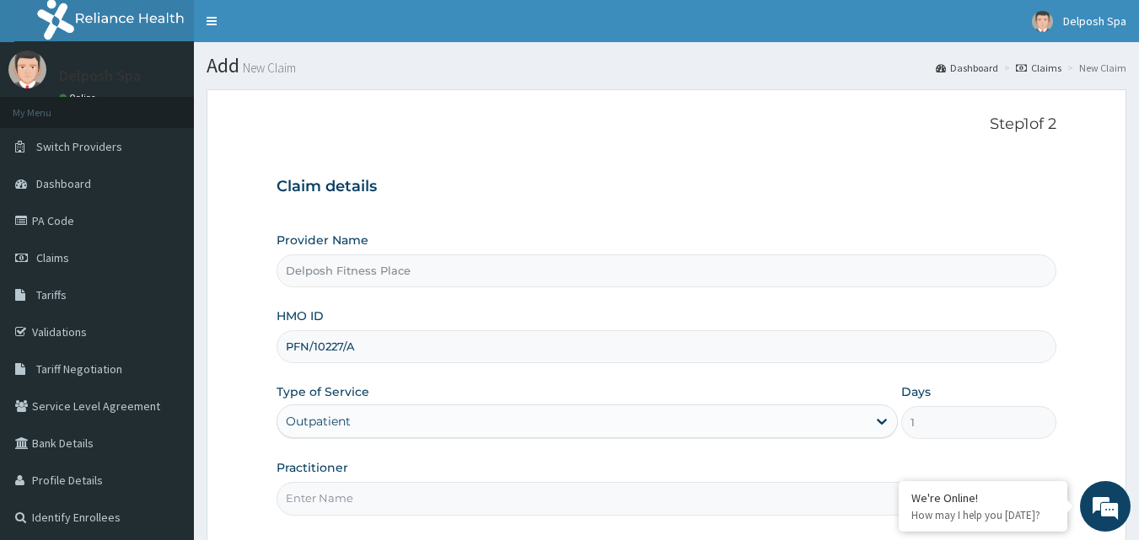
type input "CLARKSON"
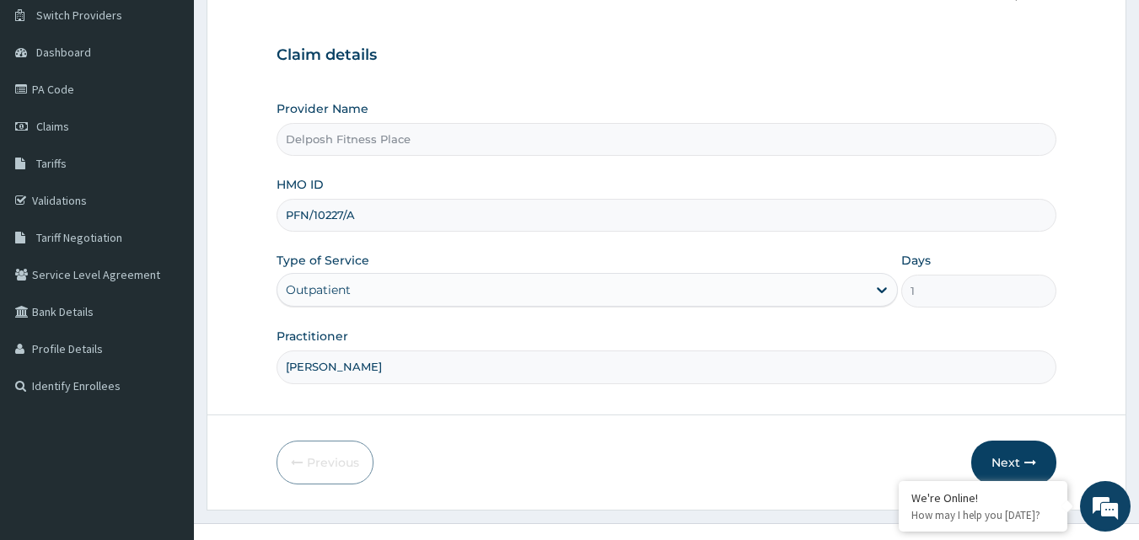
scroll to position [158, 0]
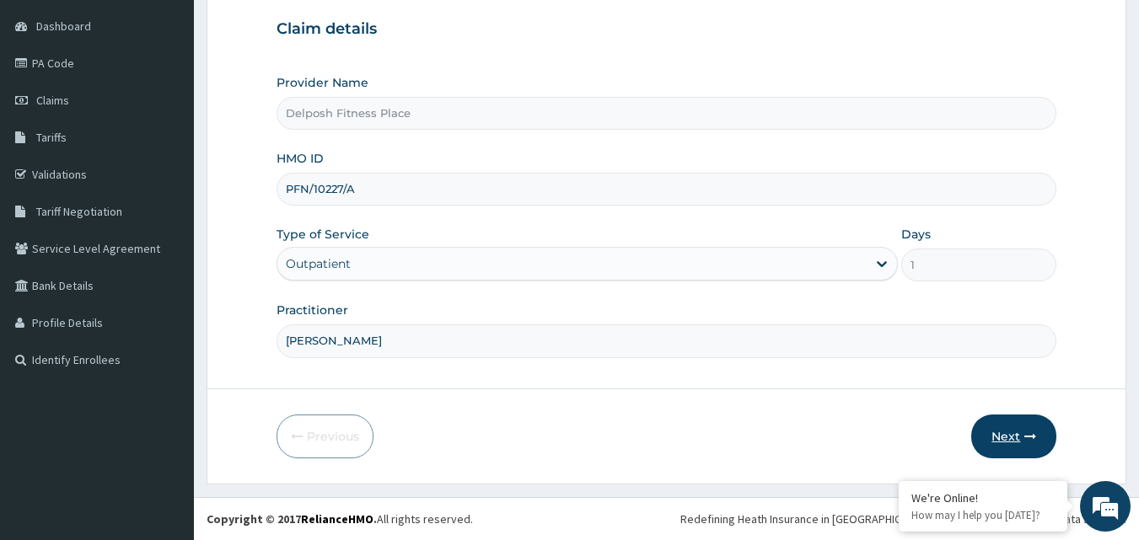
click at [1005, 436] on button "Next" at bounding box center [1013, 437] width 85 height 44
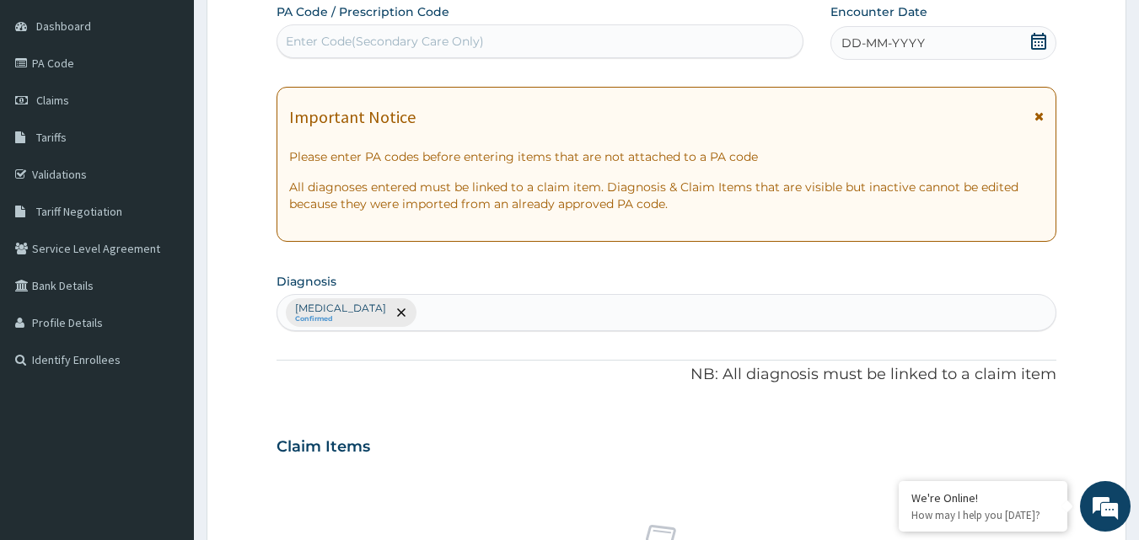
click at [568, 38] on div "Enter Code(Secondary Care Only)" at bounding box center [540, 41] width 526 height 27
type input "PA/F6499F"
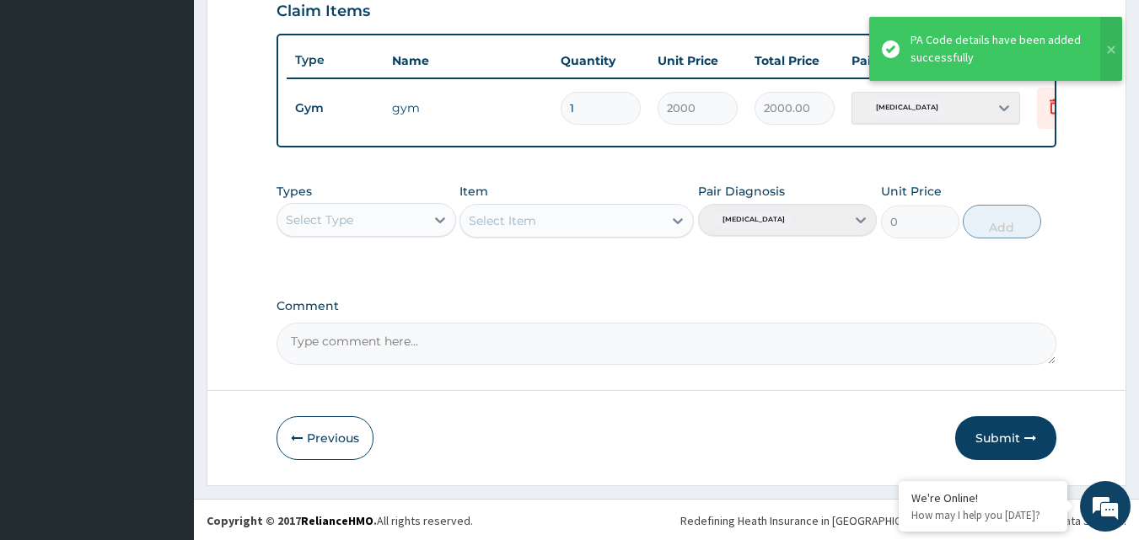
scroll to position [608, 0]
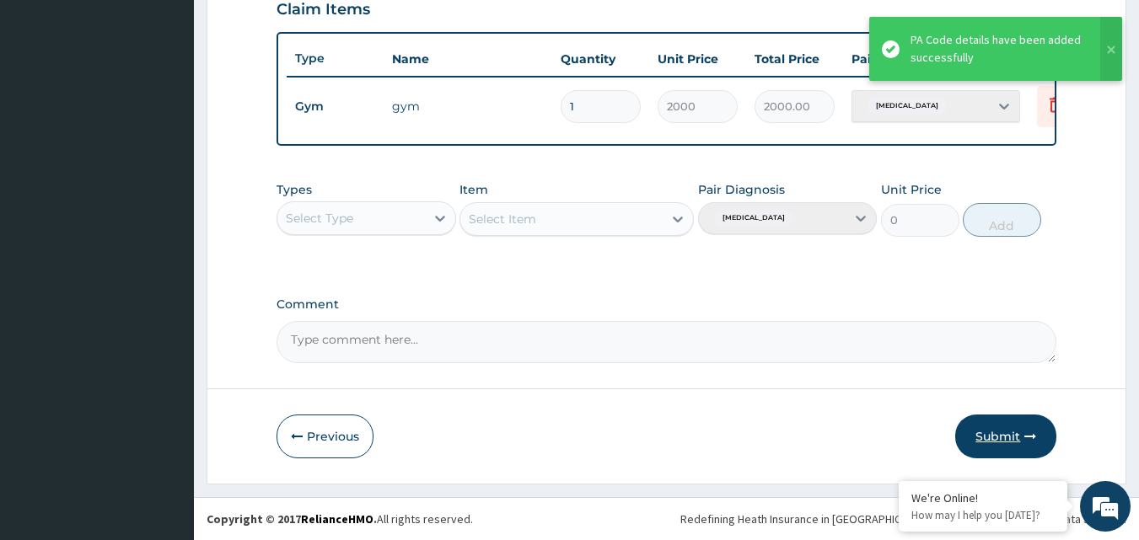
click at [1007, 431] on button "Submit" at bounding box center [1005, 437] width 101 height 44
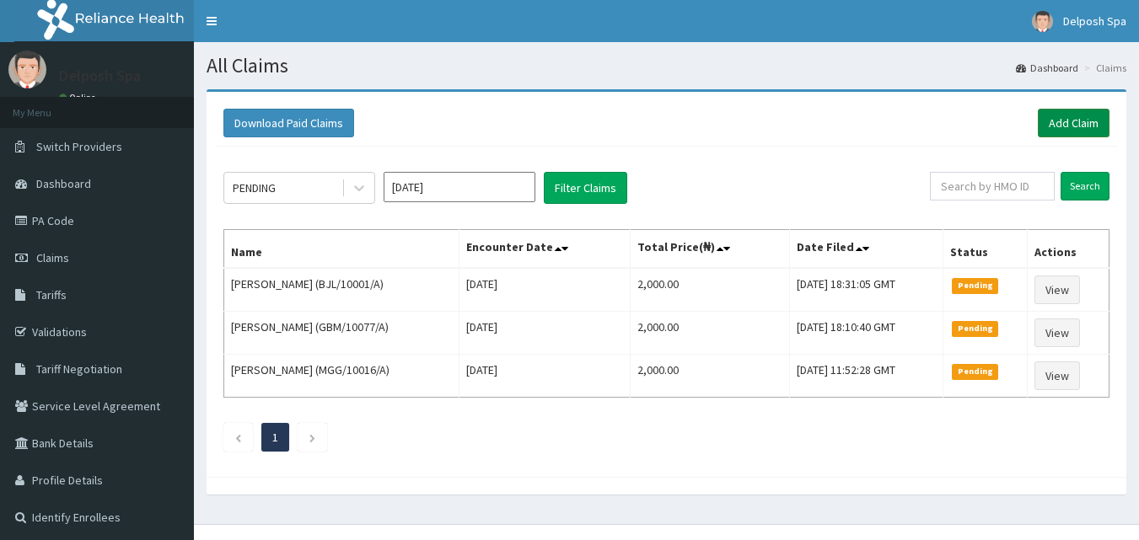
click at [1080, 123] on link "Add Claim" at bounding box center [1074, 123] width 72 height 29
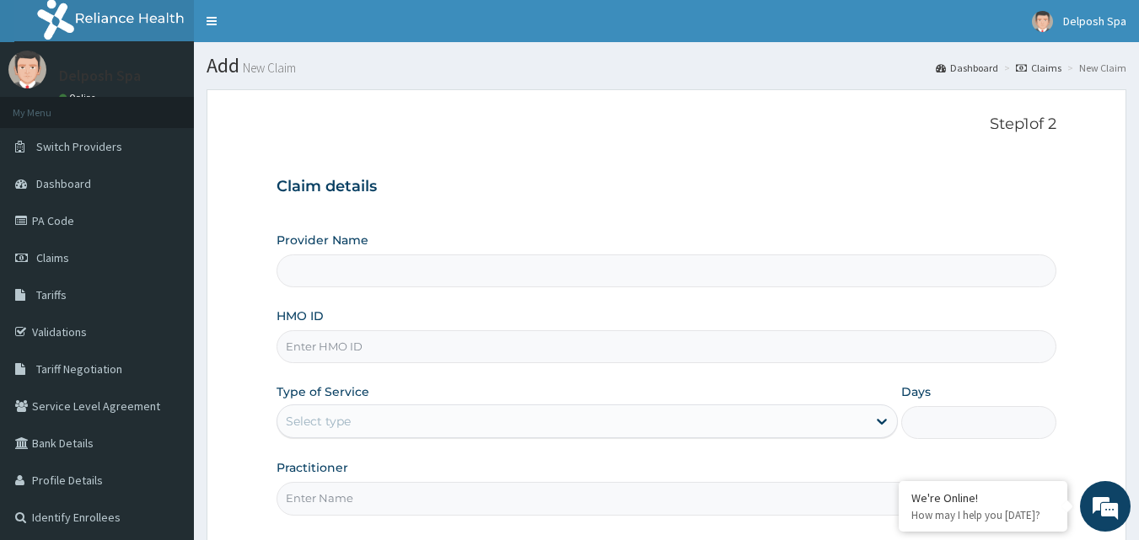
click at [639, 347] on input "HMO ID" at bounding box center [667, 346] width 781 height 33
type input "JBN/"
type input "Delposh Fitness Place"
type input "1"
type input "JBN/10254/A"
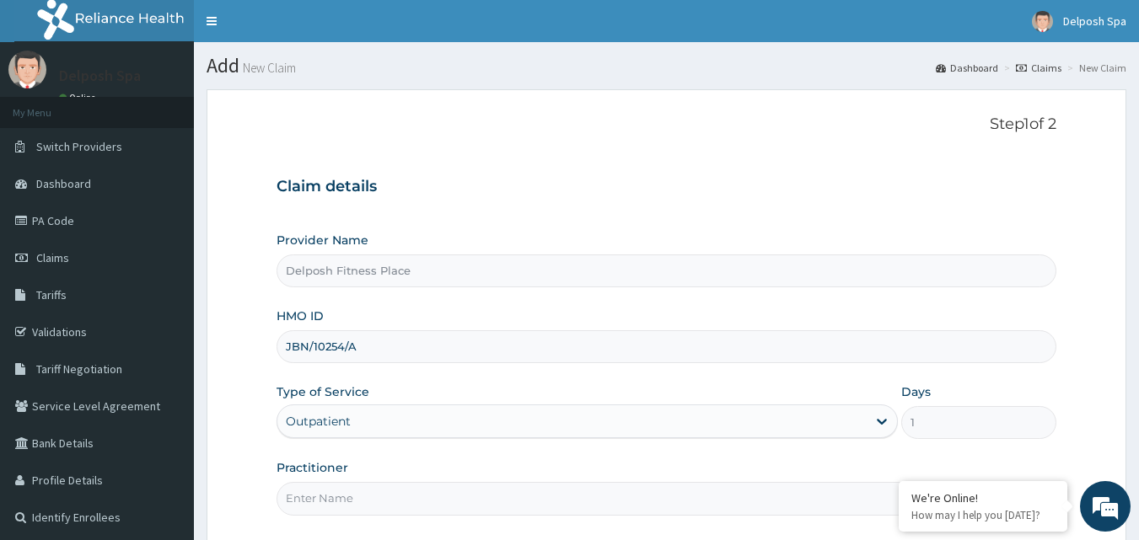
click at [520, 497] on input "Practitioner" at bounding box center [667, 498] width 781 height 33
type input "CHINGY"
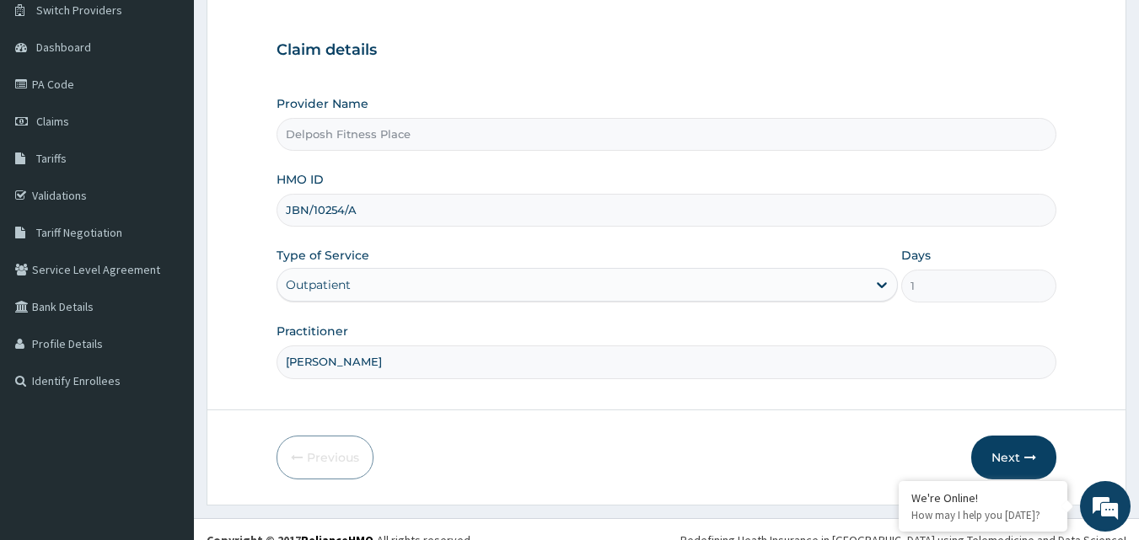
scroll to position [158, 0]
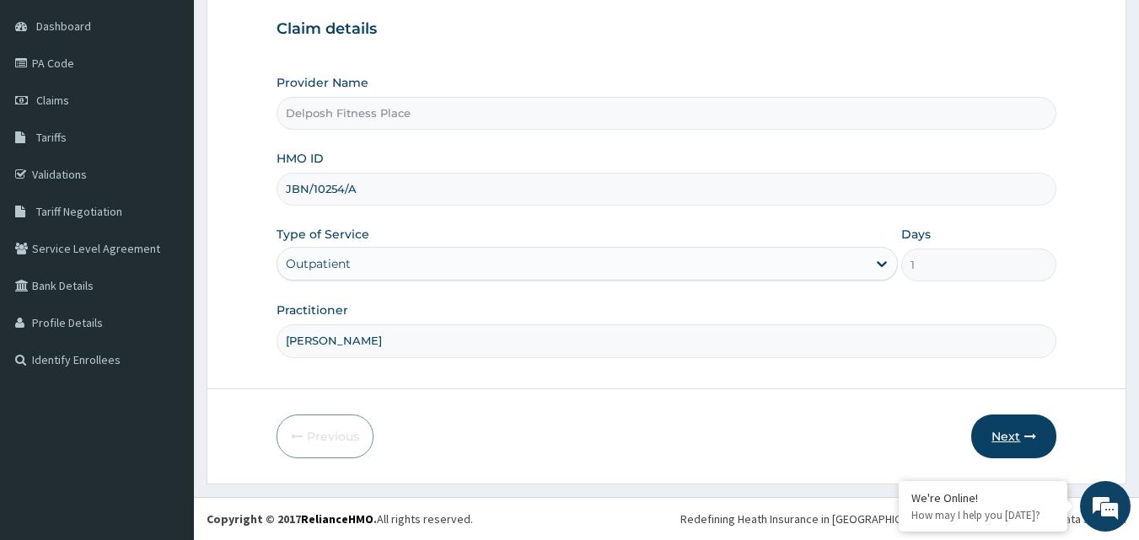
click at [1019, 428] on button "Next" at bounding box center [1013, 437] width 85 height 44
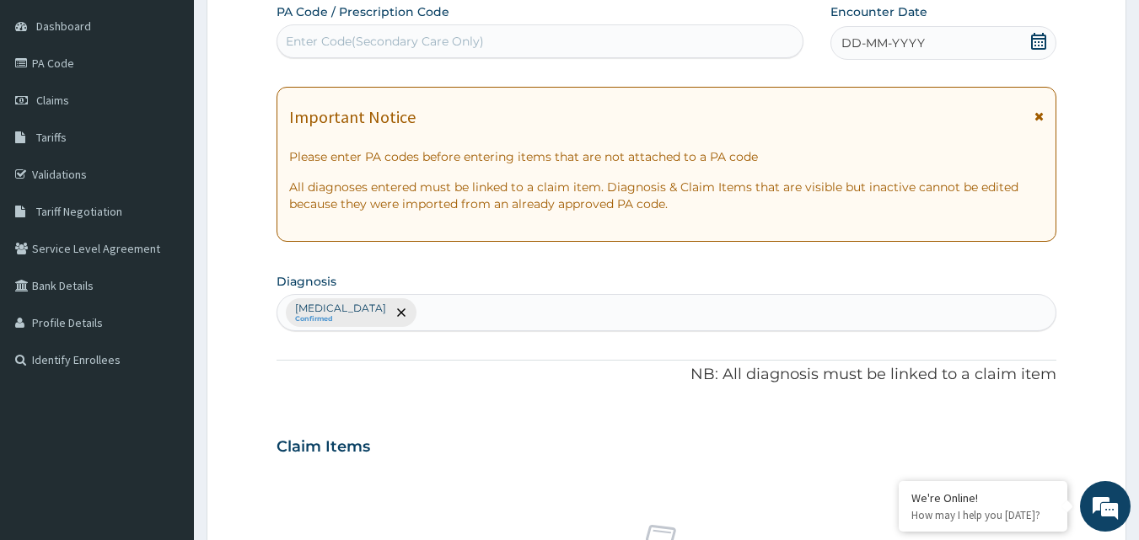
click at [555, 39] on div "Enter Code(Secondary Care Only)" at bounding box center [540, 41] width 526 height 27
type input "PA/DAA828"
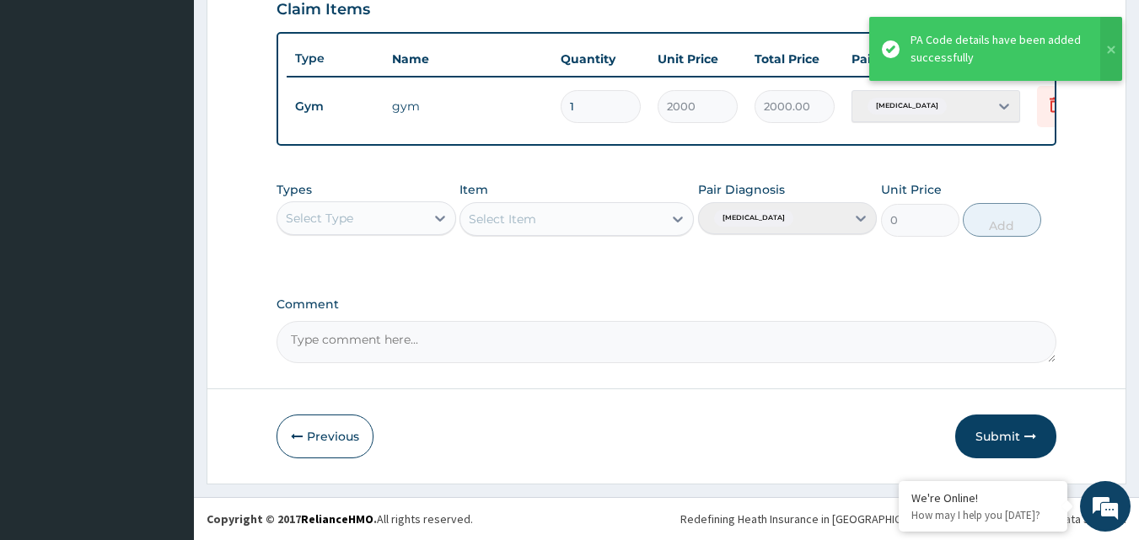
scroll to position [608, 0]
click at [1014, 432] on button "Submit" at bounding box center [1005, 437] width 101 height 44
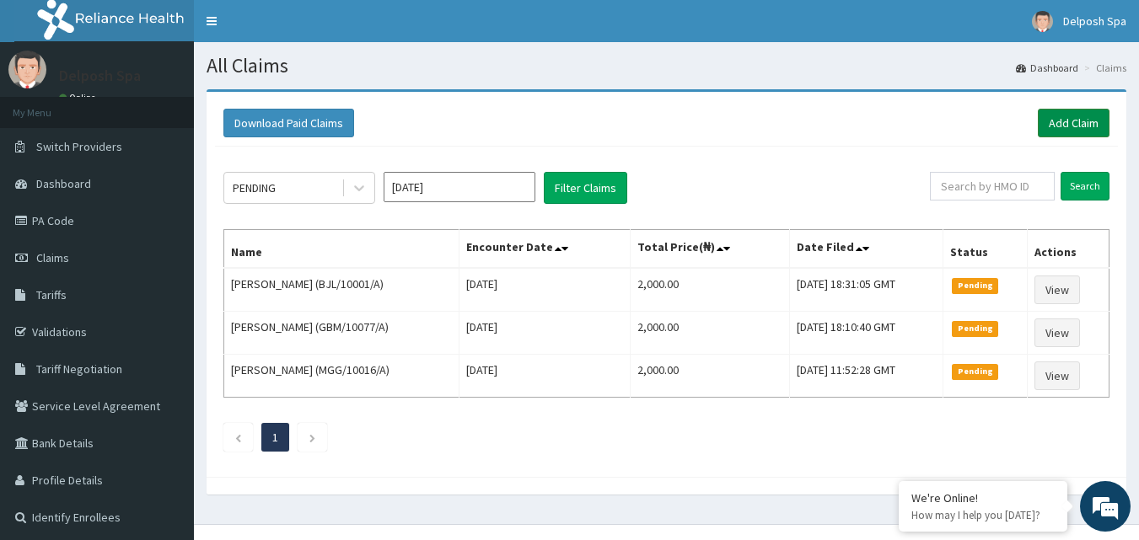
click at [1075, 129] on link "Add Claim" at bounding box center [1074, 123] width 72 height 29
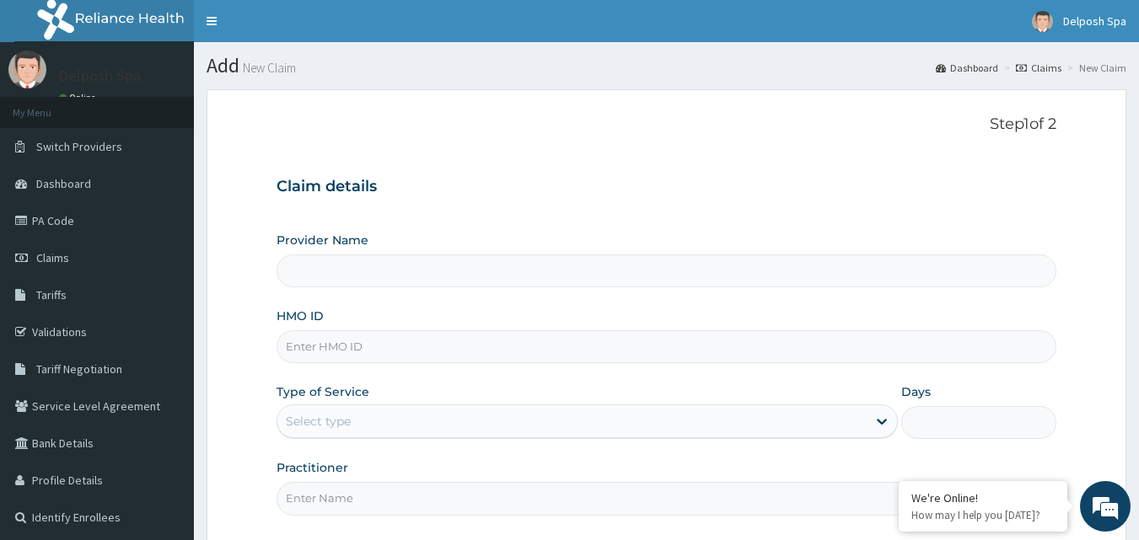
click at [669, 343] on input "HMO ID" at bounding box center [667, 346] width 781 height 33
type input "SWG/10"
type input "Delposh Fitness Place"
type input "1"
type input "SWG/10217/A"
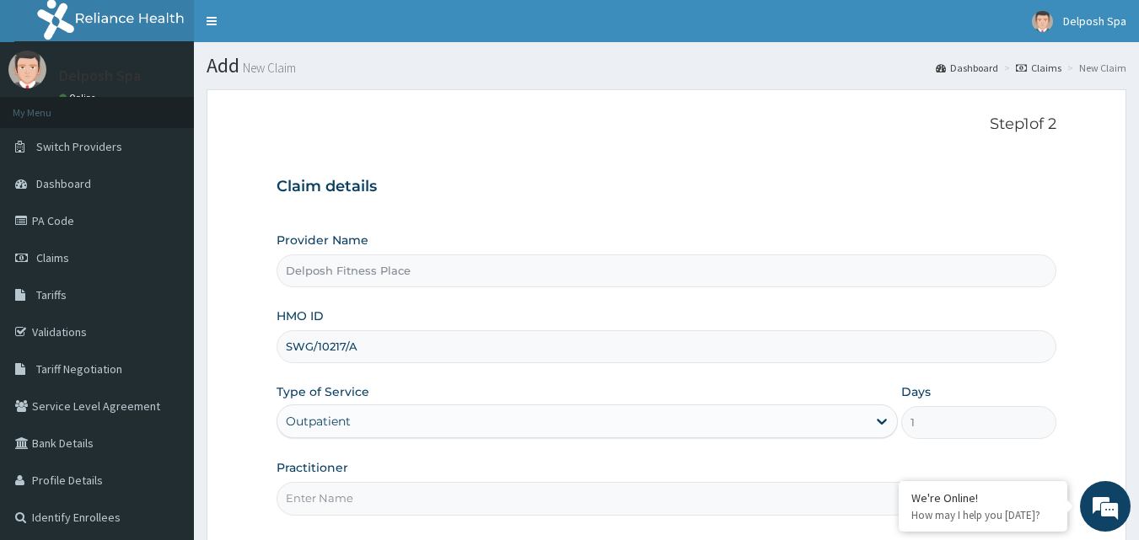
click at [631, 498] on input "Practitioner" at bounding box center [667, 498] width 781 height 33
type input "CLARKSON"
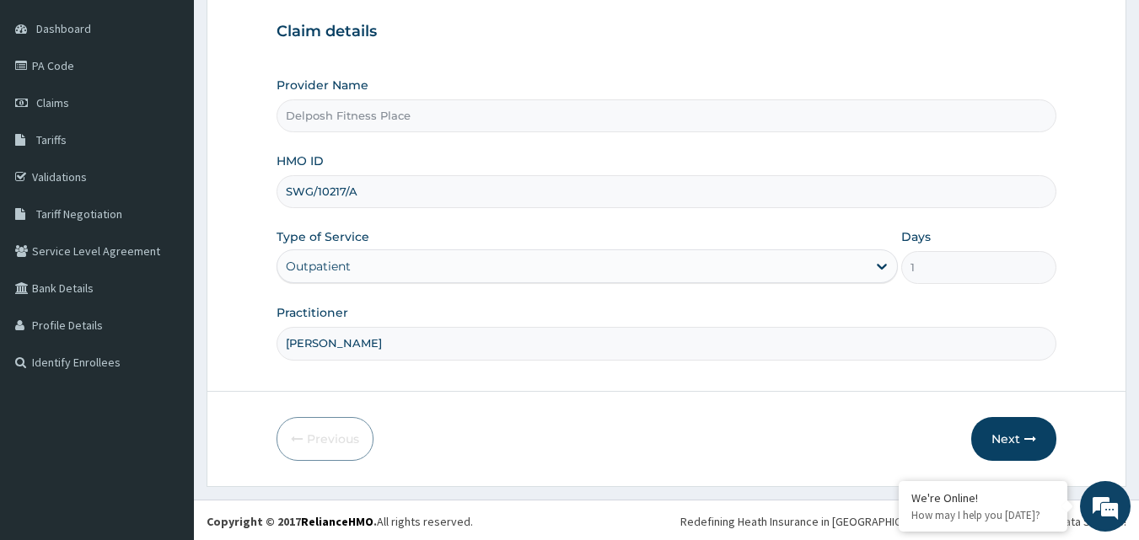
scroll to position [158, 0]
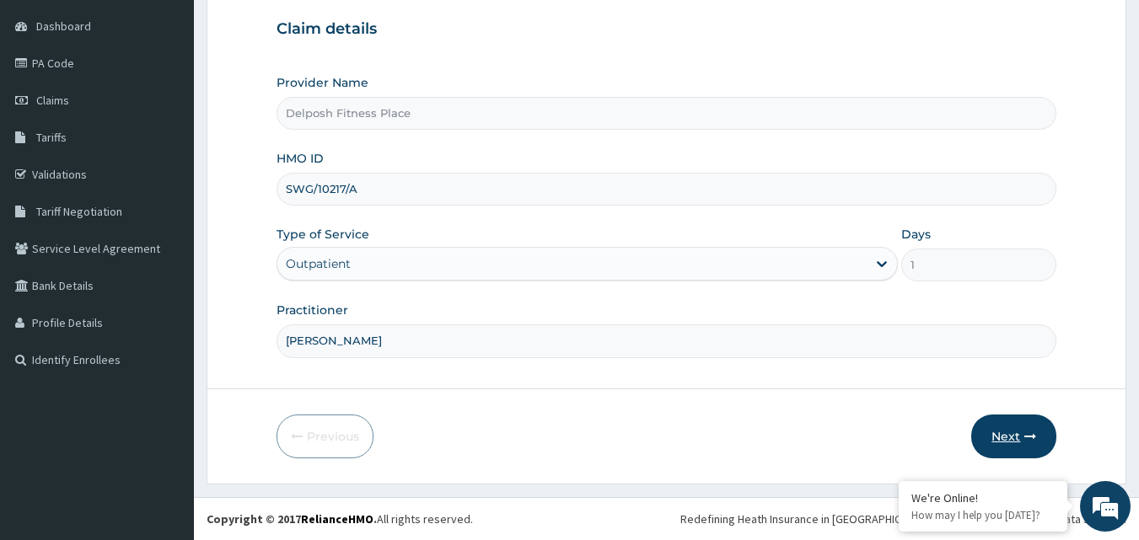
click at [1013, 433] on button "Next" at bounding box center [1013, 437] width 85 height 44
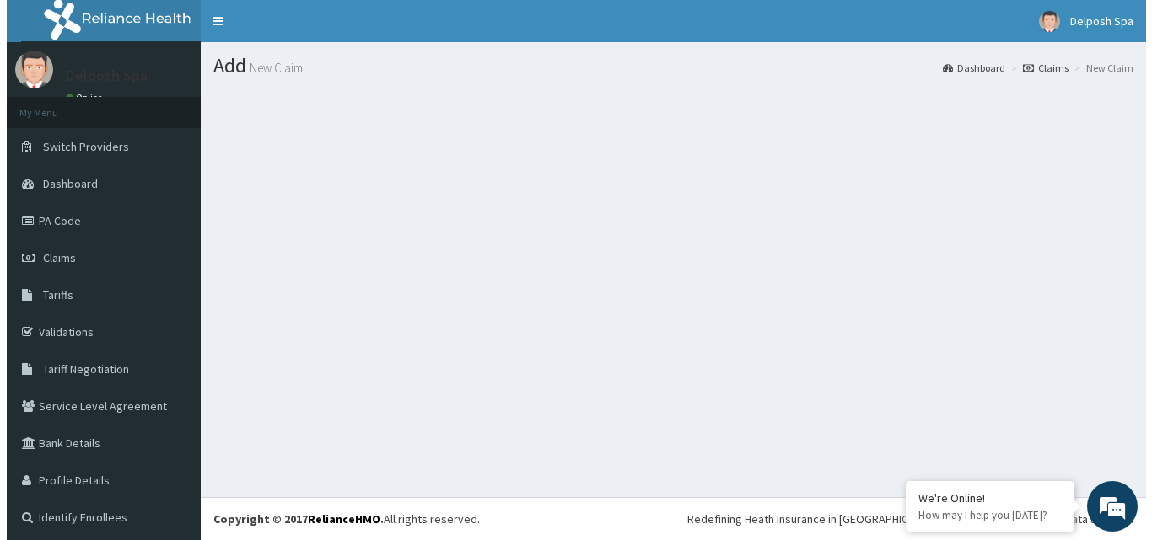
scroll to position [0, 0]
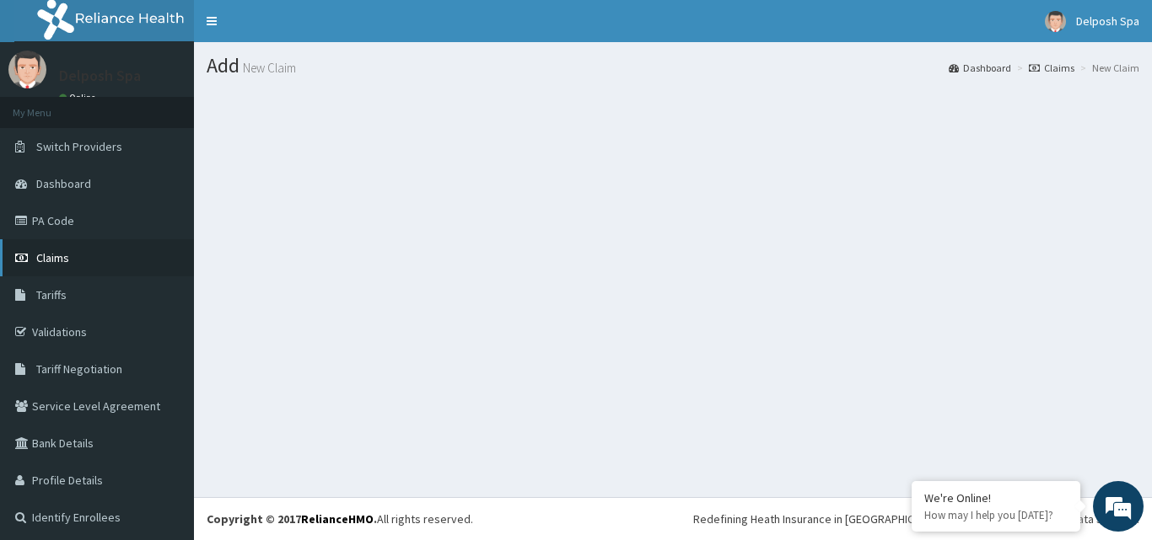
click at [142, 256] on link "Claims" at bounding box center [97, 257] width 194 height 37
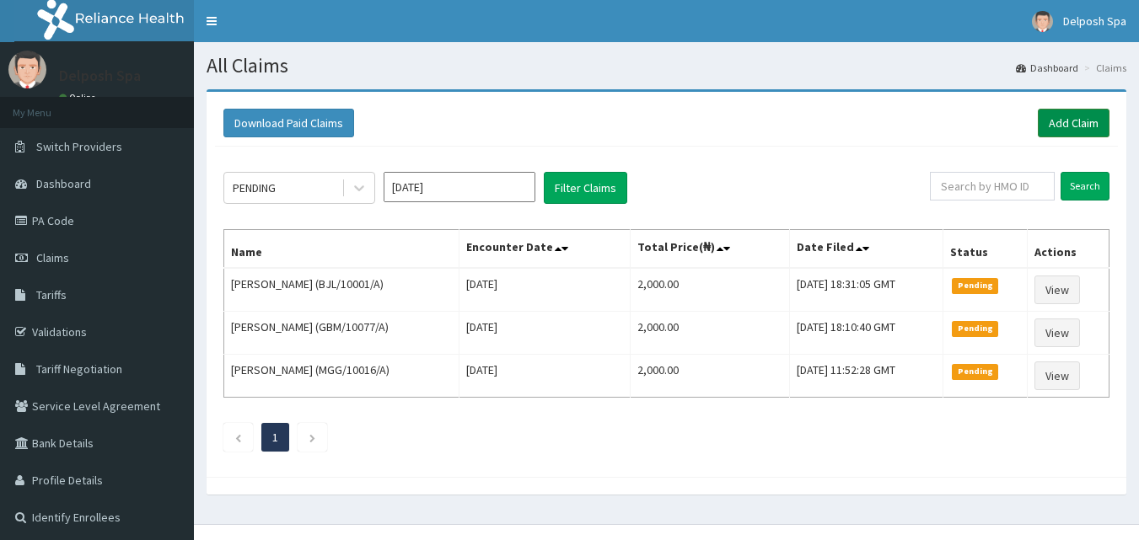
click at [1082, 118] on link "Add Claim" at bounding box center [1074, 123] width 72 height 29
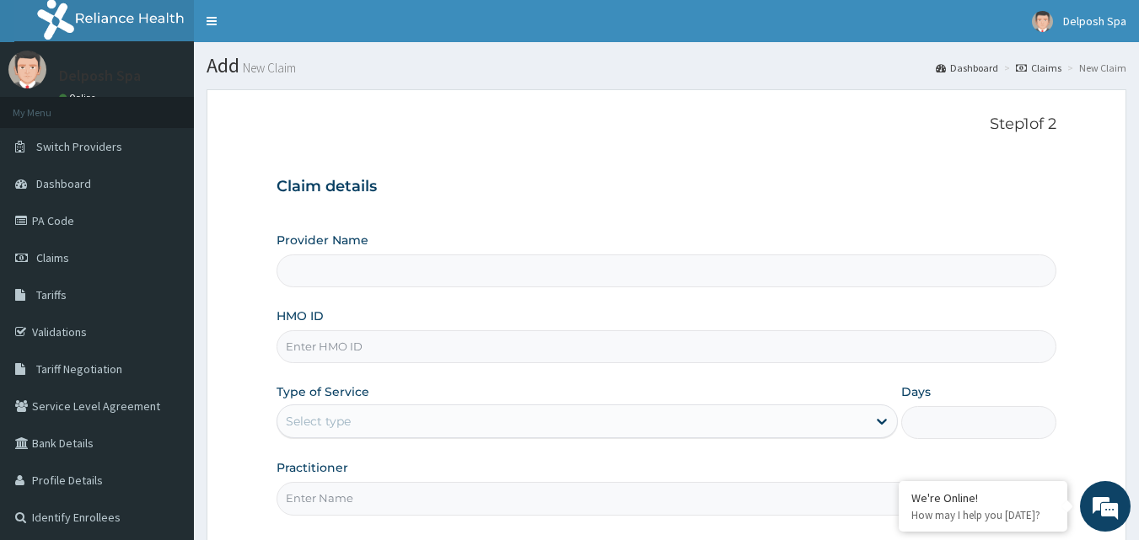
click at [612, 337] on input "HMO ID" at bounding box center [667, 346] width 781 height 33
type input "BCK"
type input "Delposh Fitness Place"
type input "1"
type input "BCK/10105/A"
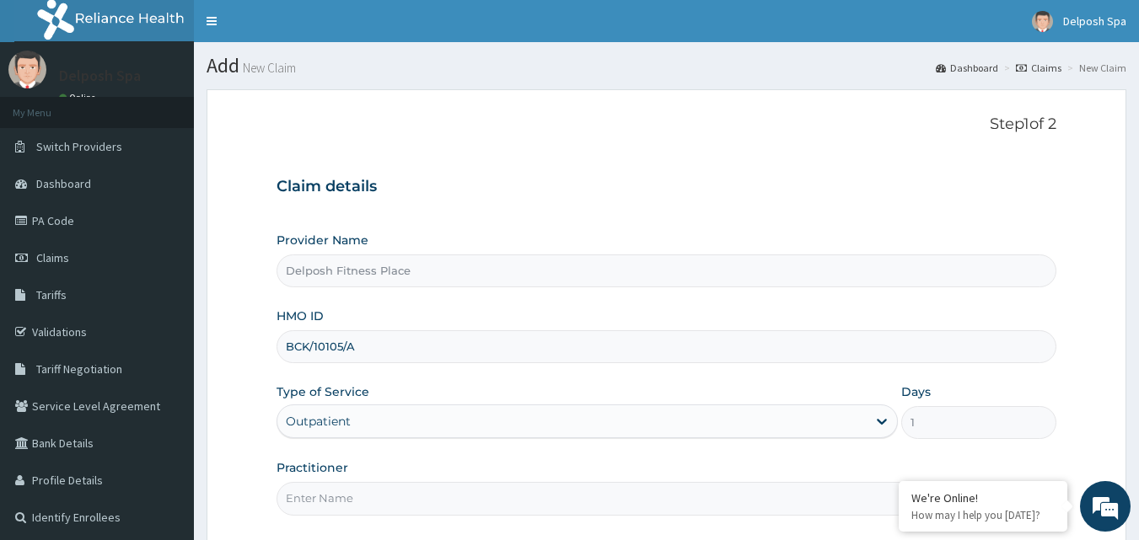
click at [561, 494] on input "Practitioner" at bounding box center [667, 498] width 781 height 33
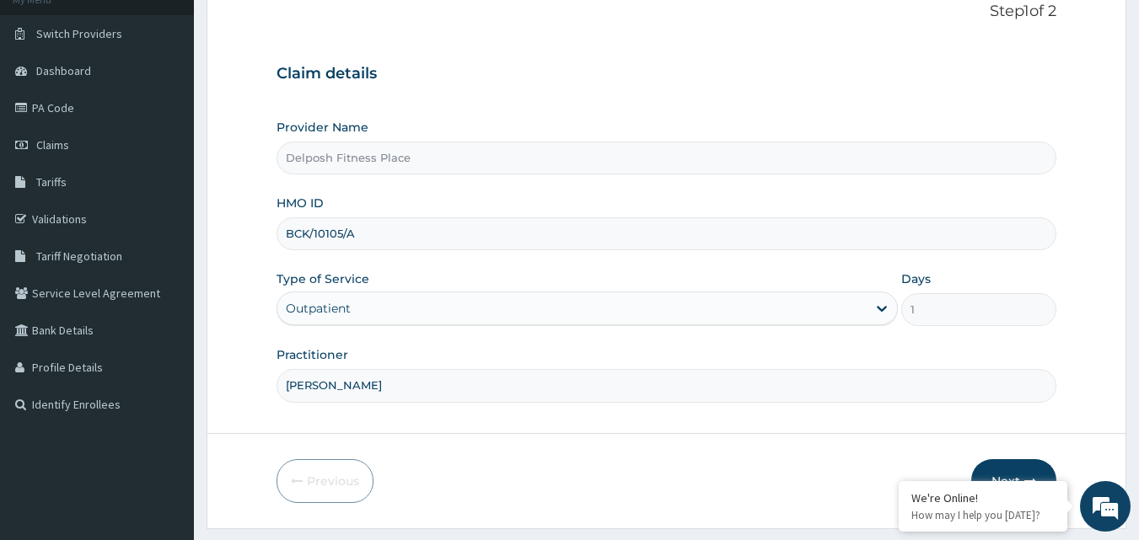
scroll to position [158, 0]
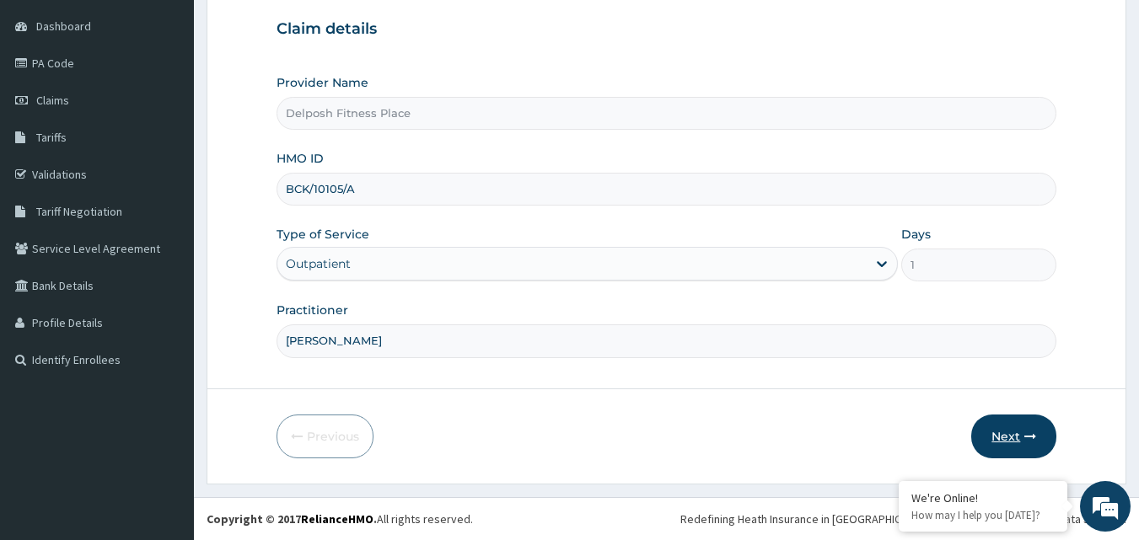
type input "[PERSON_NAME]"
click at [1008, 433] on button "Next" at bounding box center [1013, 437] width 85 height 44
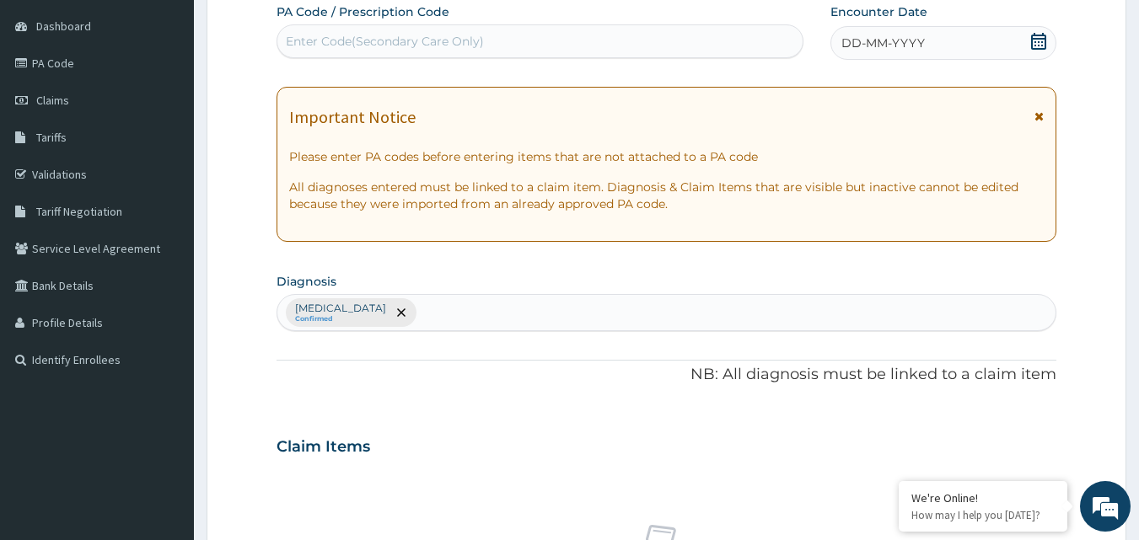
click at [604, 43] on div "Enter Code(Secondary Care Only)" at bounding box center [540, 41] width 526 height 27
type input "PA/201FCF"
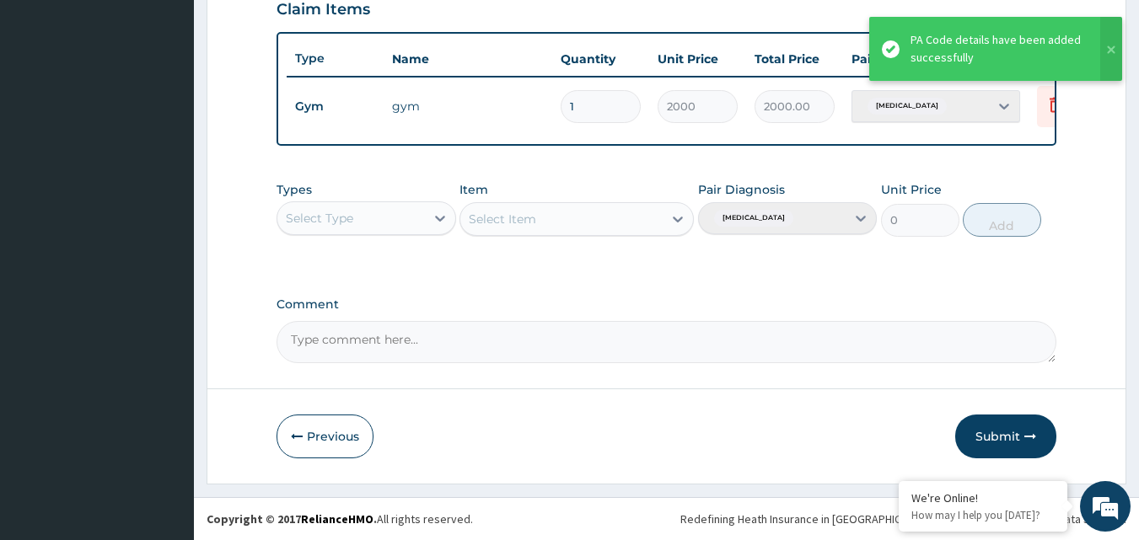
scroll to position [608, 0]
click at [1019, 443] on button "Submit" at bounding box center [1005, 437] width 101 height 44
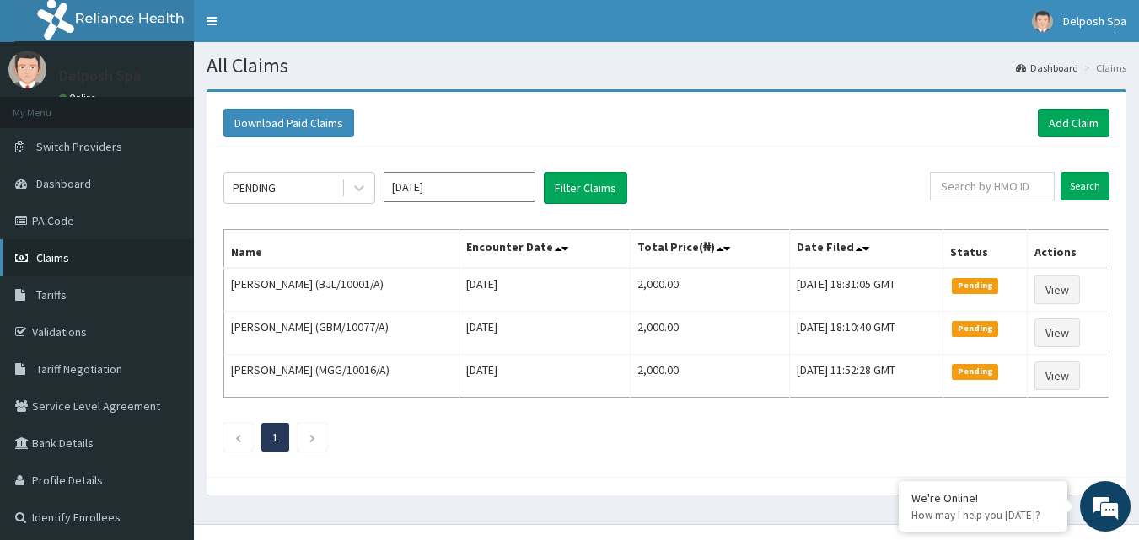
click at [104, 258] on link "Claims" at bounding box center [97, 257] width 194 height 37
click at [1072, 125] on link "Add Claim" at bounding box center [1074, 123] width 72 height 29
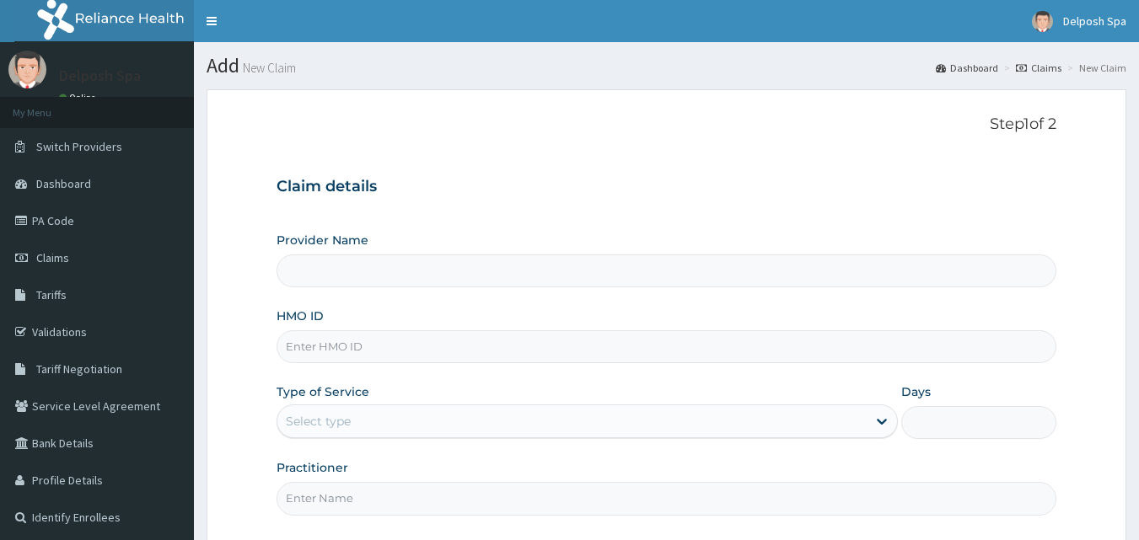
click at [511, 356] on input "HMO ID" at bounding box center [667, 346] width 781 height 33
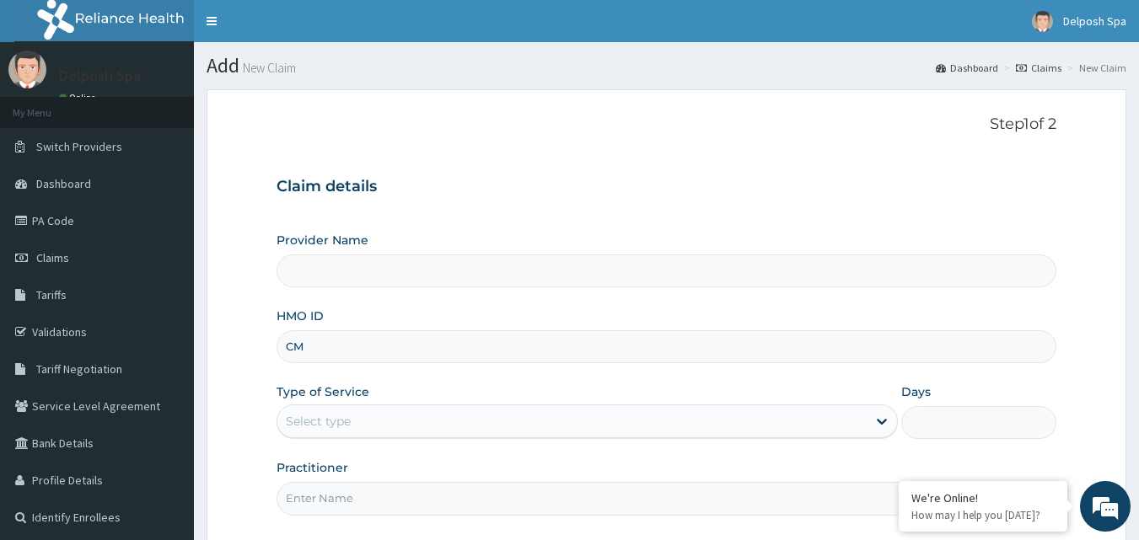
type input "CMG"
type input "Delposh Fitness Place"
type input "1"
type input "CMG/10041/A"
click at [372, 501] on input "Practitioner" at bounding box center [667, 498] width 781 height 33
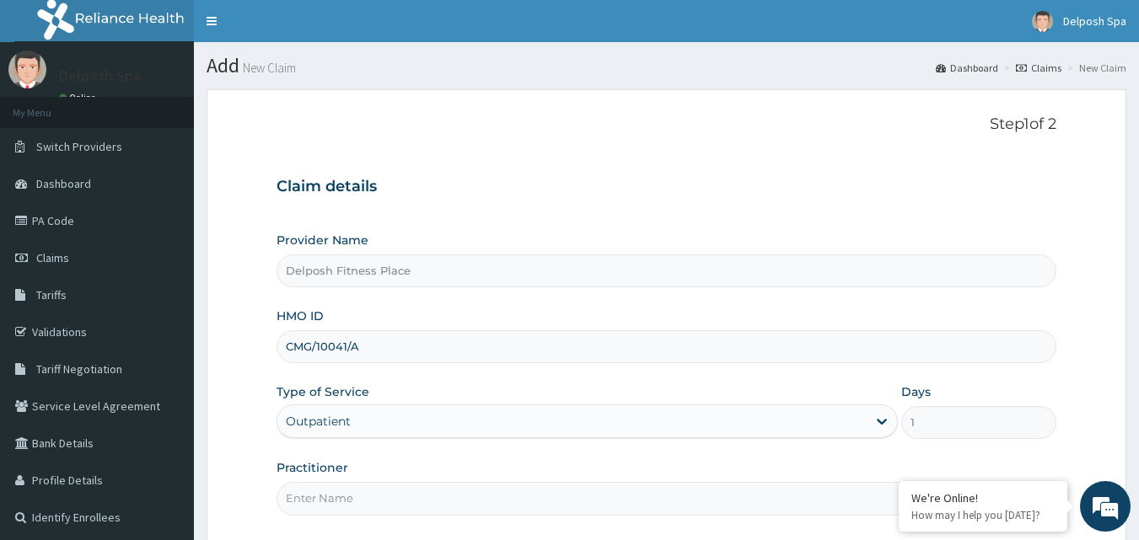
type input "CHINGY"
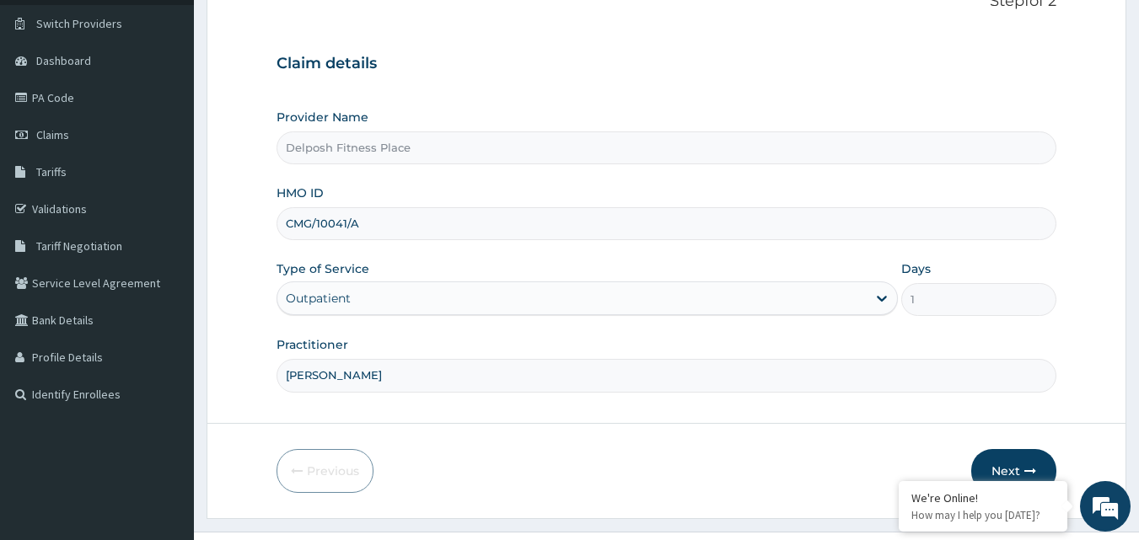
scroll to position [158, 0]
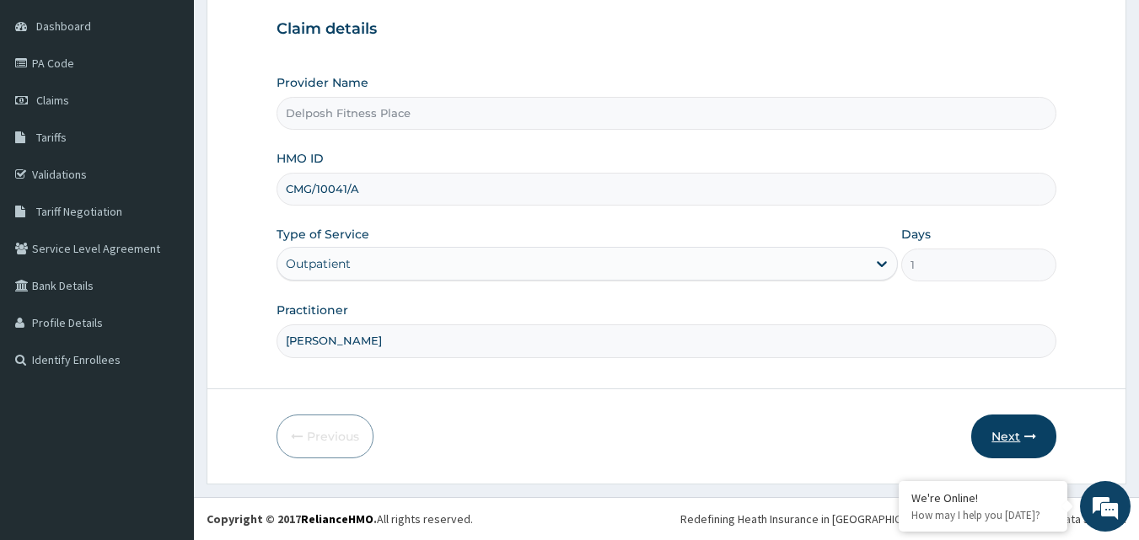
click at [1007, 438] on button "Next" at bounding box center [1013, 437] width 85 height 44
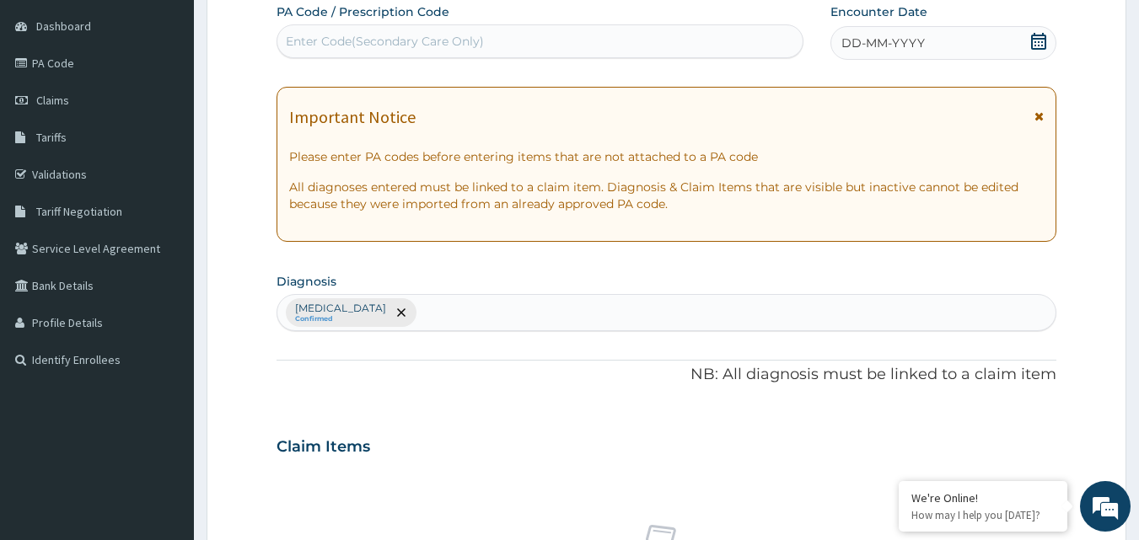
click at [553, 48] on div "Enter Code(Secondary Care Only)" at bounding box center [540, 41] width 526 height 27
type input "PA/3323A7"
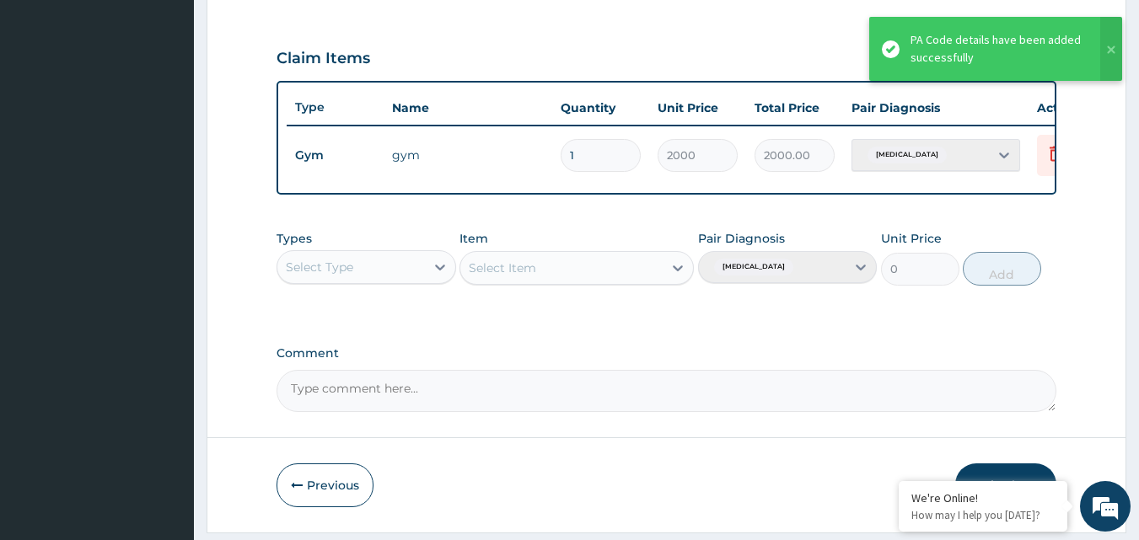
scroll to position [608, 0]
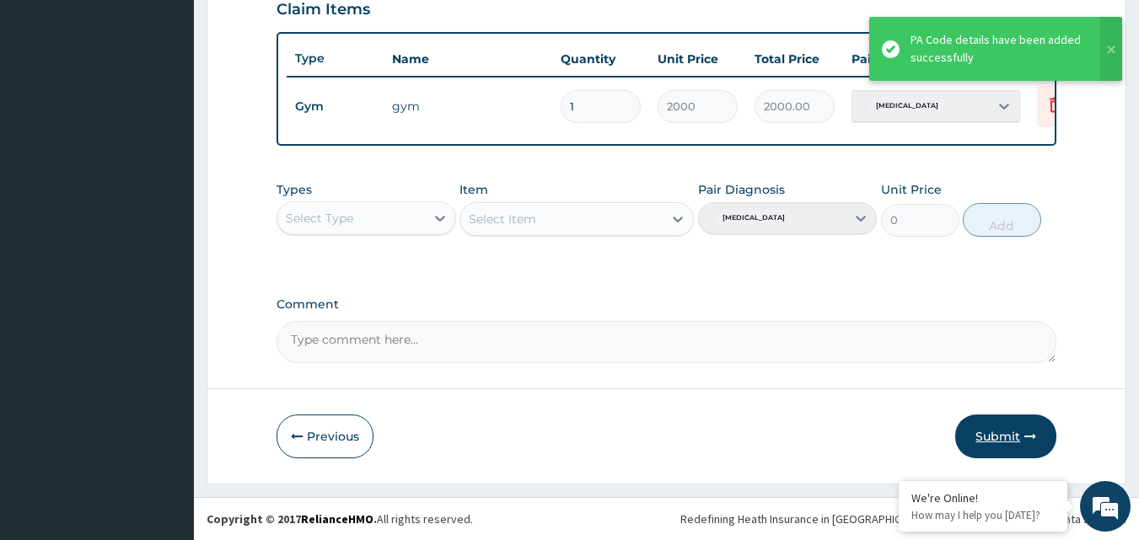
click at [1016, 435] on button "Submit" at bounding box center [1005, 437] width 101 height 44
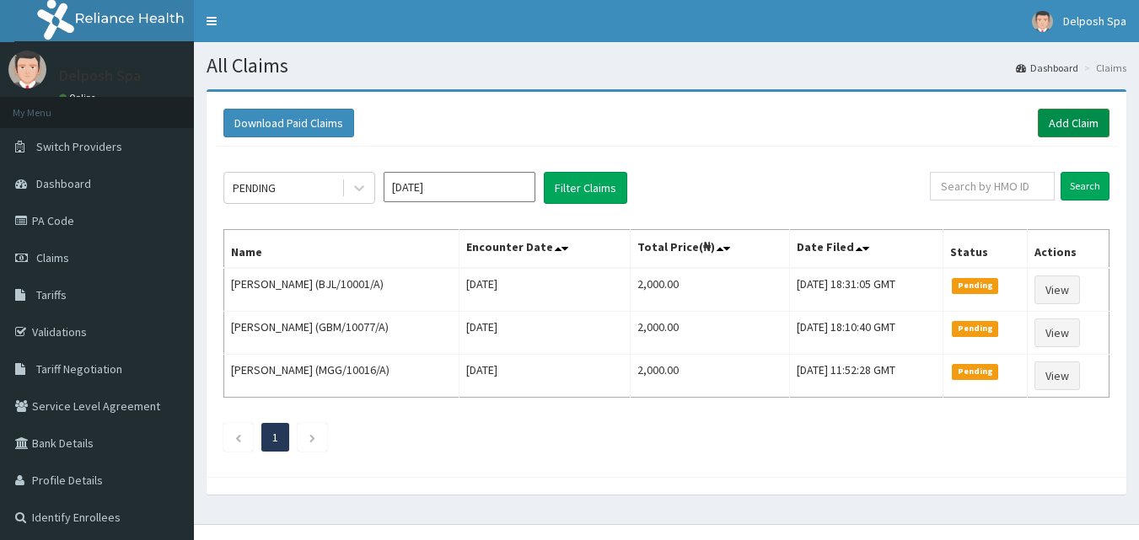
click at [1074, 121] on link "Add Claim" at bounding box center [1074, 123] width 72 height 29
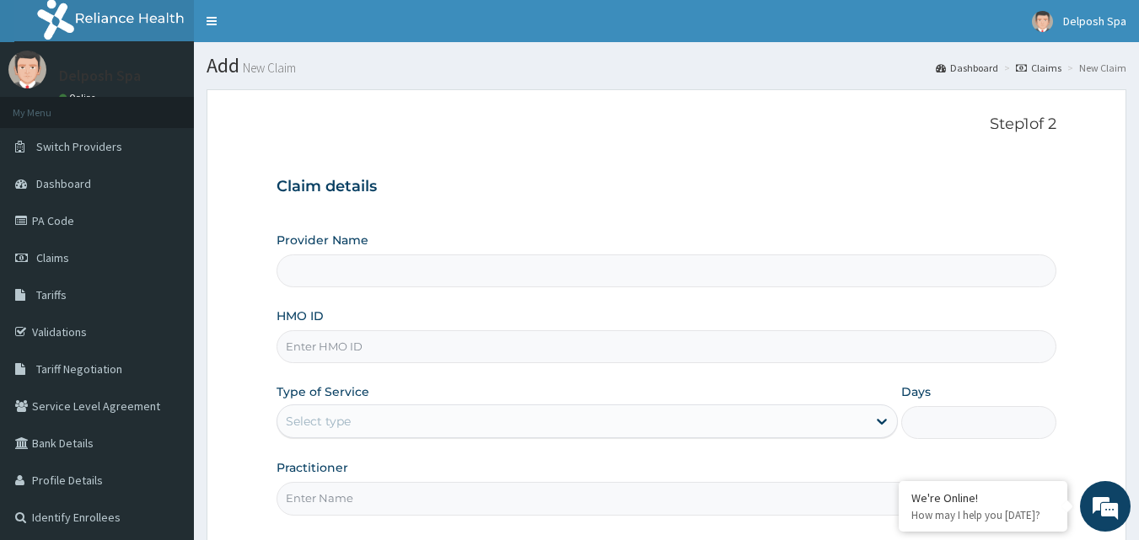
click at [565, 336] on input "HMO ID" at bounding box center [667, 346] width 781 height 33
type input "SNL/"
type input "Delposh Fitness Place"
type input "1"
type input "SNL/10318/A"
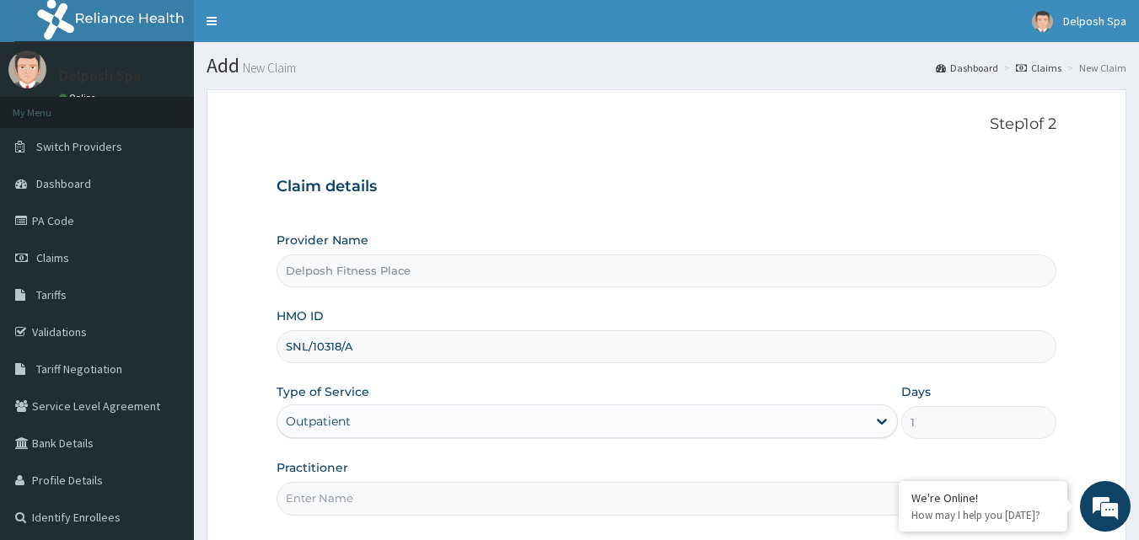
click at [535, 498] on input "Practitioner" at bounding box center [667, 498] width 781 height 33
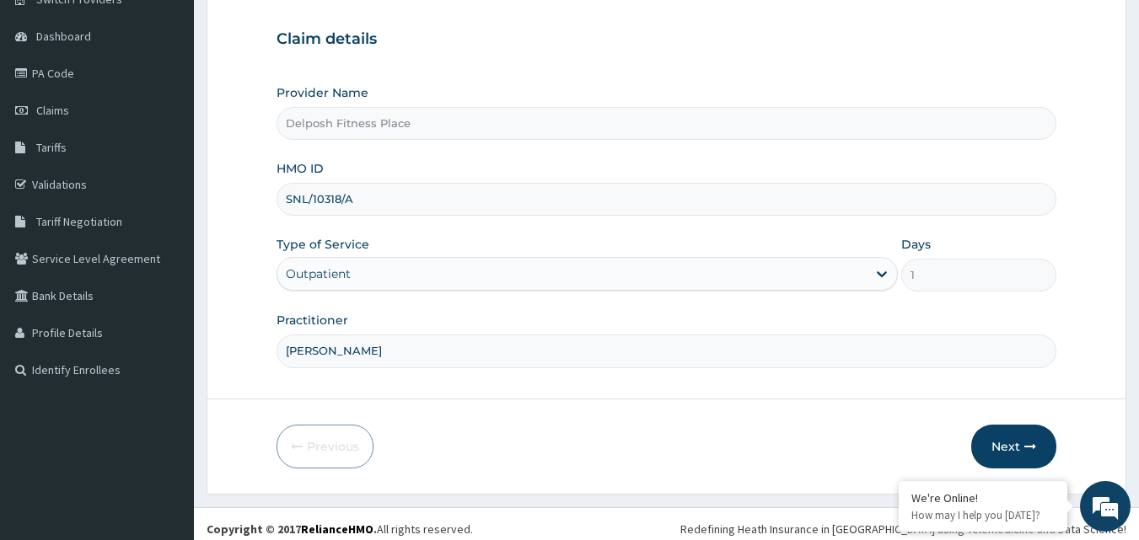
scroll to position [158, 0]
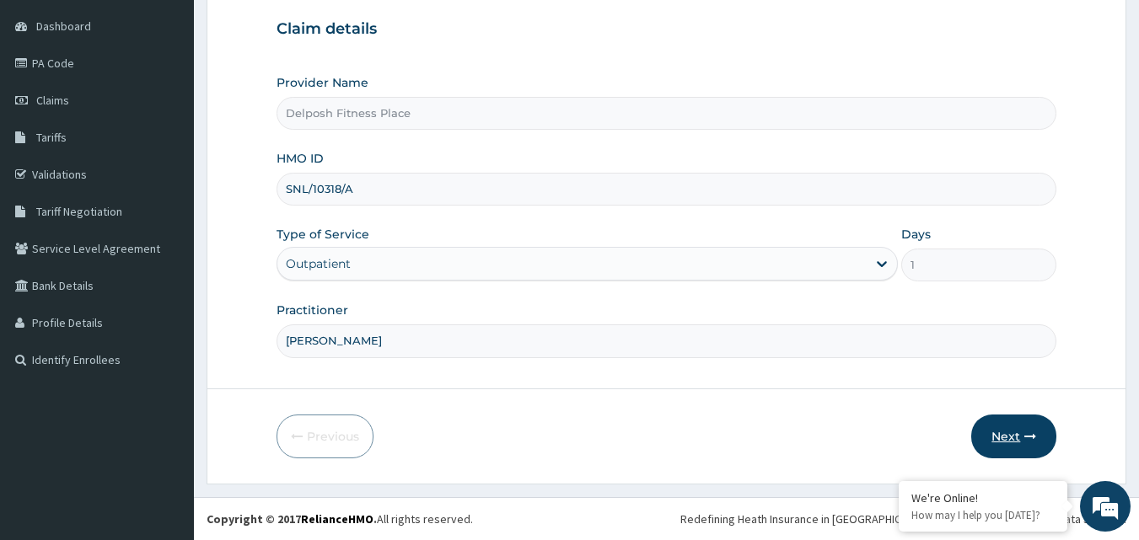
type input "CLARKSON"
click at [1015, 435] on button "Next" at bounding box center [1013, 437] width 85 height 44
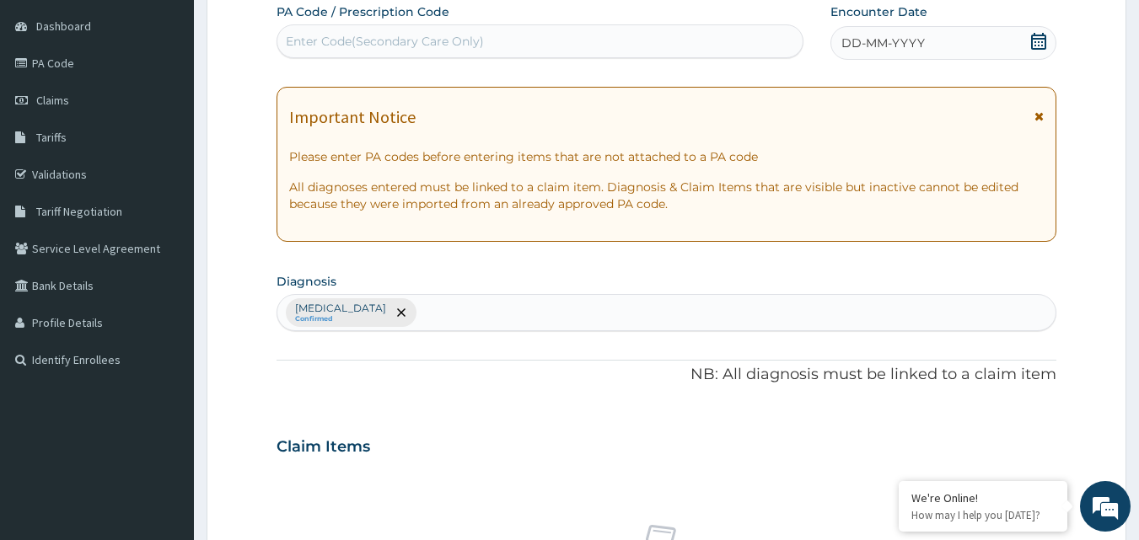
click at [526, 29] on div "Enter Code(Secondary Care Only)" at bounding box center [540, 41] width 526 height 27
type input "PA/EC81C8"
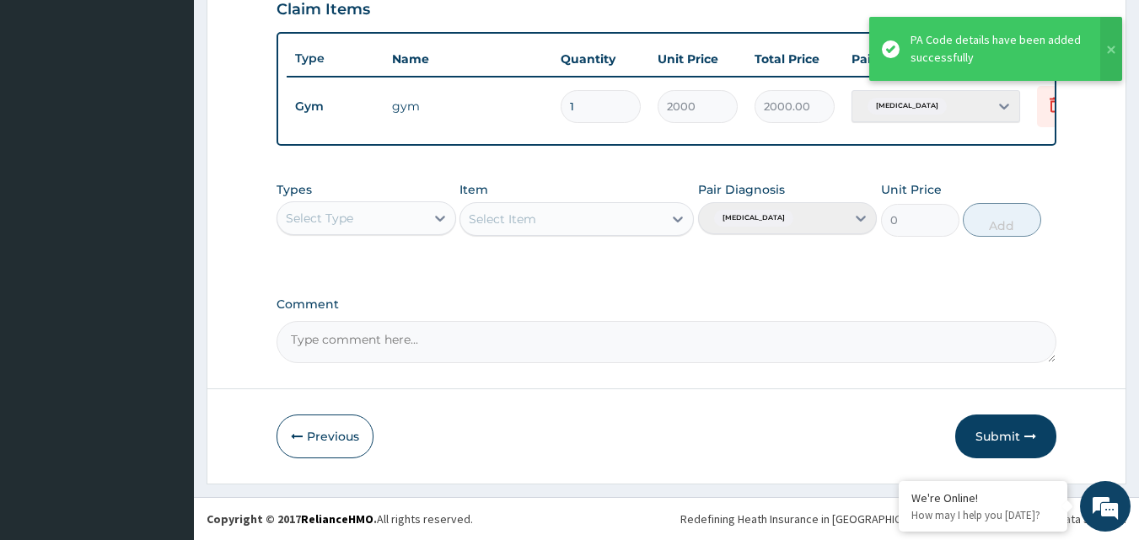
scroll to position [608, 0]
click at [1011, 434] on button "Submit" at bounding box center [1005, 437] width 101 height 44
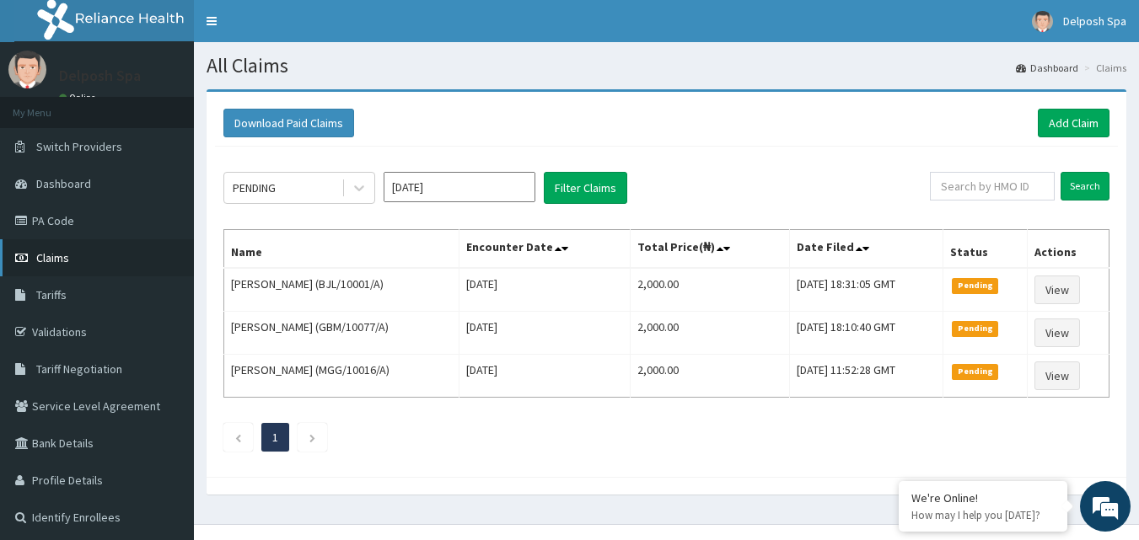
click at [115, 251] on link "Claims" at bounding box center [97, 257] width 194 height 37
click at [1056, 130] on link "Add Claim" at bounding box center [1074, 123] width 72 height 29
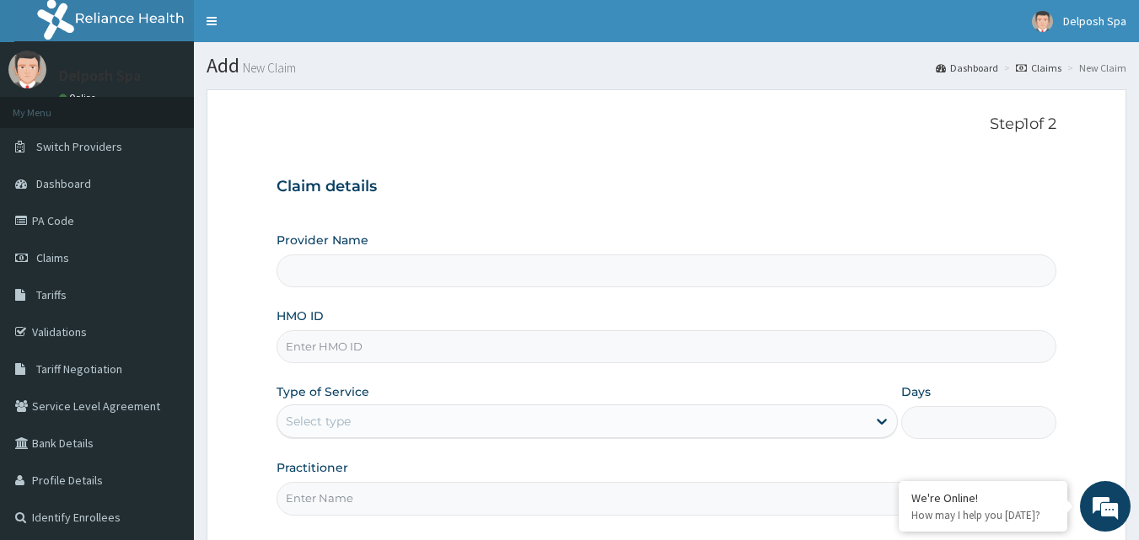
click at [568, 338] on input "HMO ID" at bounding box center [667, 346] width 781 height 33
type input "SWG"
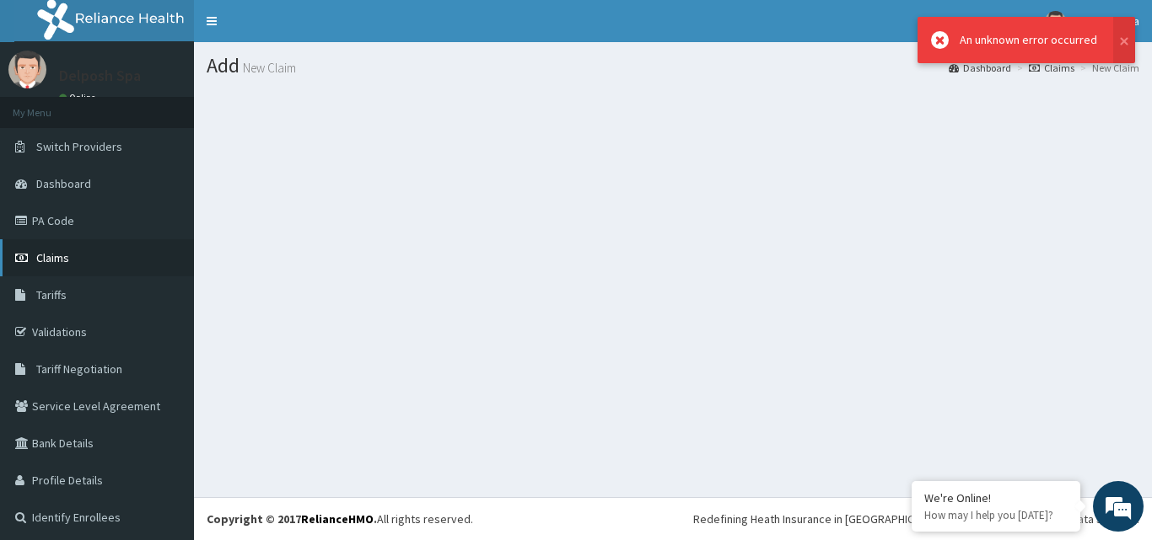
click at [122, 254] on link "Claims" at bounding box center [97, 257] width 194 height 37
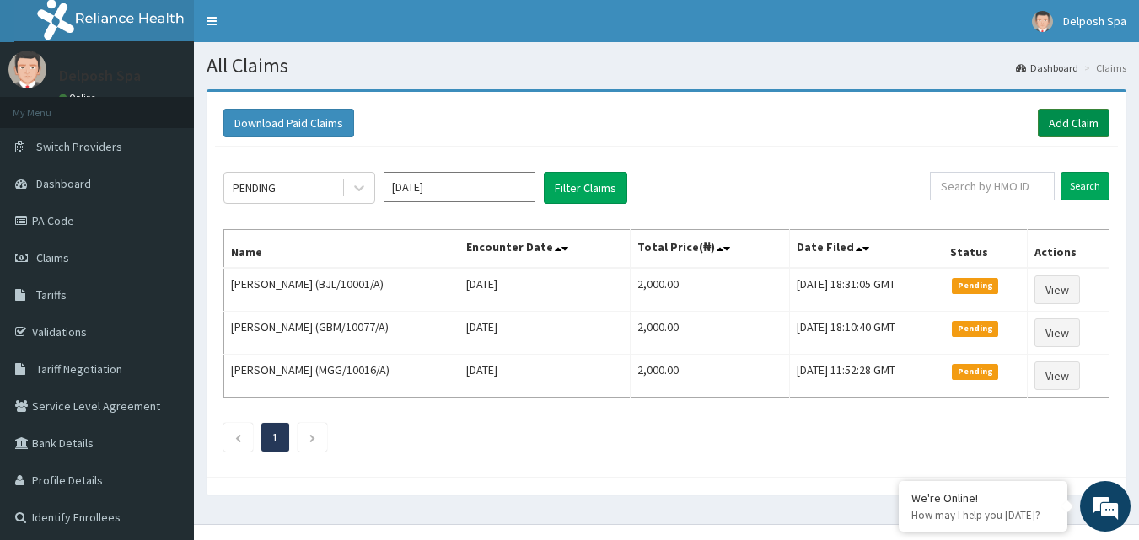
click at [1082, 126] on link "Add Claim" at bounding box center [1074, 123] width 72 height 29
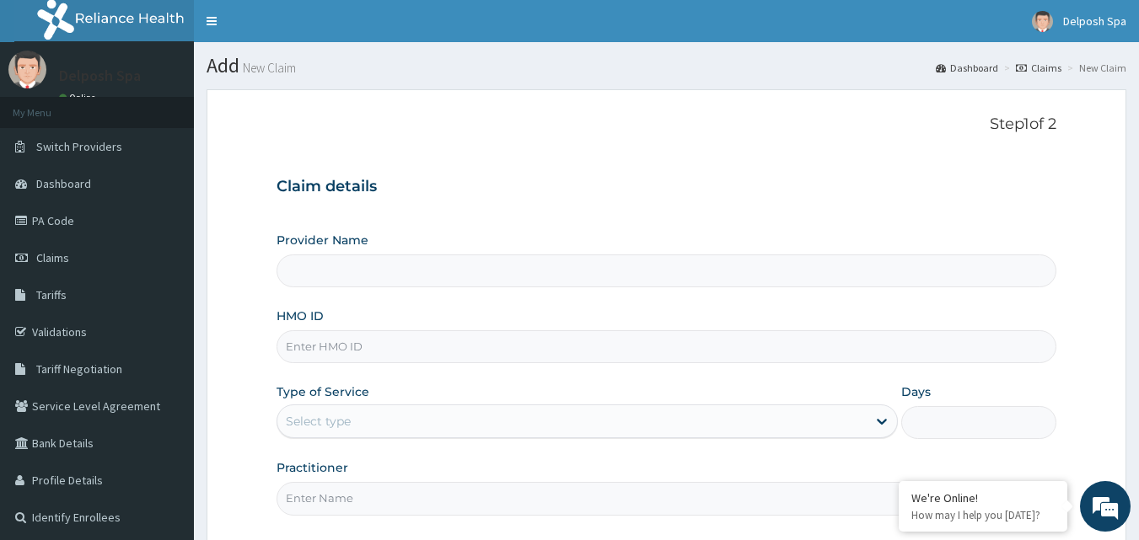
click at [449, 349] on input "HMO ID" at bounding box center [667, 346] width 781 height 33
type input "SWG/"
type input "Delposh Fitness Place"
type input "1"
type input "SWG/10217/A"
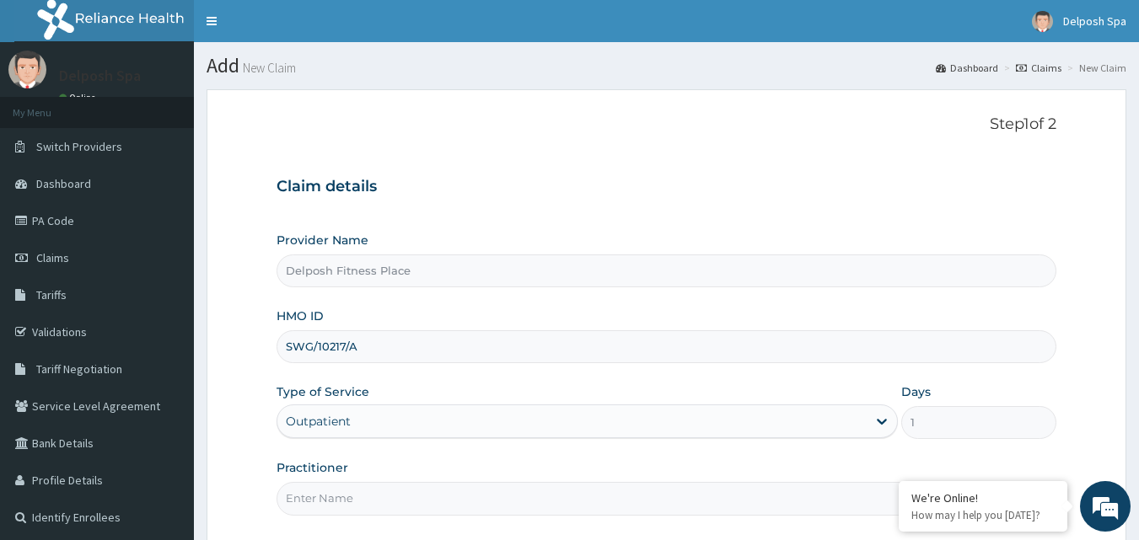
click at [413, 483] on input "Practitioner" at bounding box center [667, 498] width 781 height 33
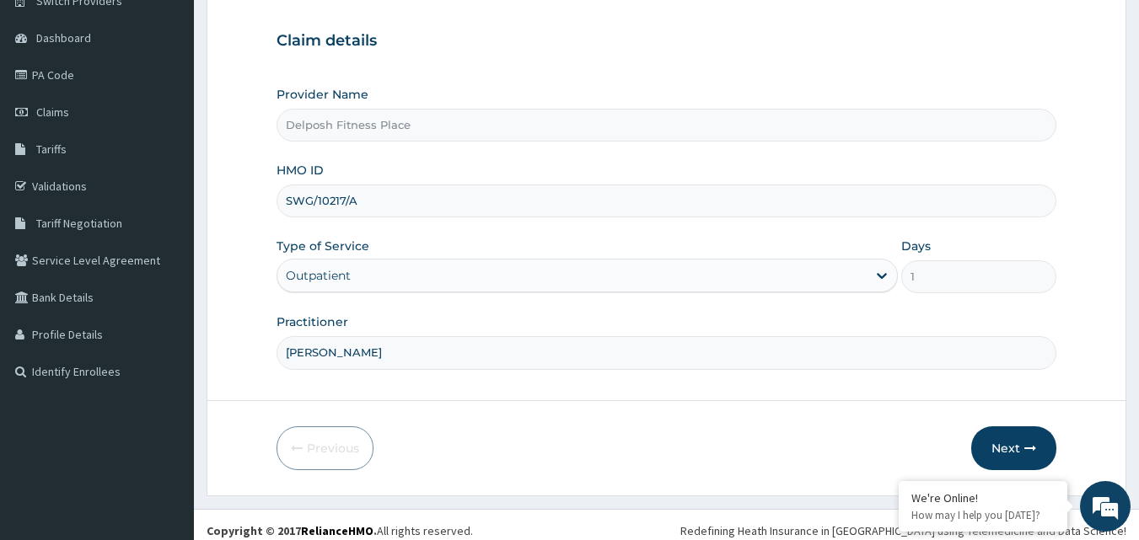
scroll to position [148, 0]
type input "CHINGY"
click at [1007, 436] on button "Next" at bounding box center [1013, 447] width 85 height 44
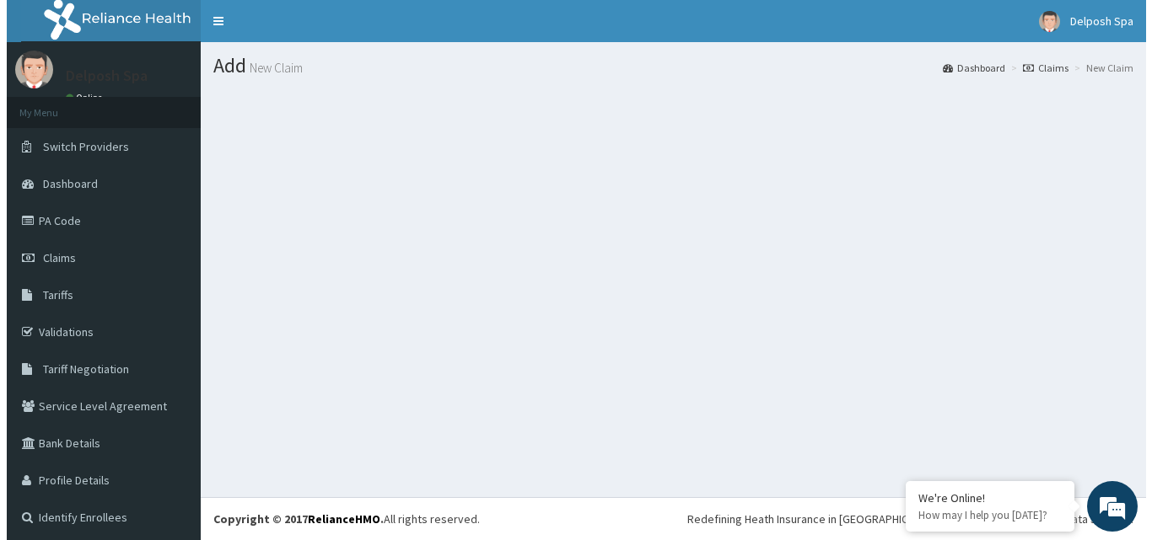
scroll to position [0, 0]
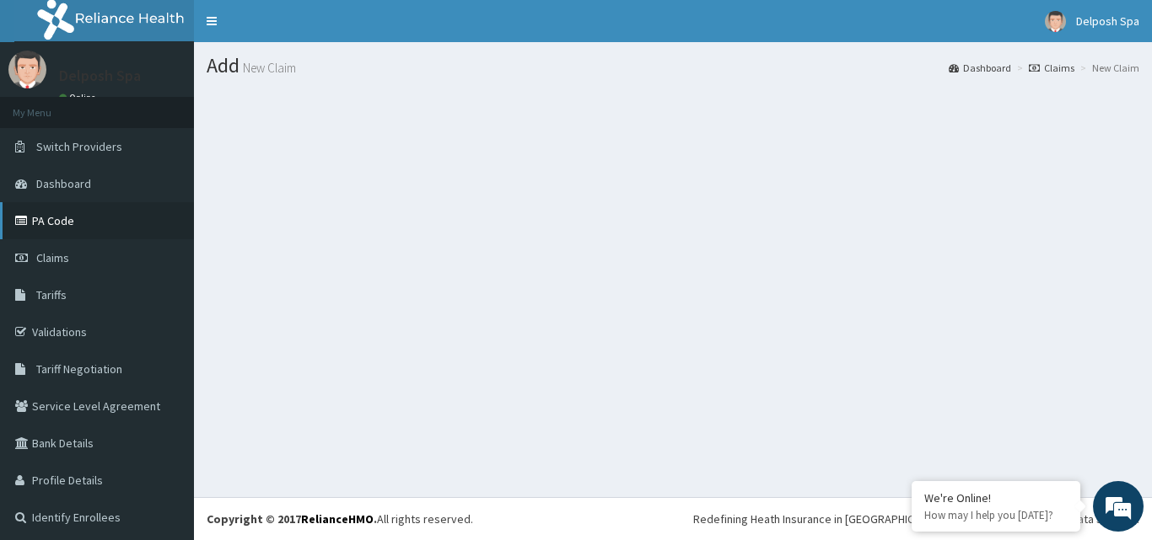
click at [146, 227] on link "PA Code" at bounding box center [97, 220] width 194 height 37
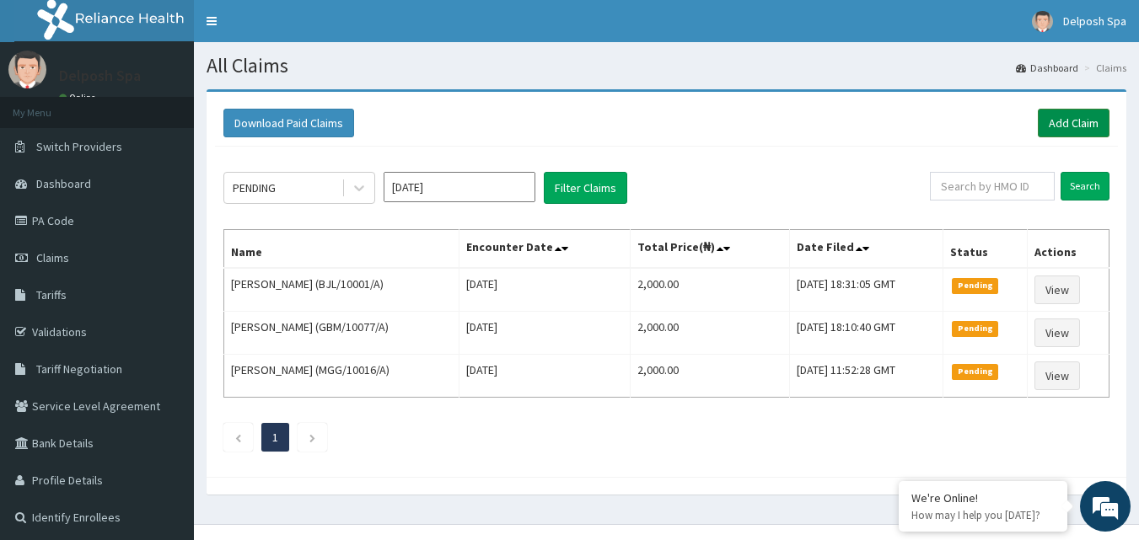
click at [1074, 126] on link "Add Claim" at bounding box center [1074, 123] width 72 height 29
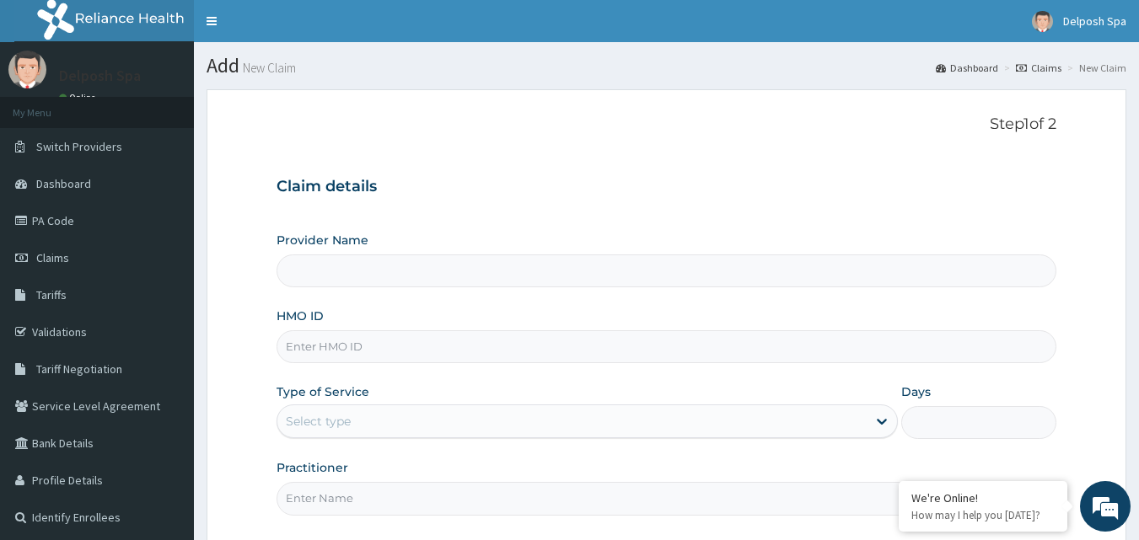
click at [577, 345] on input "HMO ID" at bounding box center [667, 346] width 781 height 33
type input "PFN/100"
type input "Delposh Fitness Place"
type input "1"
type input "PFN/10227/C"
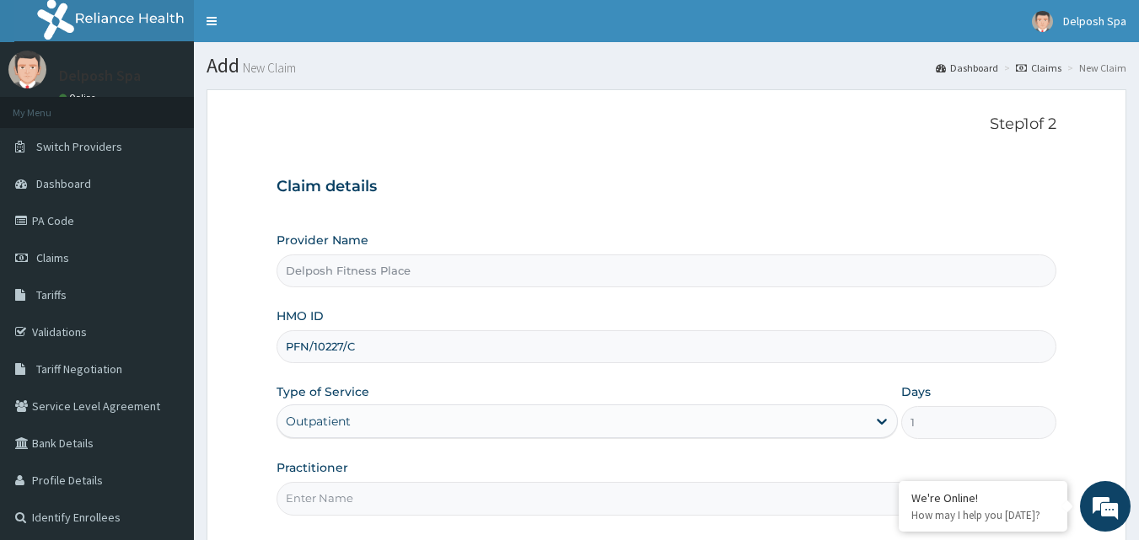
click at [527, 492] on input "Practitioner" at bounding box center [667, 498] width 781 height 33
type input "CLARKSON"
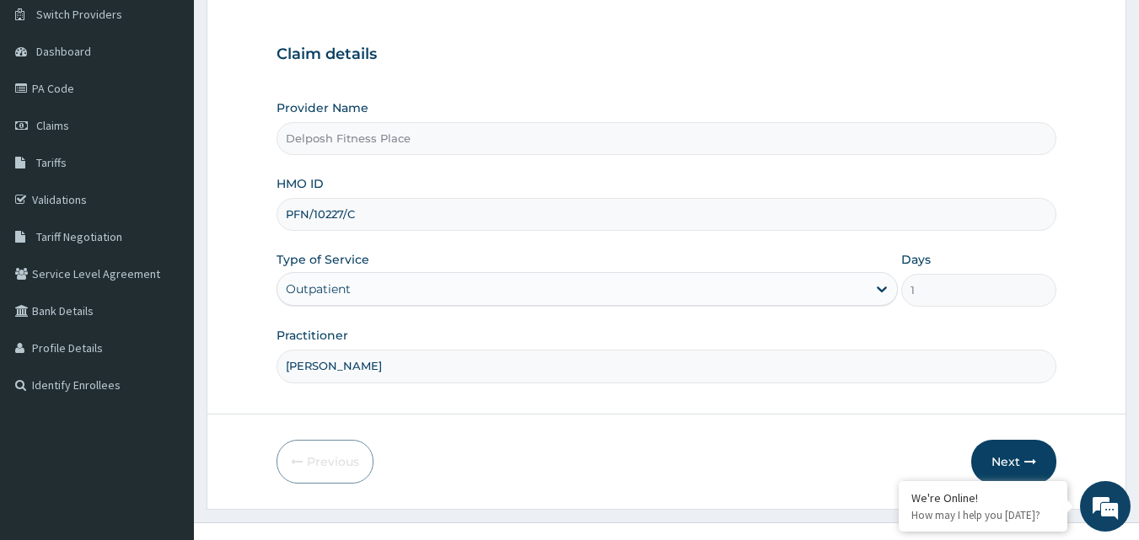
scroll to position [132, 0]
click at [1020, 459] on button "Next" at bounding box center [1013, 463] width 85 height 44
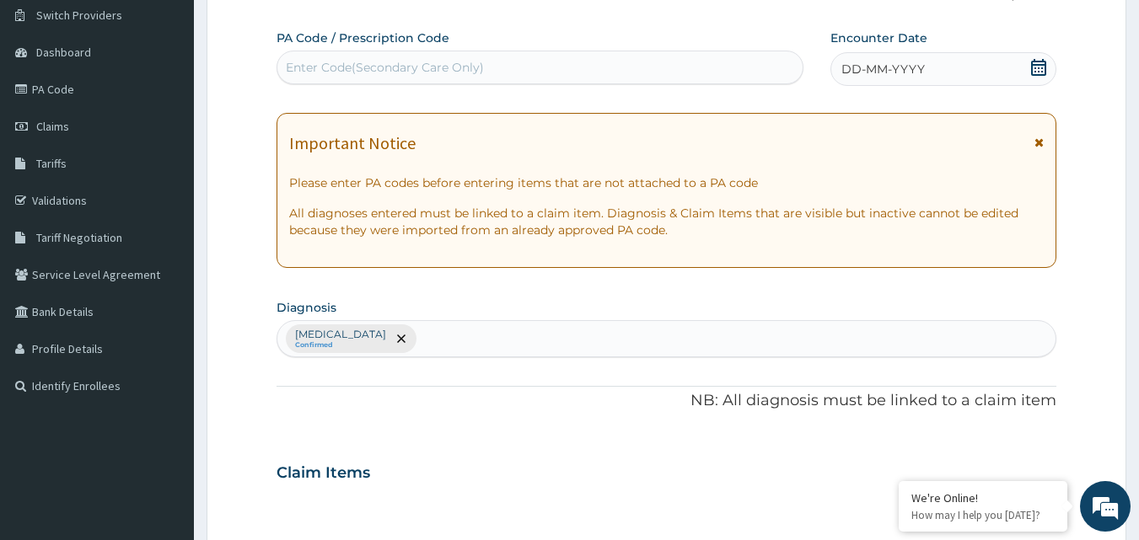
click at [575, 65] on div "Enter Code(Secondary Care Only)" at bounding box center [540, 67] width 526 height 27
paste input "PA/EC6278"
type input "PA/EC6278"
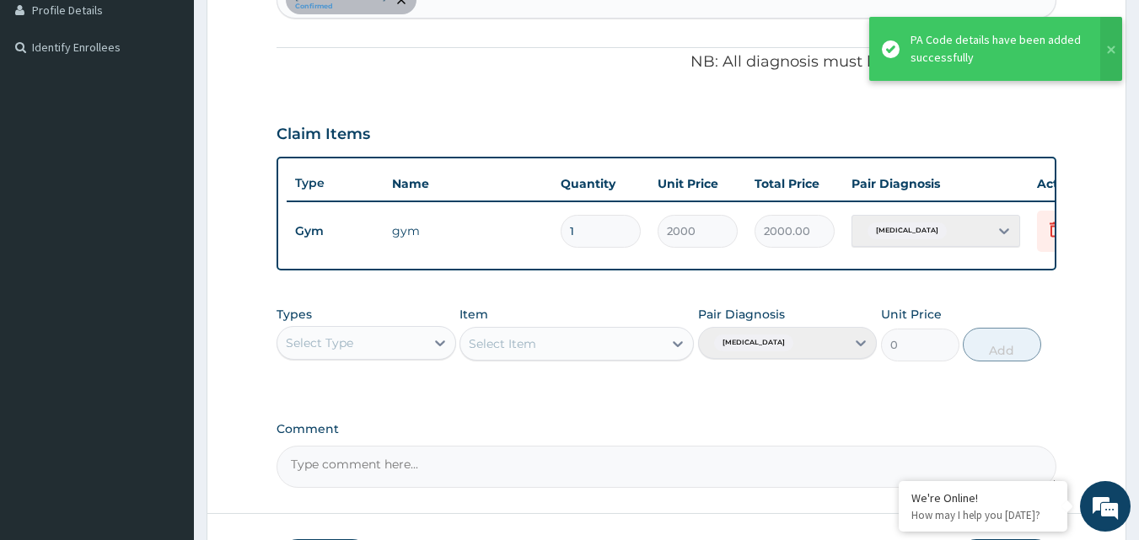
scroll to position [608, 0]
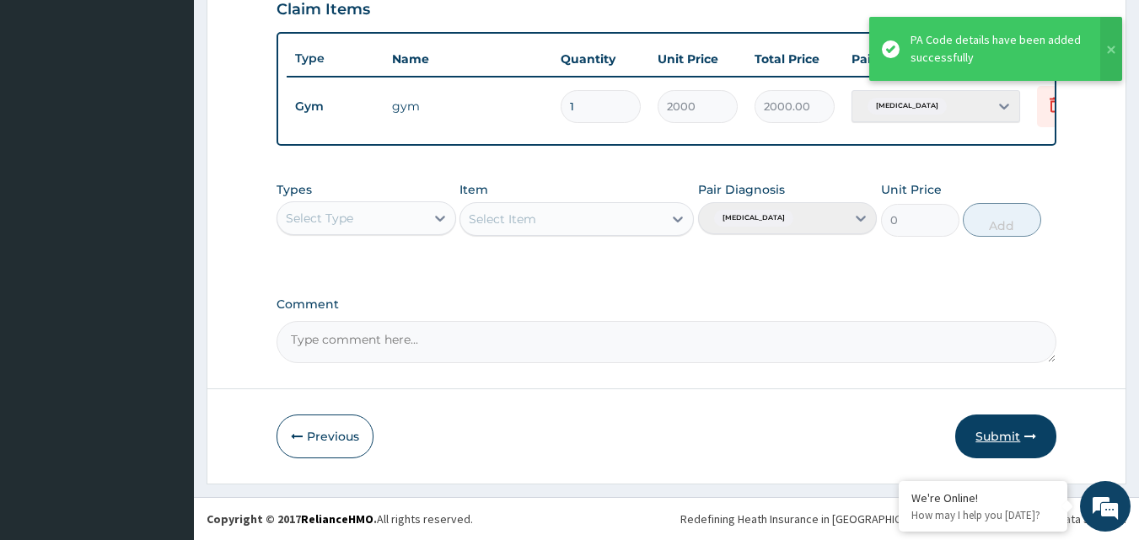
click at [1034, 438] on icon "button" at bounding box center [1030, 437] width 12 height 12
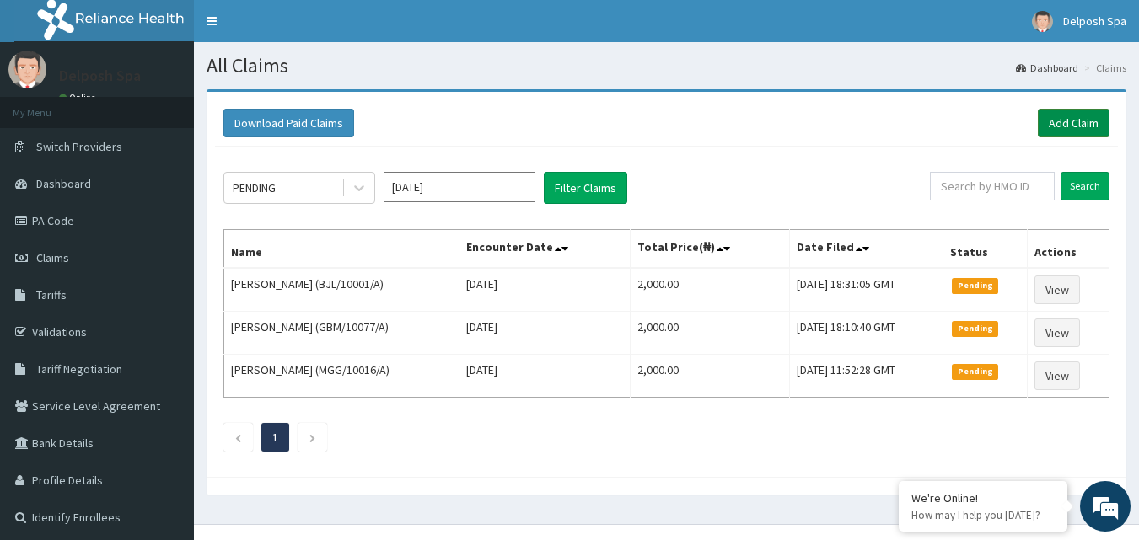
click at [1084, 126] on link "Add Claim" at bounding box center [1074, 123] width 72 height 29
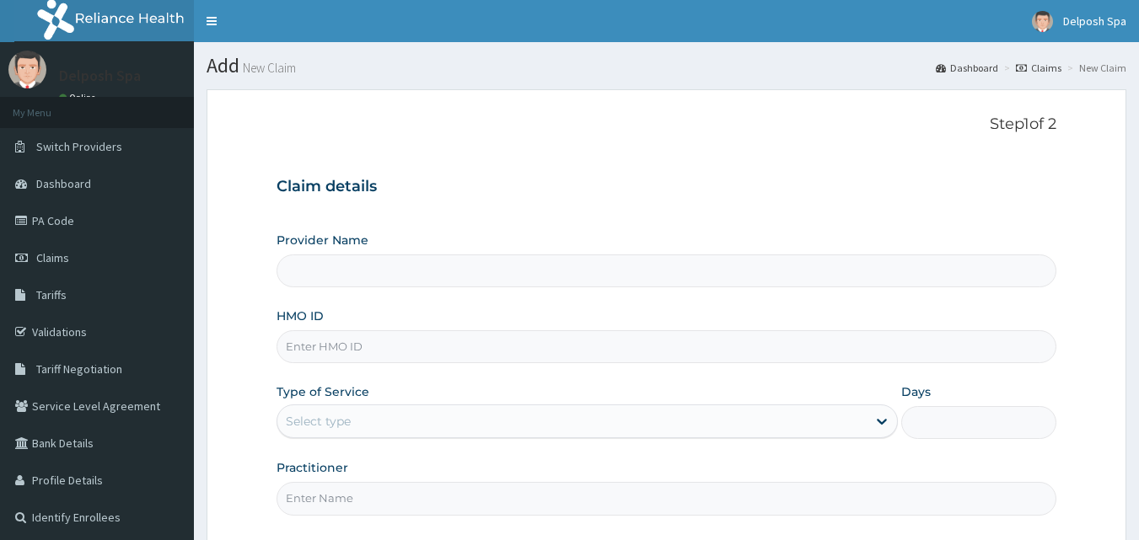
click at [652, 344] on input "HMO ID" at bounding box center [667, 346] width 781 height 33
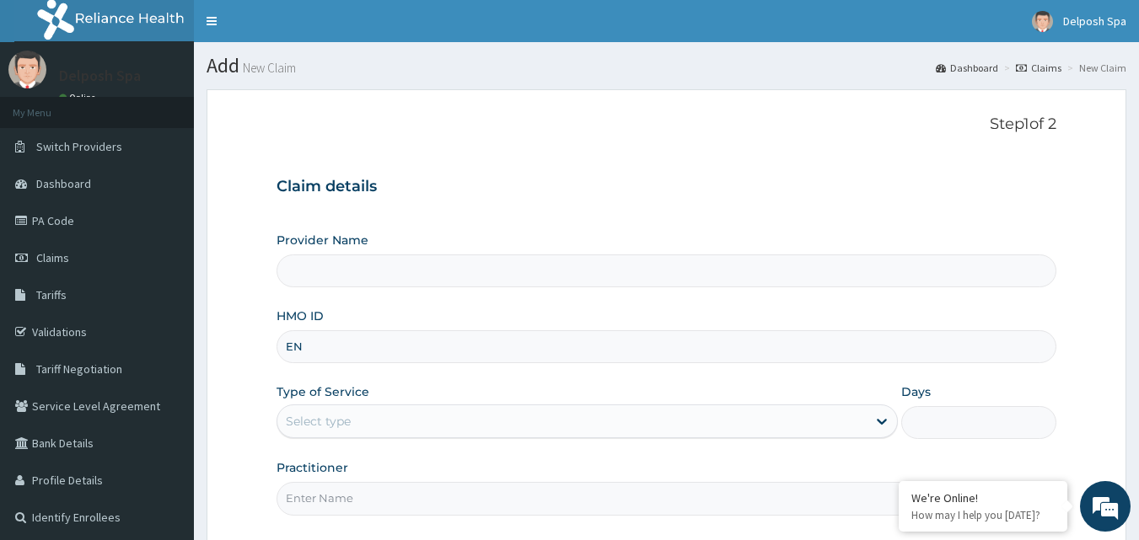
type input "ENO"
type input "Delposh Fitness Place"
type input "1"
type input "ENP/11480/A"
click at [457, 497] on input "Practitioner" at bounding box center [667, 498] width 781 height 33
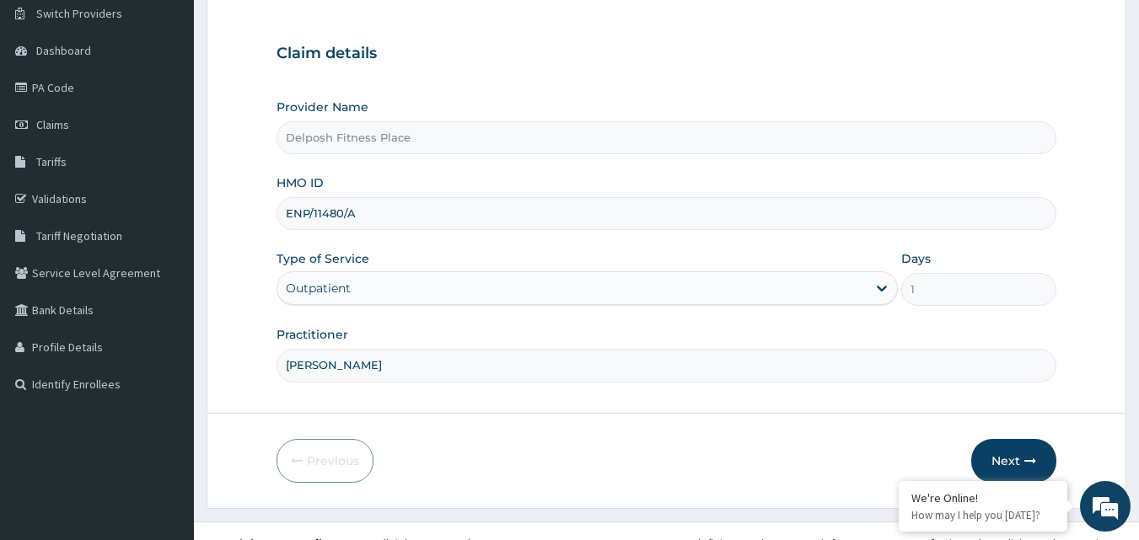
scroll to position [138, 0]
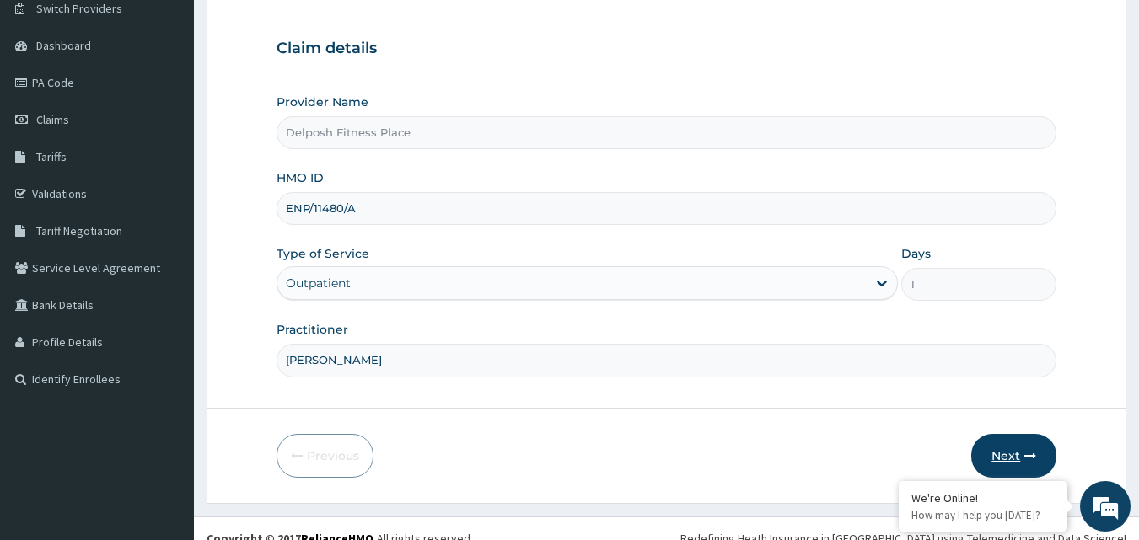
type input "CLARKSON"
click at [1009, 457] on button "Next" at bounding box center [1013, 456] width 85 height 44
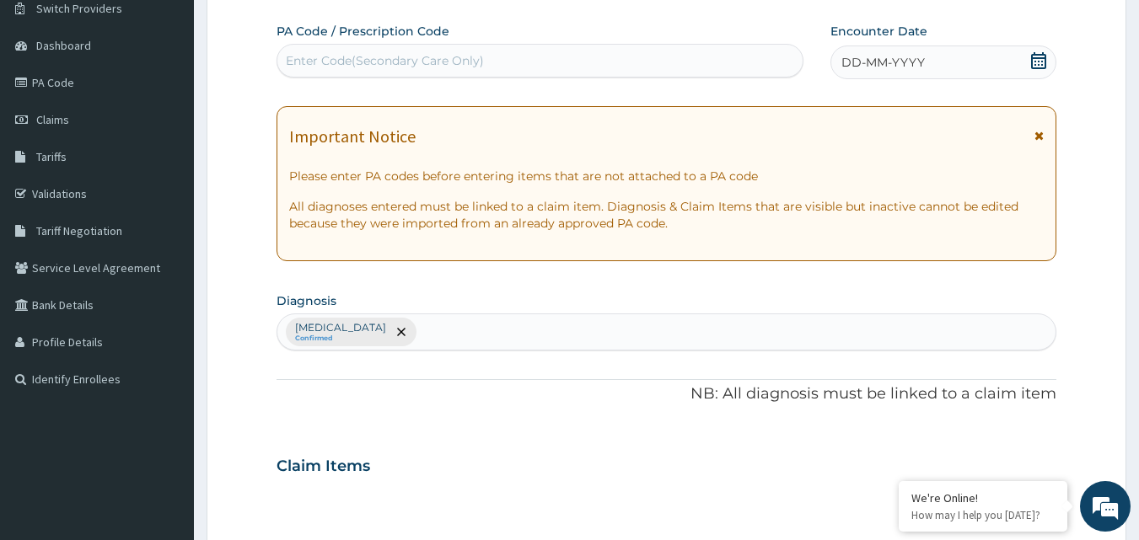
click at [541, 60] on div "Enter Code(Secondary Care Only)" at bounding box center [540, 60] width 526 height 27
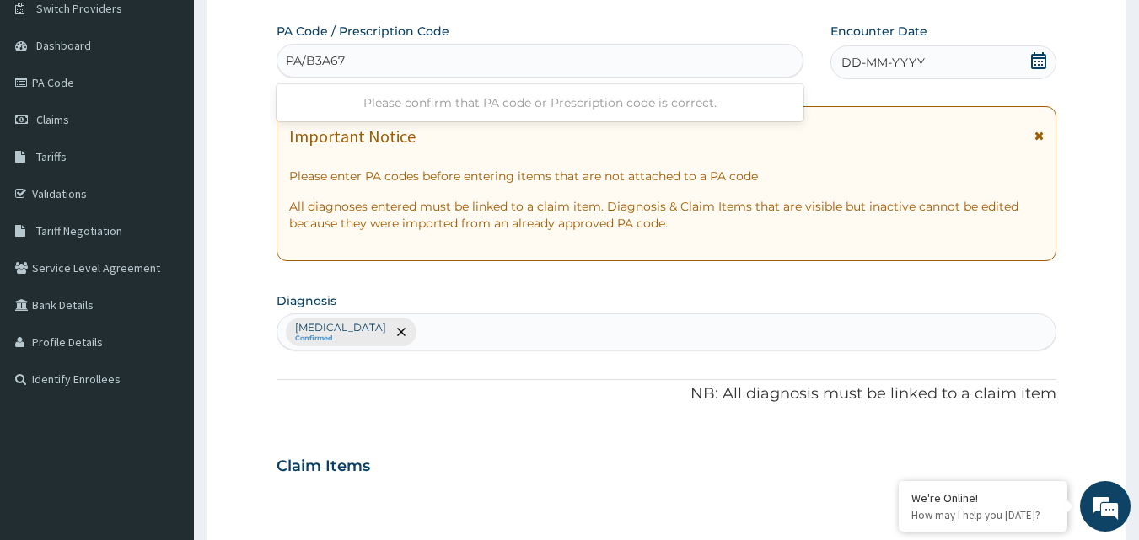
type input "PA/B3A67A"
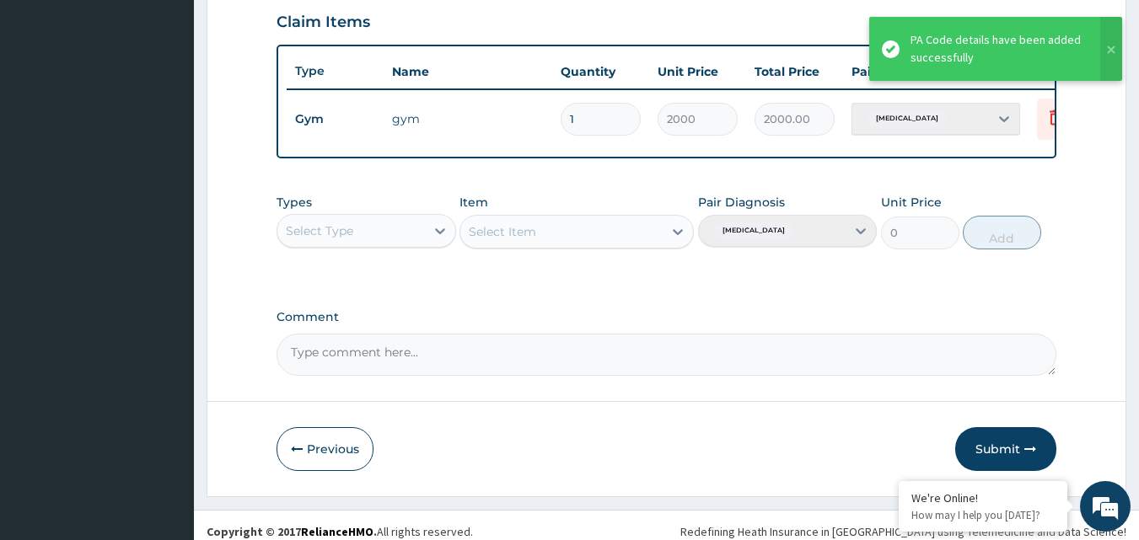
scroll to position [586, 0]
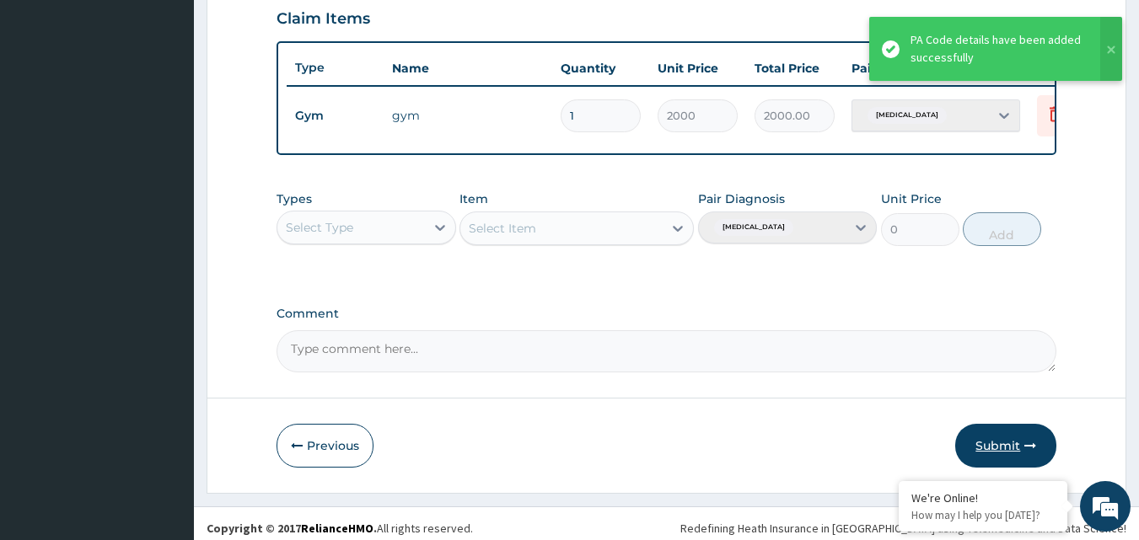
click at [1019, 456] on button "Submit" at bounding box center [1005, 446] width 101 height 44
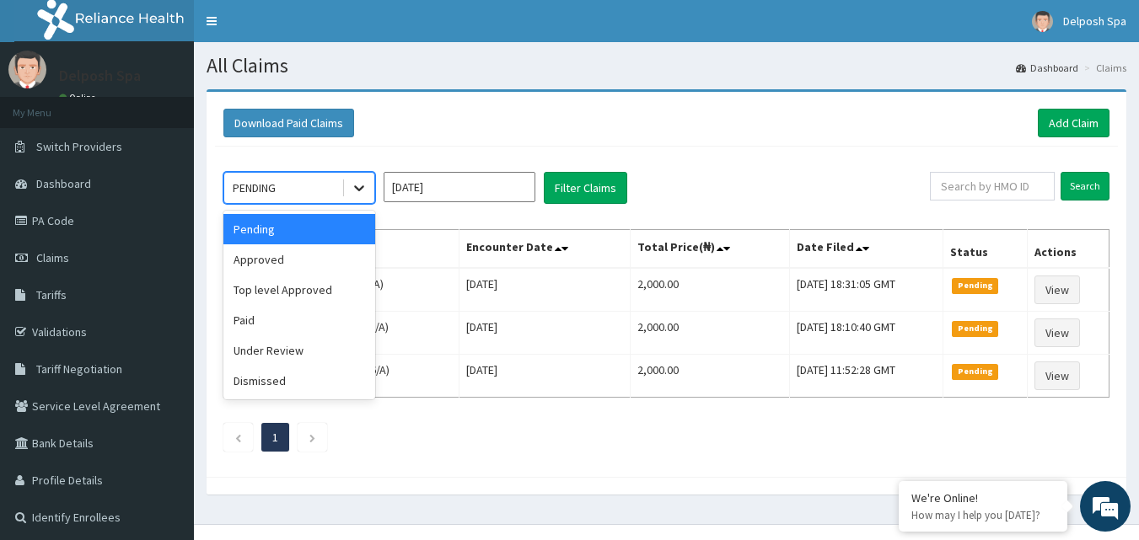
click at [357, 198] on div at bounding box center [359, 188] width 30 height 30
click at [335, 269] on div "Approved" at bounding box center [299, 259] width 152 height 30
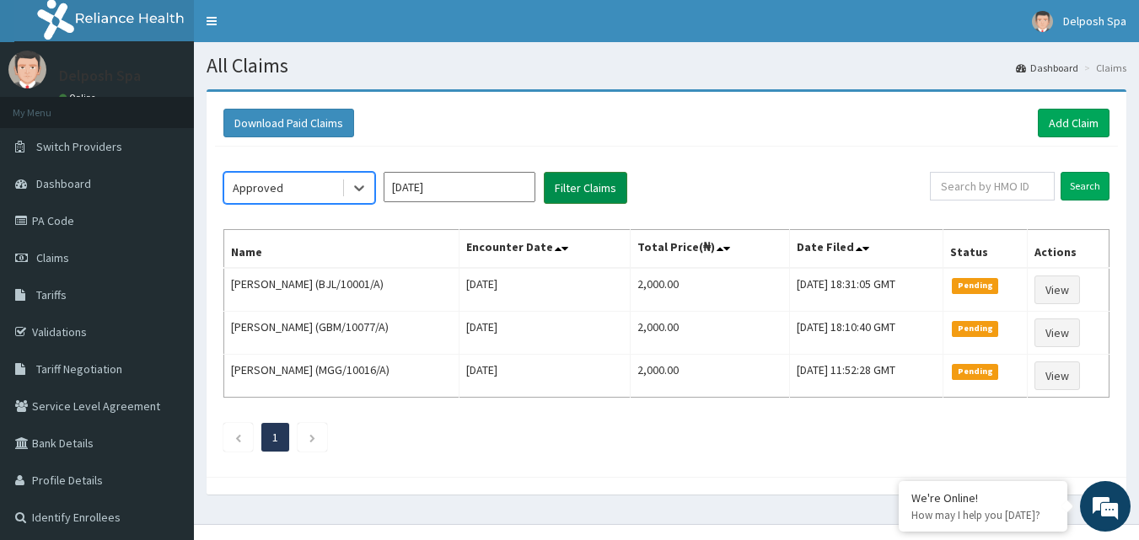
click at [579, 191] on button "Filter Claims" at bounding box center [585, 188] width 83 height 32
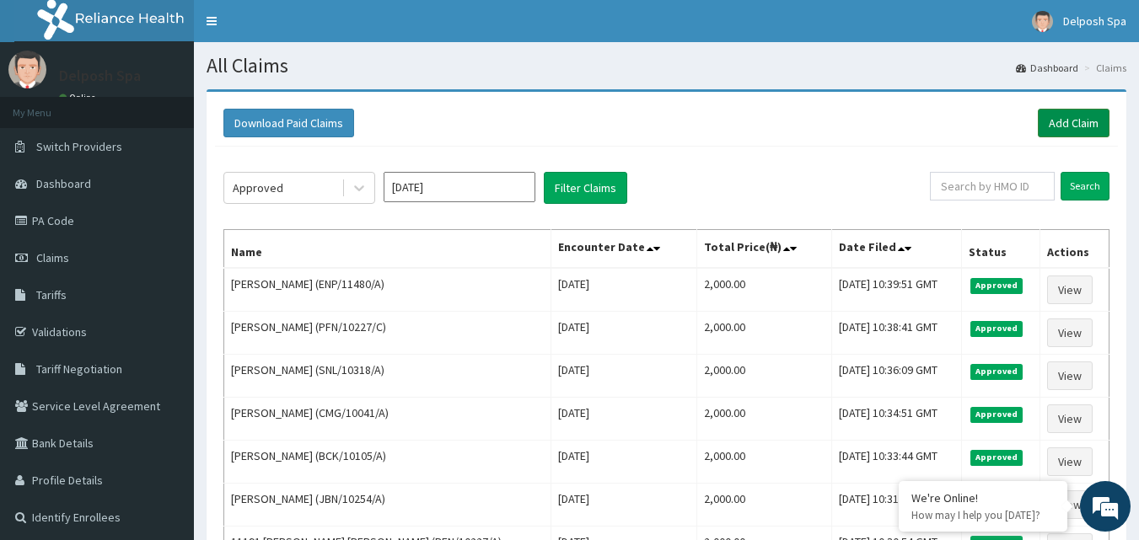
click at [1079, 122] on link "Add Claim" at bounding box center [1074, 123] width 72 height 29
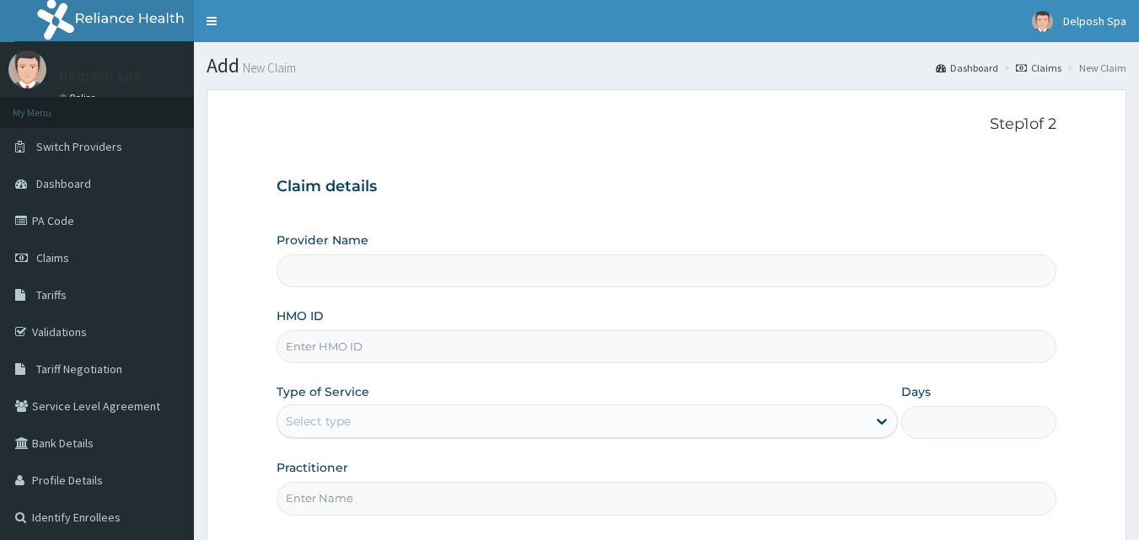
click at [443, 353] on input "HMO ID" at bounding box center [667, 346] width 781 height 33
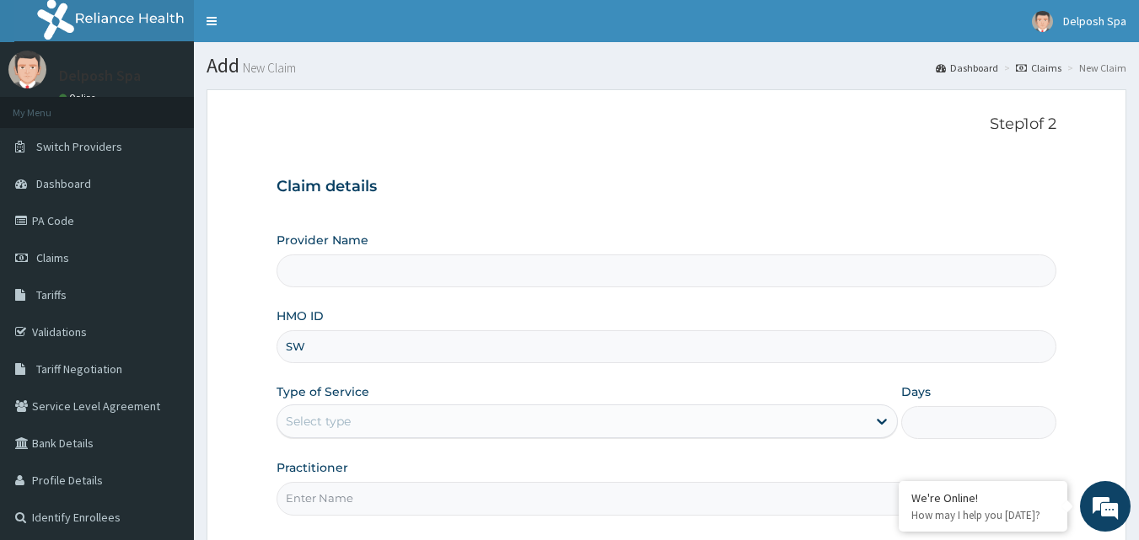
type input "SWG"
type input "Delposh Fitness Place"
type input "1"
type input "SWG/10217/A"
click at [470, 514] on input "Practitioner" at bounding box center [667, 498] width 781 height 33
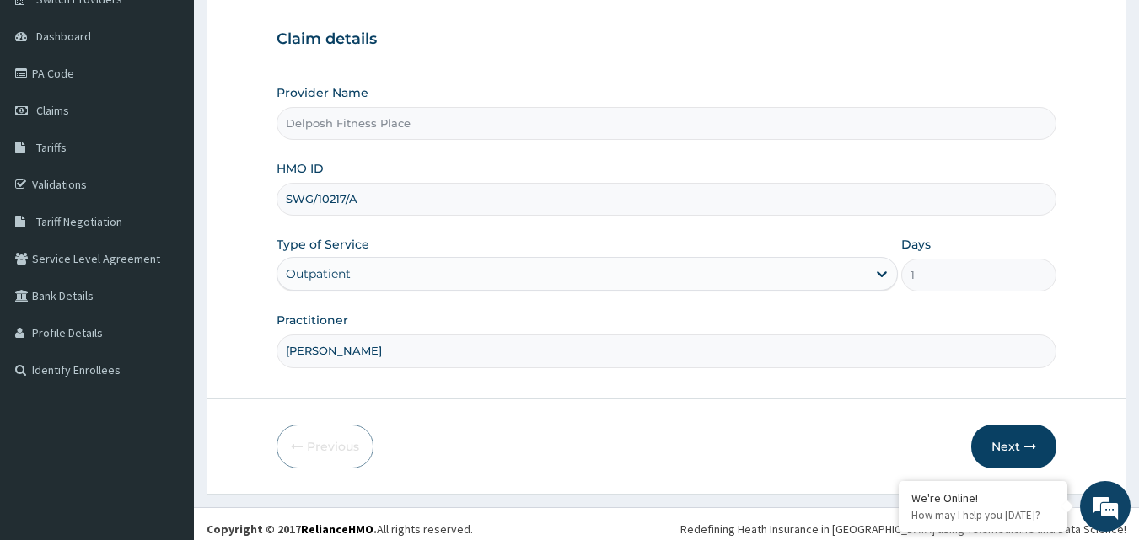
scroll to position [158, 0]
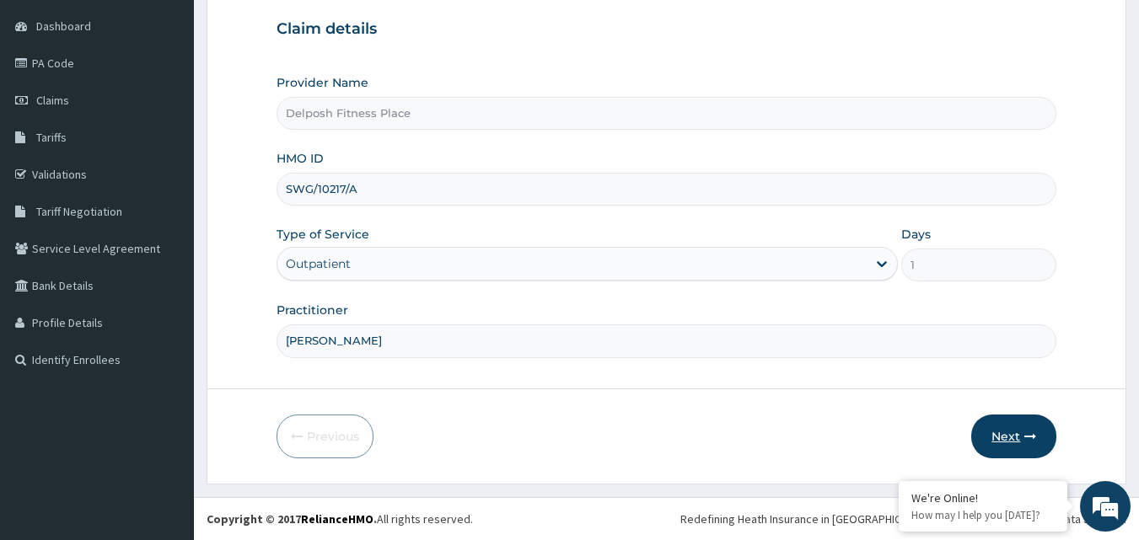
type input "[PERSON_NAME]"
click at [999, 438] on button "Next" at bounding box center [1013, 437] width 85 height 44
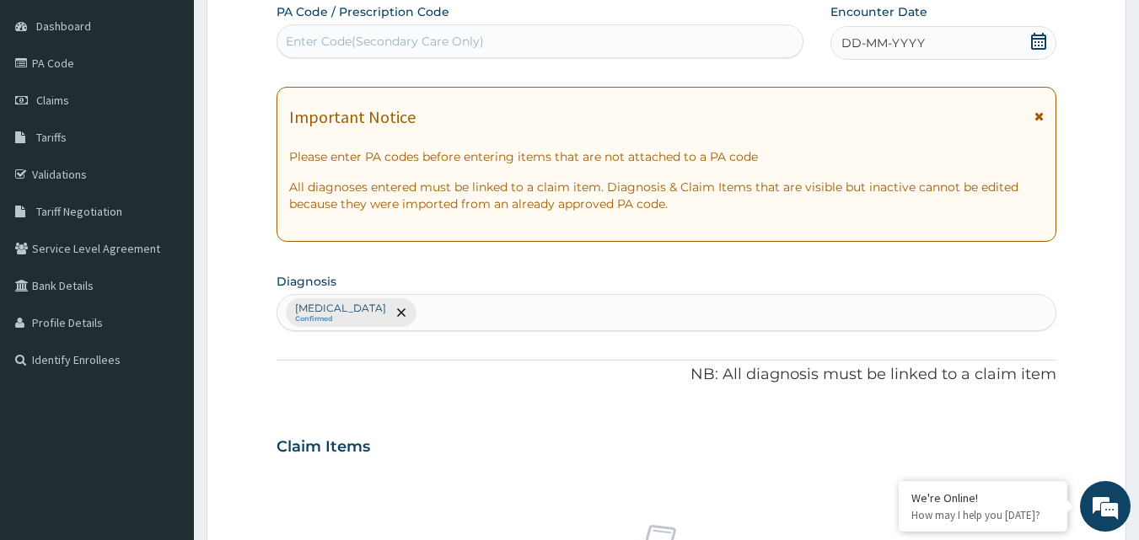
click at [533, 40] on div "Enter Code(Secondary Care Only)" at bounding box center [540, 41] width 526 height 27
type input "PA/3DA284"
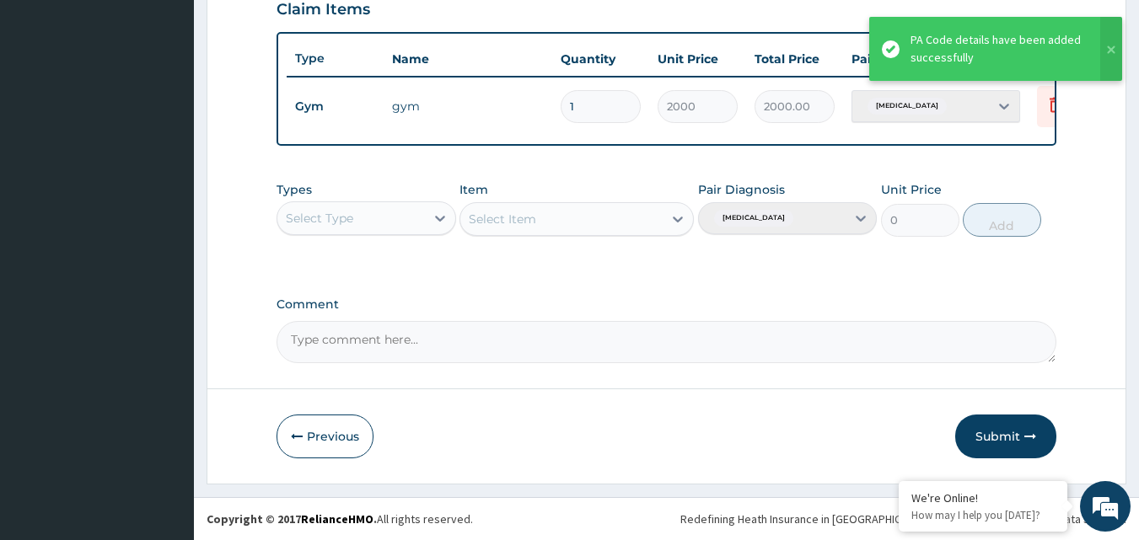
scroll to position [608, 0]
click at [1027, 437] on icon "button" at bounding box center [1030, 437] width 12 height 12
